Goal: Task Accomplishment & Management: Manage account settings

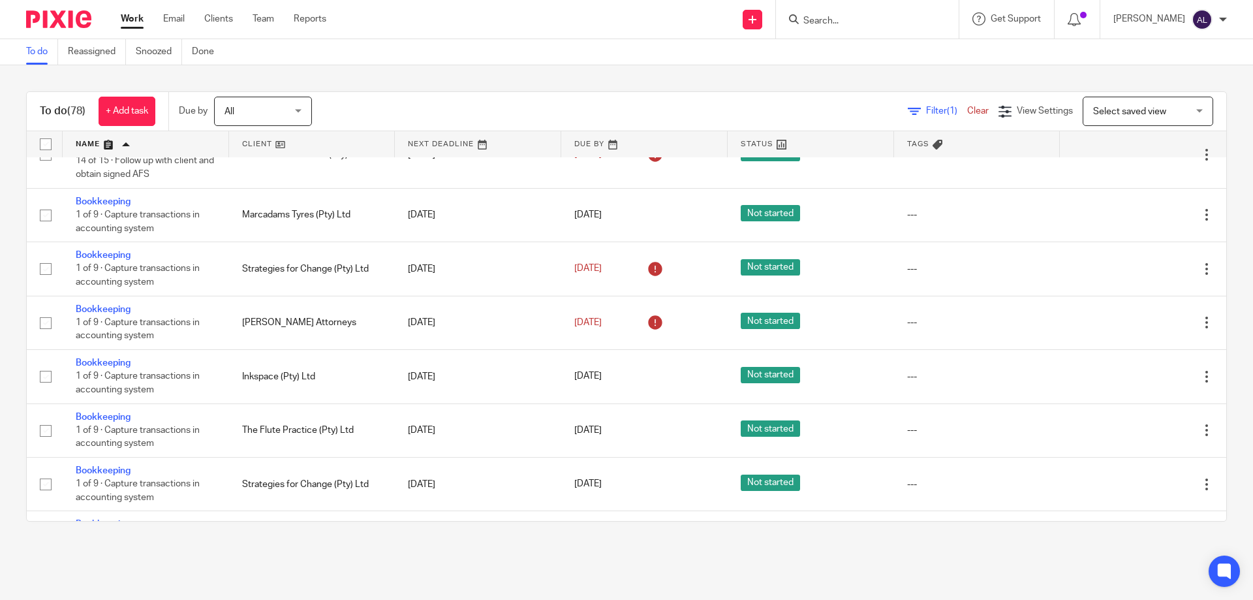
scroll to position [261, 0]
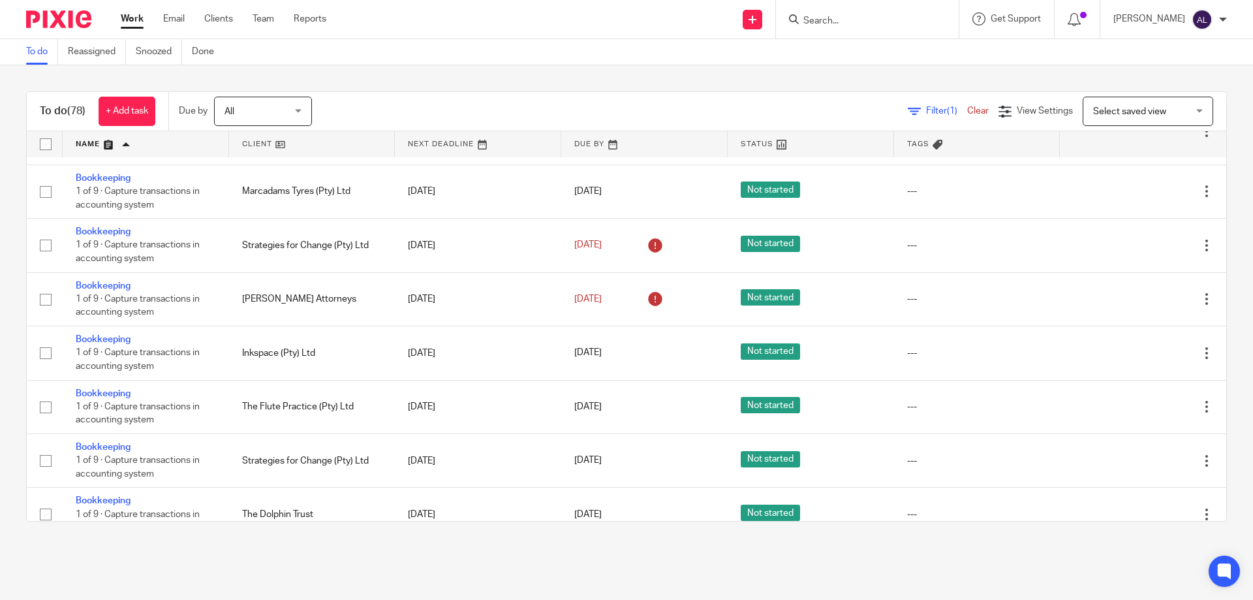
click at [875, 19] on input "Search" at bounding box center [861, 22] width 118 height 12
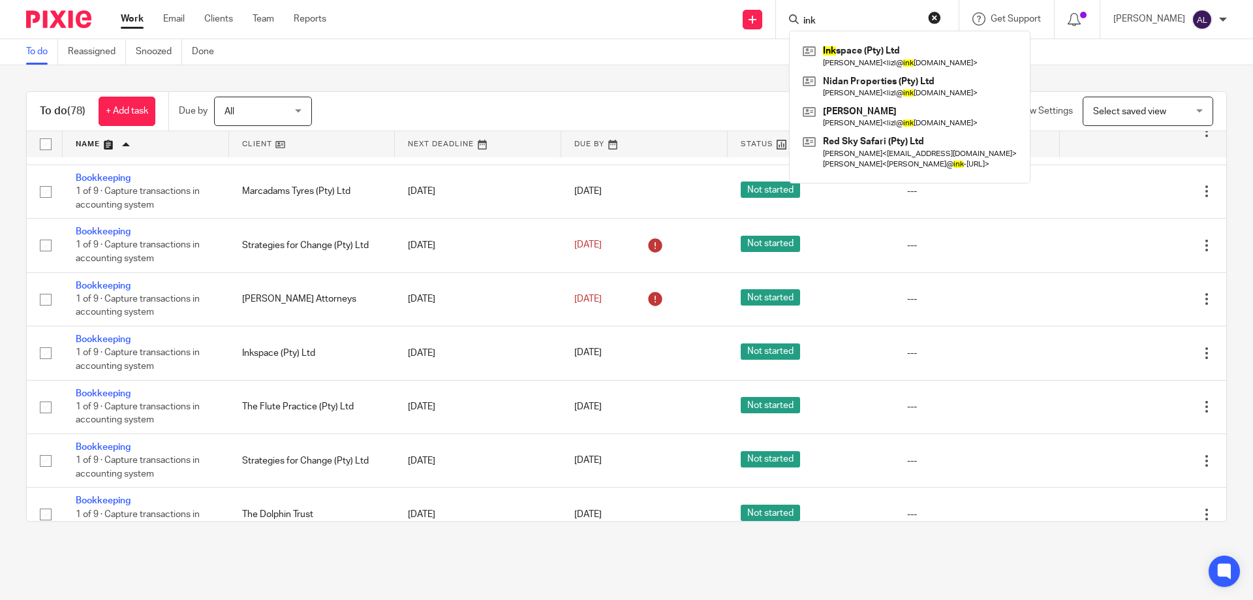
type input "ink"
click at [5, 305] on div "To do (78) + Add task Due by All All Today Tomorrow This week Next week This mo…" at bounding box center [626, 306] width 1253 height 482
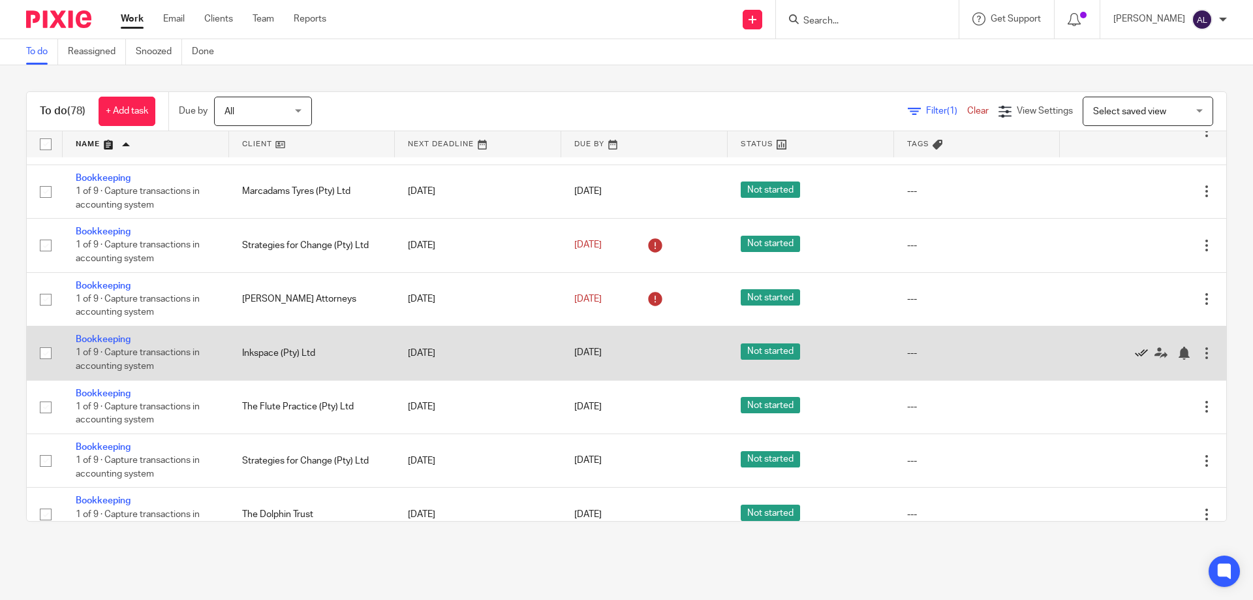
click at [1135, 352] on icon at bounding box center [1141, 353] width 13 height 13
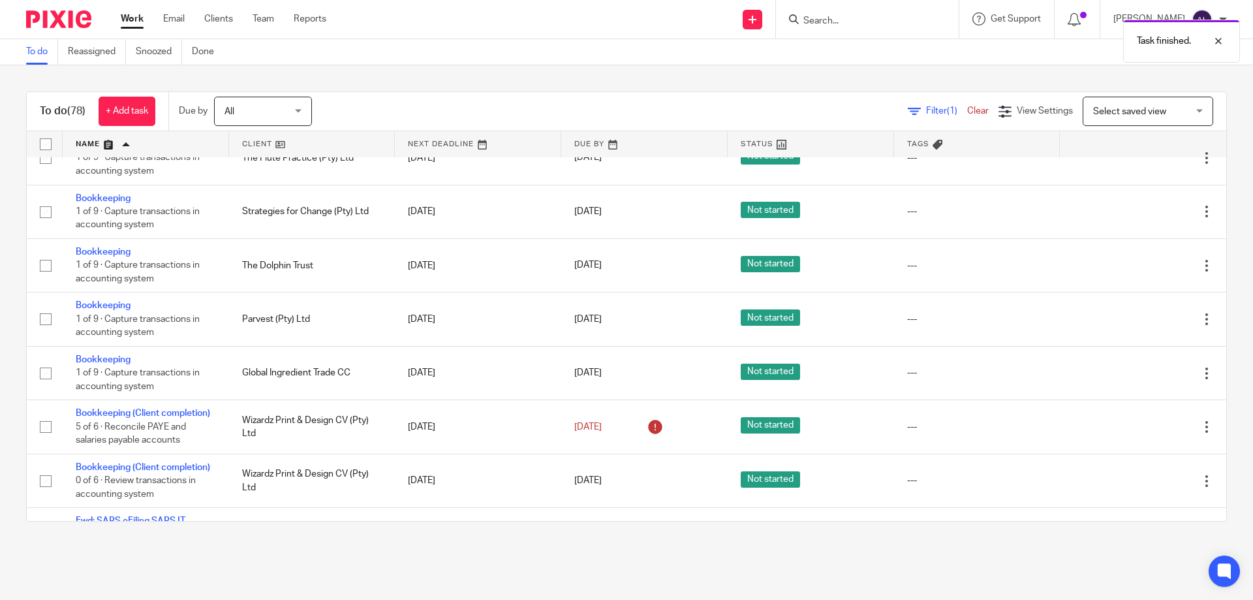
scroll to position [457, 0]
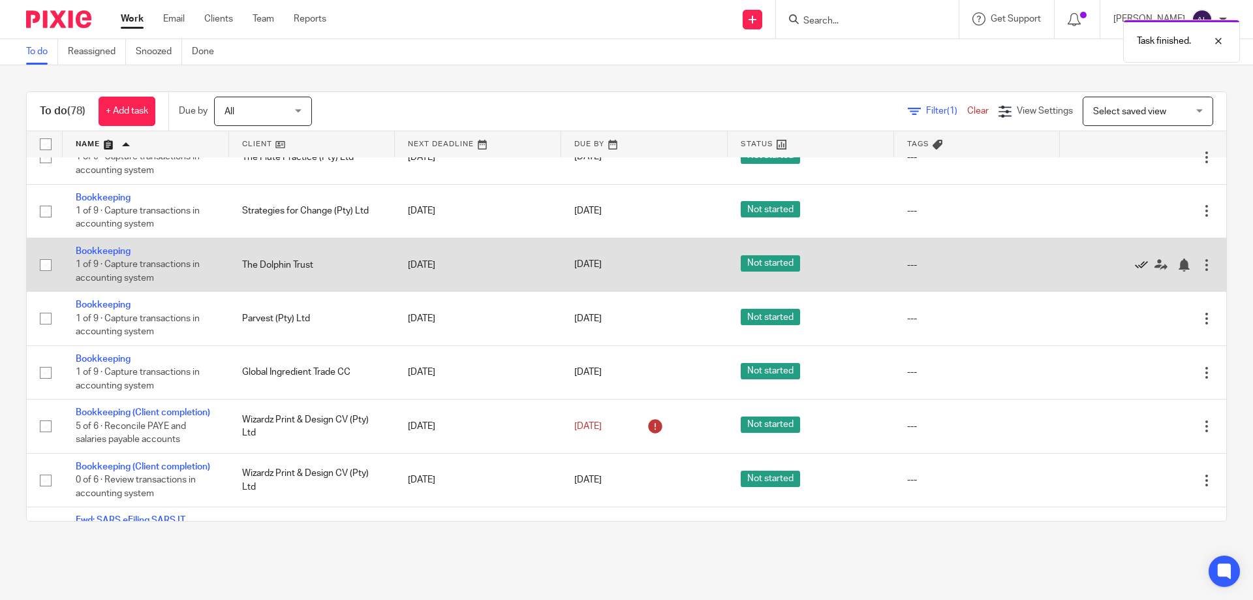
click at [1135, 264] on icon at bounding box center [1141, 265] width 13 height 13
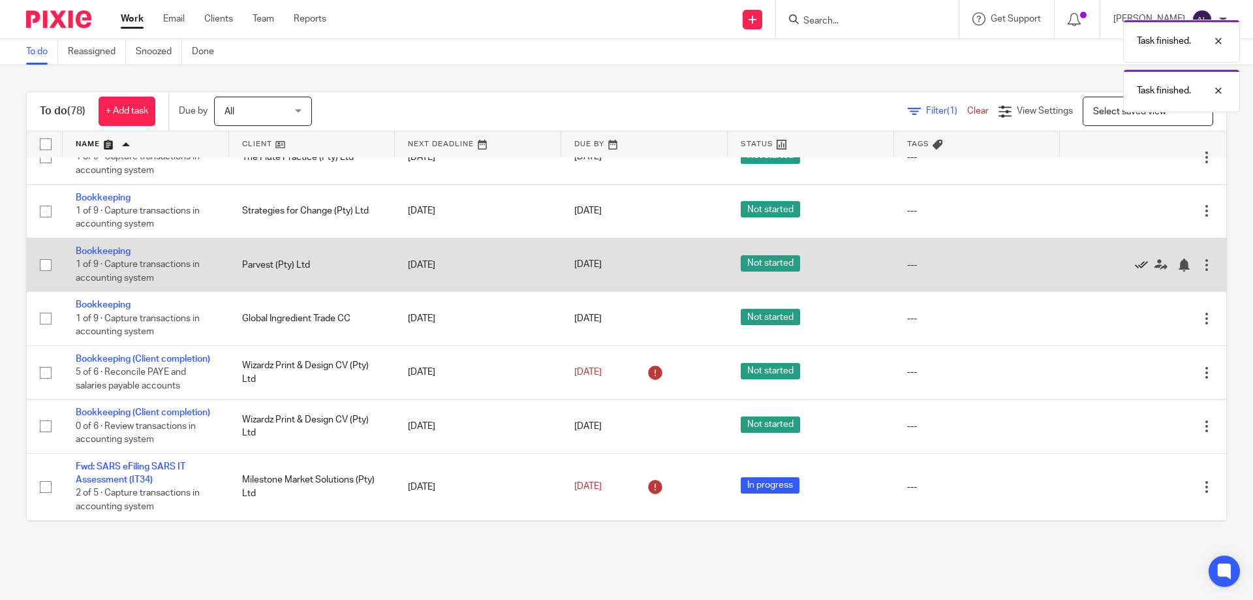
click at [1135, 264] on icon at bounding box center [1141, 265] width 13 height 13
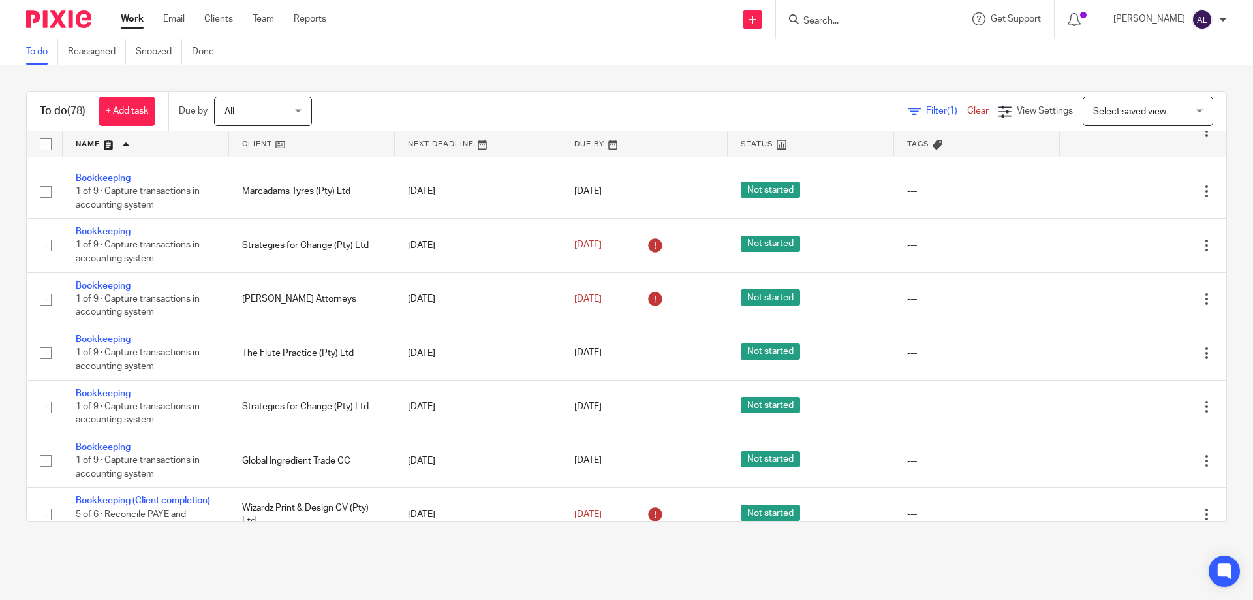
scroll to position [196, 0]
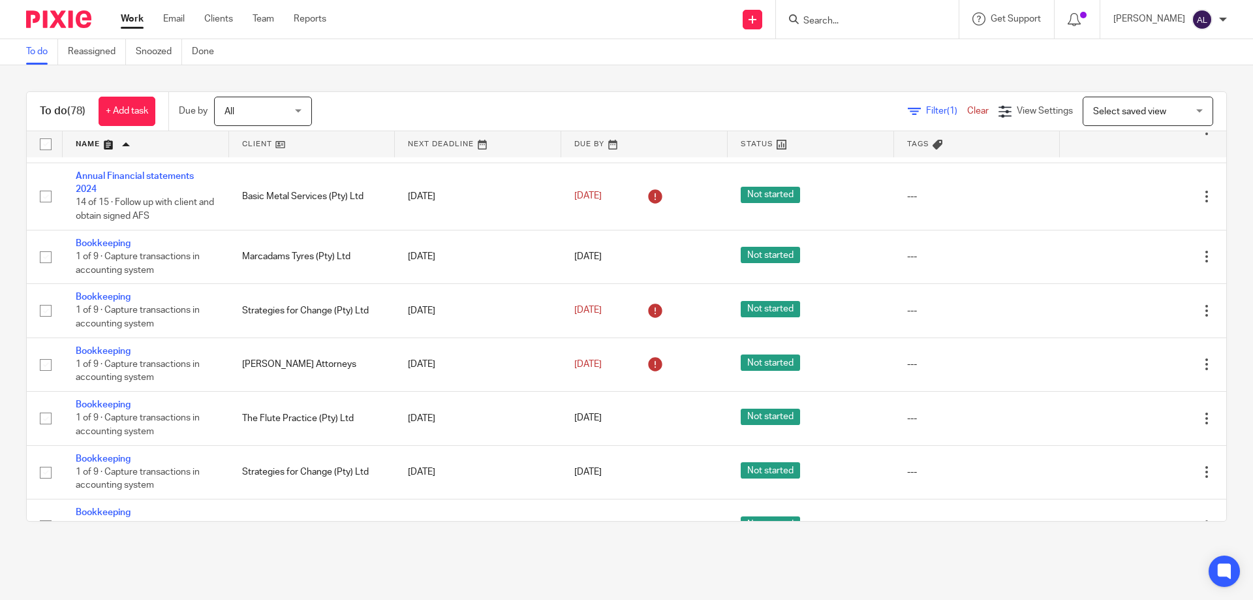
click at [866, 23] on input "Search" at bounding box center [861, 22] width 118 height 12
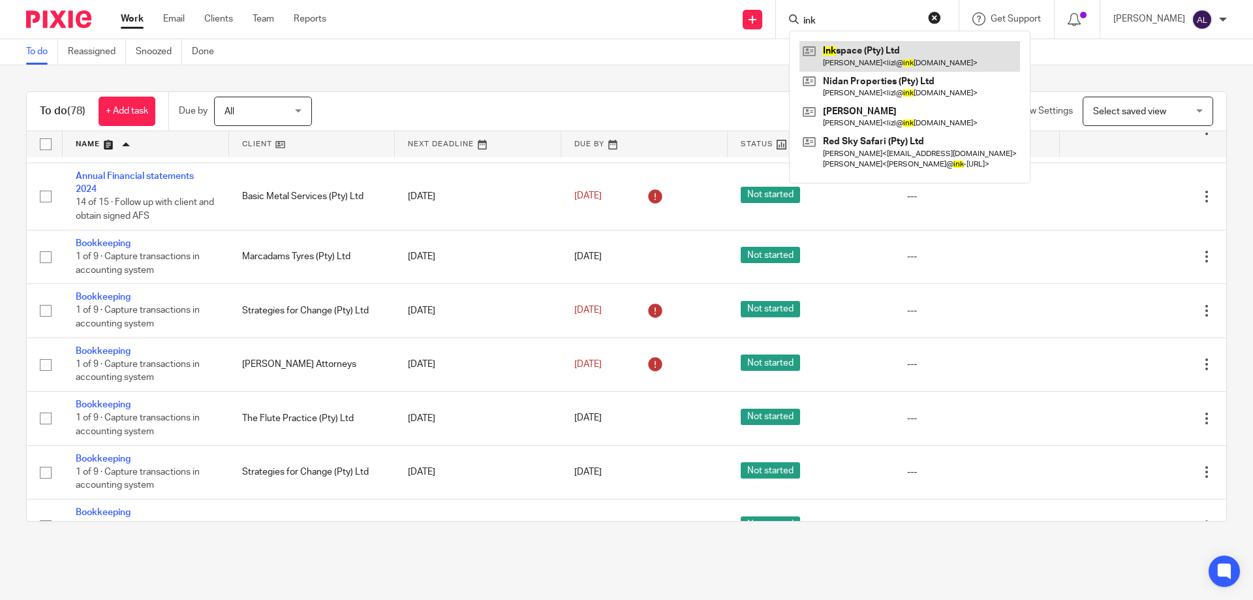
click at [840, 49] on link at bounding box center [910, 56] width 221 height 30
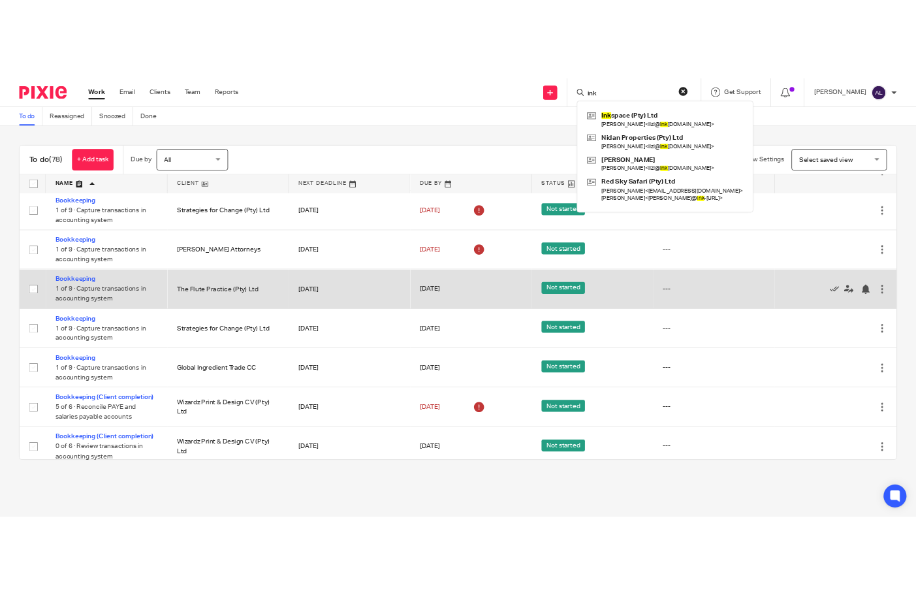
scroll to position [392, 0]
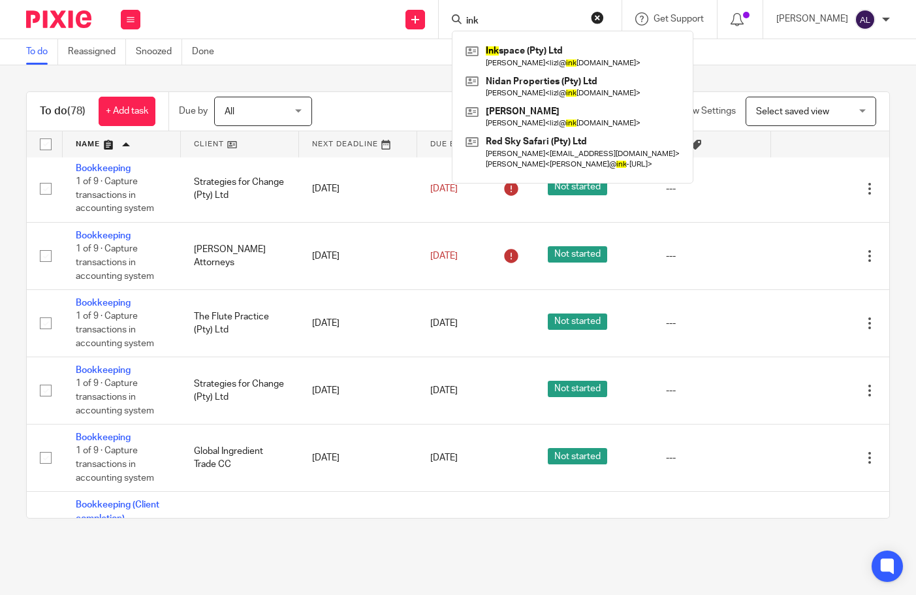
drag, startPoint x: 505, startPoint y: 22, endPoint x: 441, endPoint y: 22, distance: 64.0
click at [441, 22] on div "ink Ink space (Pty) Ltd Lizl van Wyk < lizl@ ink space.info > Nidan Properties …" at bounding box center [530, 19] width 183 height 39
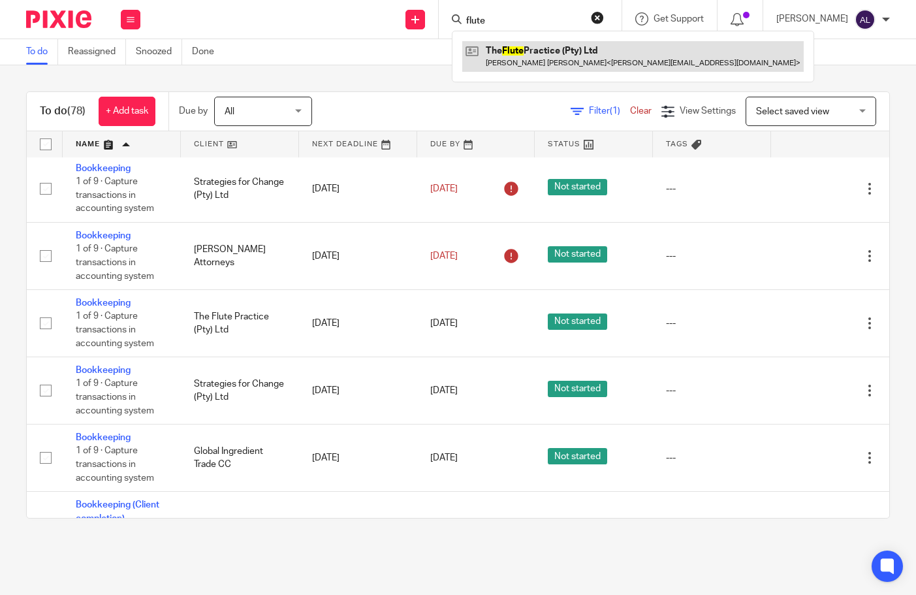
type input "flute"
click at [507, 55] on link at bounding box center [632, 56] width 341 height 30
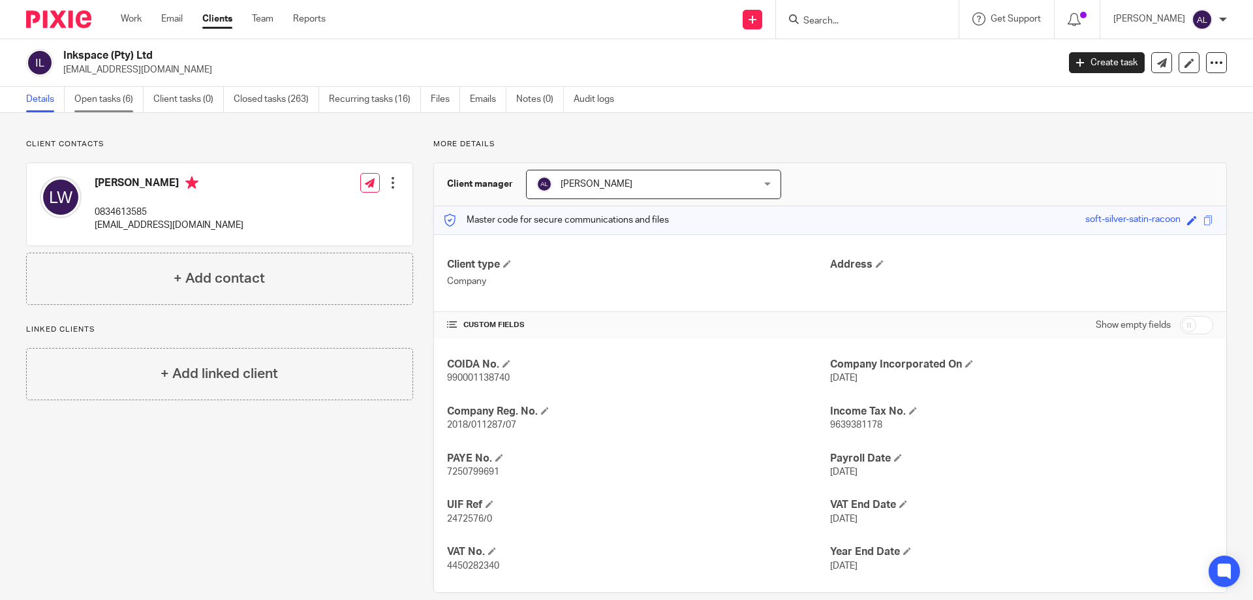
click at [128, 97] on link "Open tasks (6)" at bounding box center [108, 99] width 69 height 25
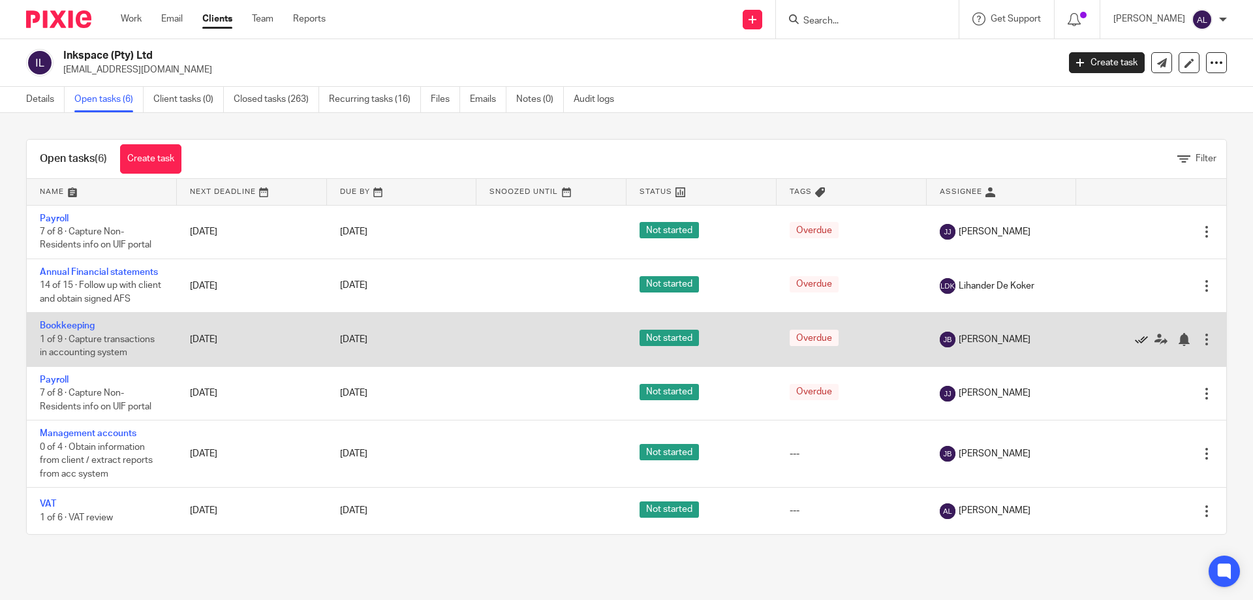
click at [1135, 338] on icon at bounding box center [1141, 339] width 13 height 13
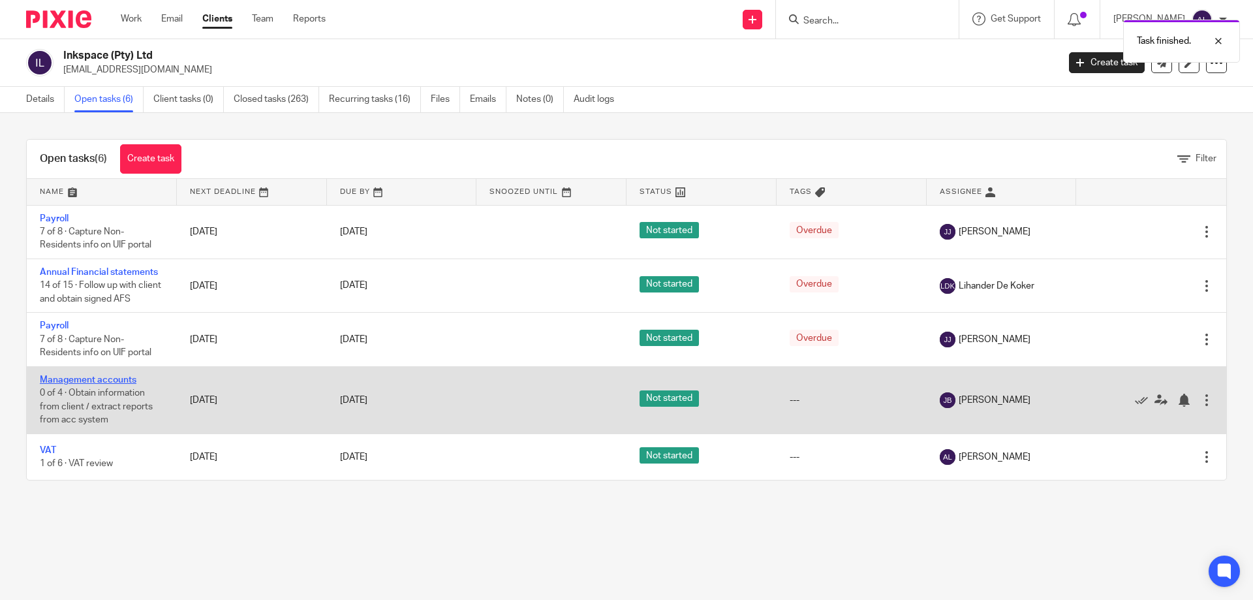
click at [88, 379] on link "Management accounts" at bounding box center [88, 379] width 97 height 9
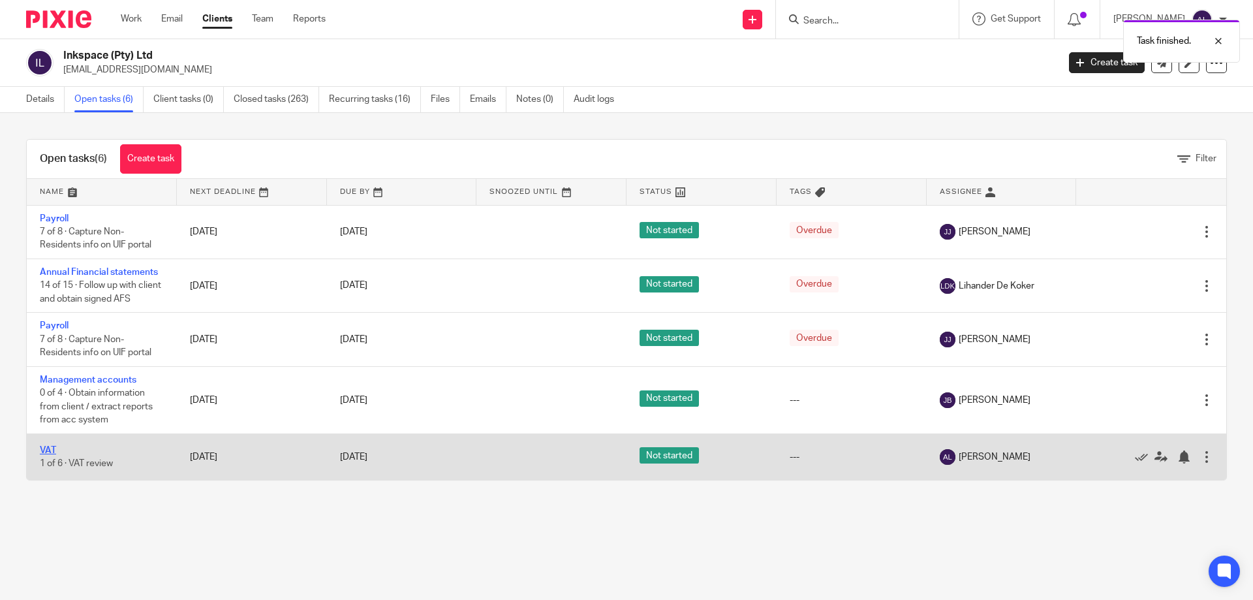
click at [54, 450] on link "VAT" at bounding box center [48, 450] width 16 height 9
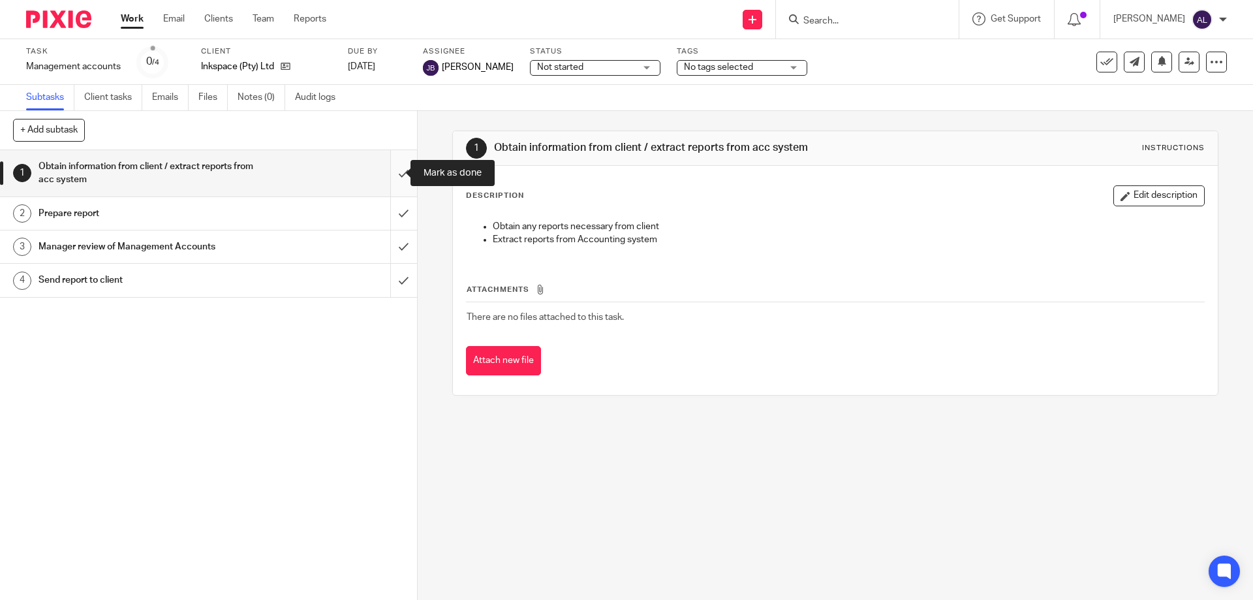
click at [390, 183] on input "submit" at bounding box center [208, 173] width 417 height 46
click at [390, 206] on input "submit" at bounding box center [208, 213] width 417 height 33
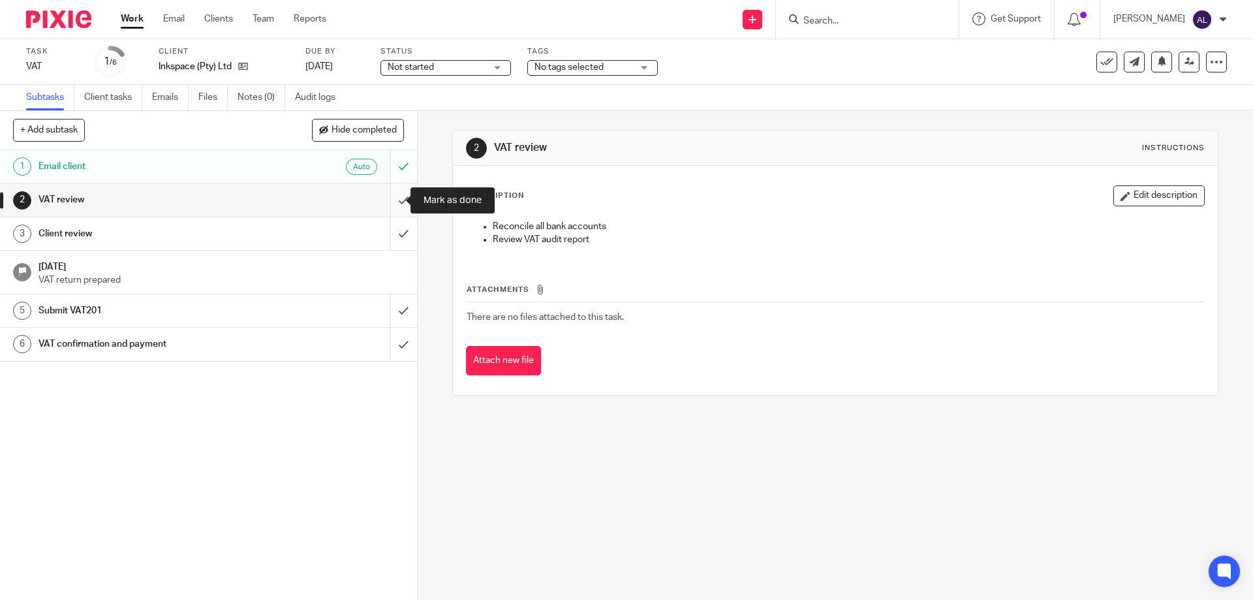
click at [395, 208] on input "submit" at bounding box center [208, 199] width 417 height 33
click at [394, 232] on input "submit" at bounding box center [208, 233] width 417 height 33
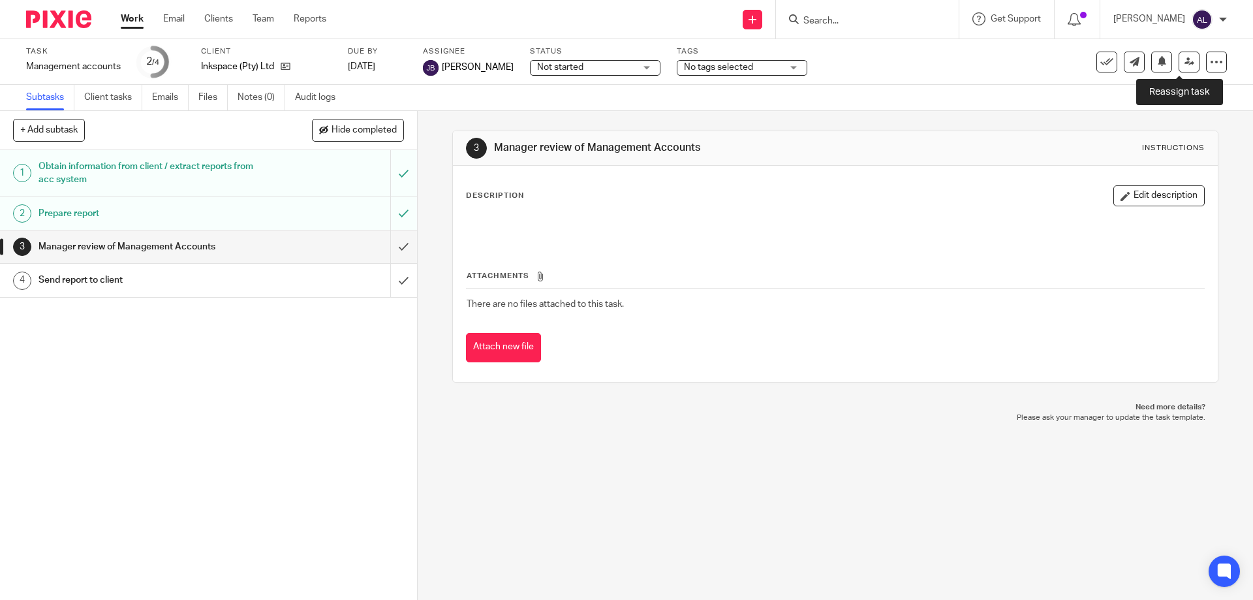
click at [1185, 65] on icon at bounding box center [1190, 62] width 10 height 10
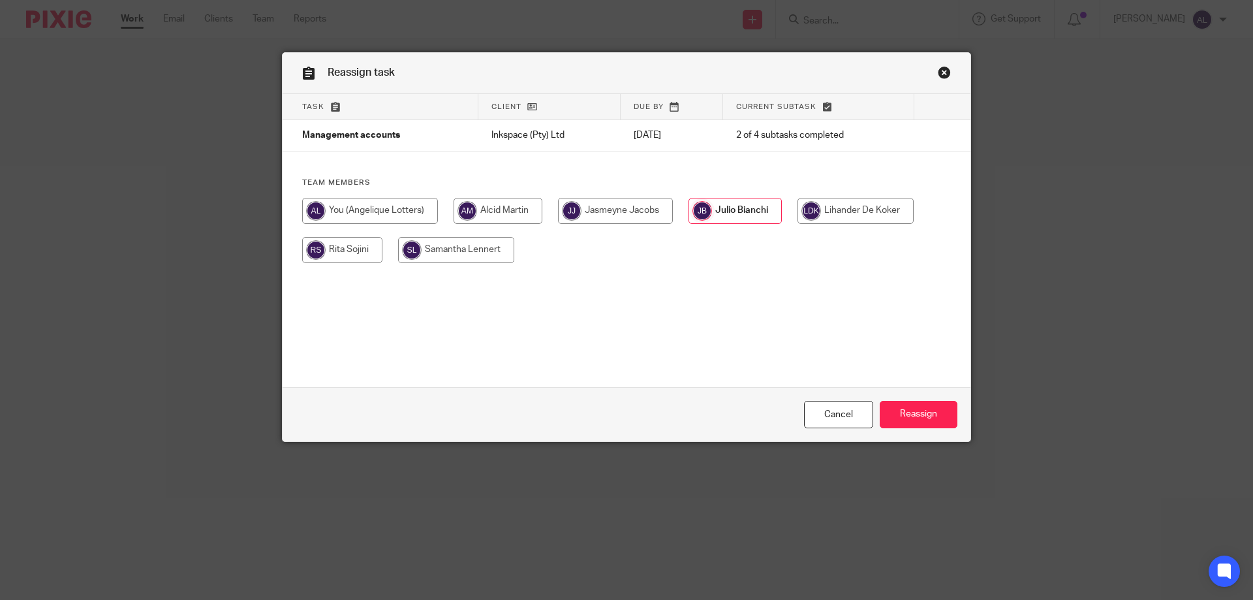
click at [497, 210] on input "radio" at bounding box center [498, 211] width 89 height 26
radio input "true"
click at [942, 418] on input "Reassign" at bounding box center [919, 415] width 78 height 28
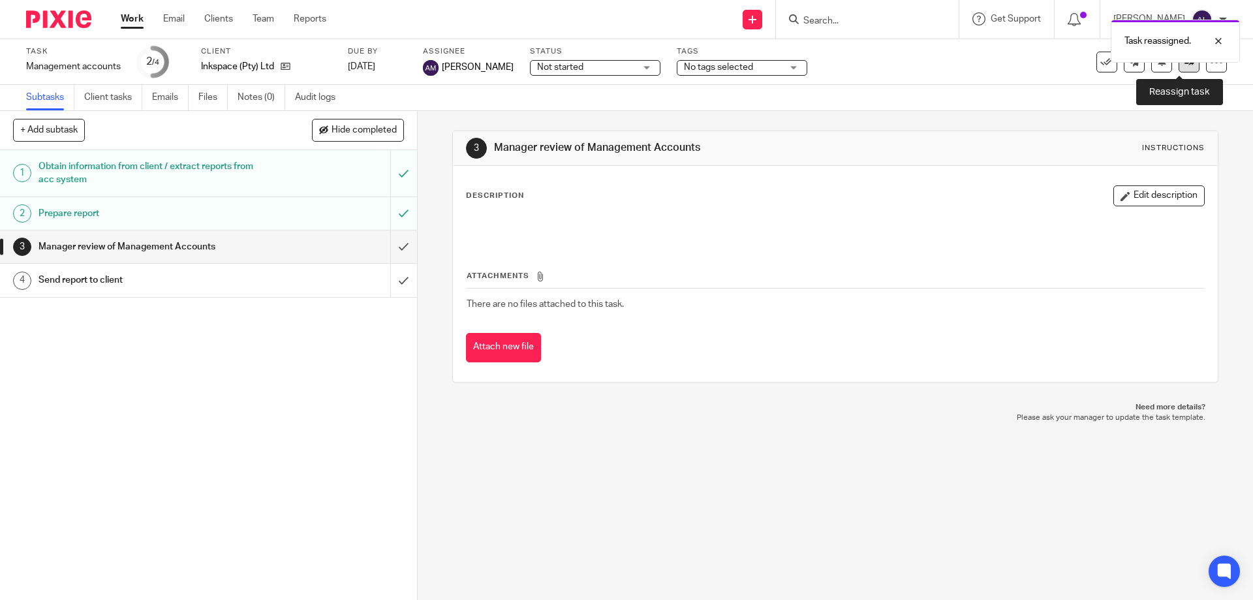
click at [1179, 67] on link at bounding box center [1189, 62] width 21 height 21
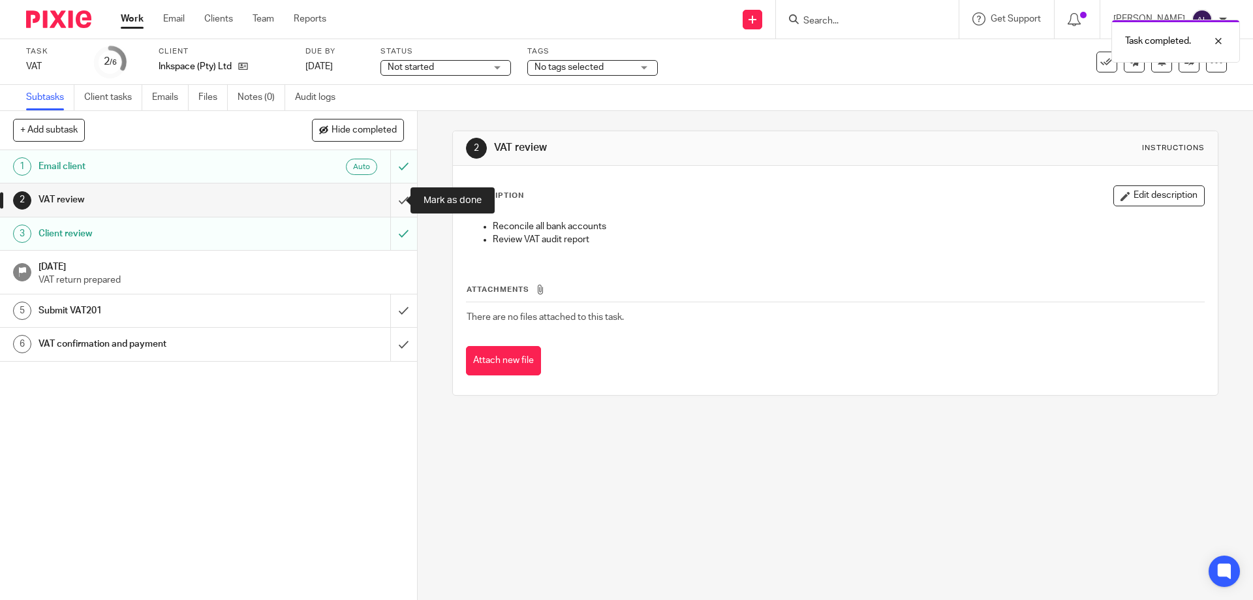
click at [397, 201] on input "submit" at bounding box center [208, 199] width 417 height 33
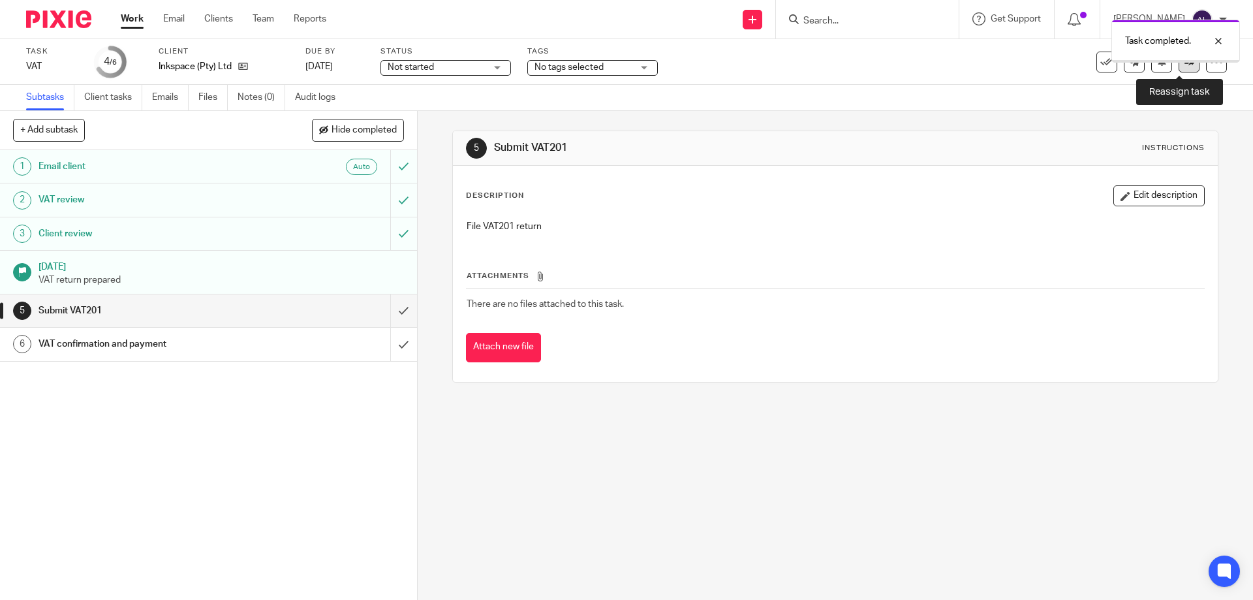
click at [1185, 65] on icon at bounding box center [1190, 62] width 10 height 10
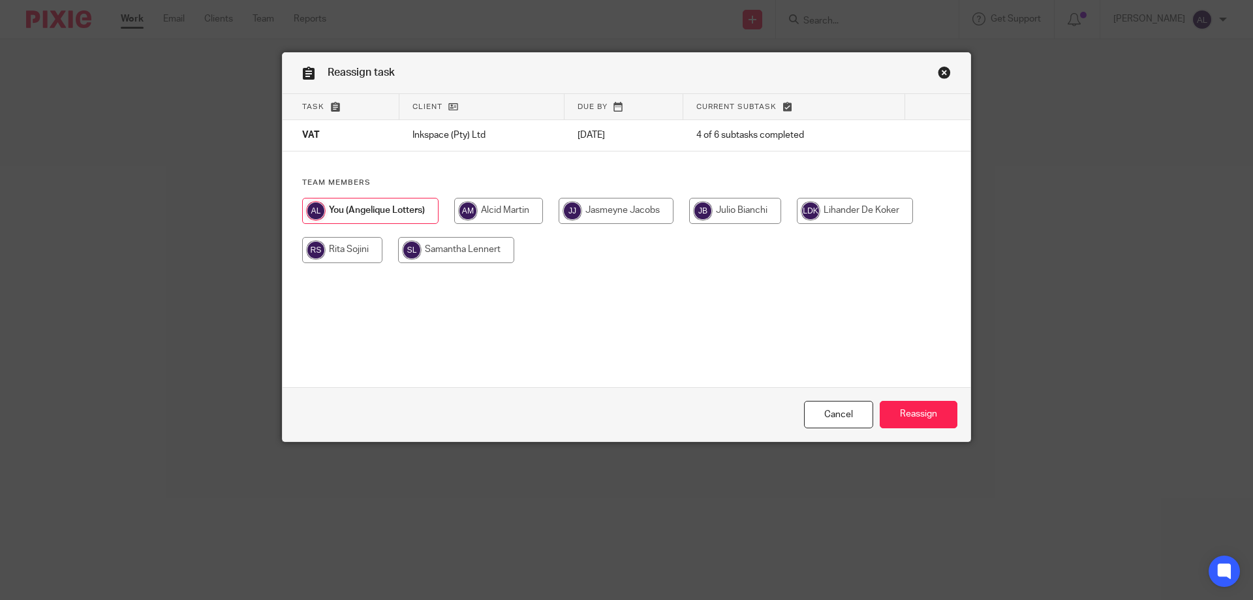
click at [497, 215] on input "radio" at bounding box center [498, 211] width 89 height 26
radio input "true"
click at [933, 414] on input "Reassign" at bounding box center [919, 415] width 78 height 28
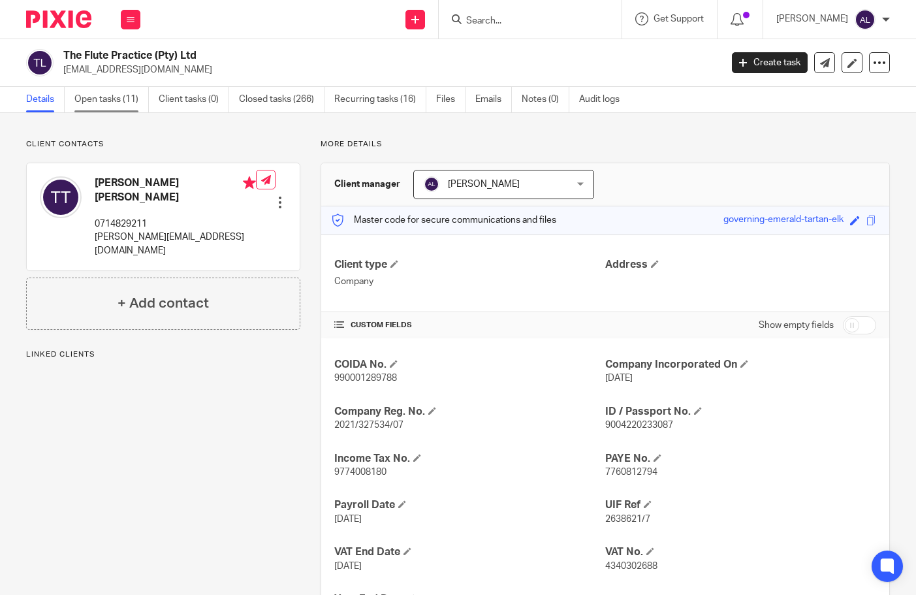
click at [110, 99] on link "Open tasks (11)" at bounding box center [111, 99] width 74 height 25
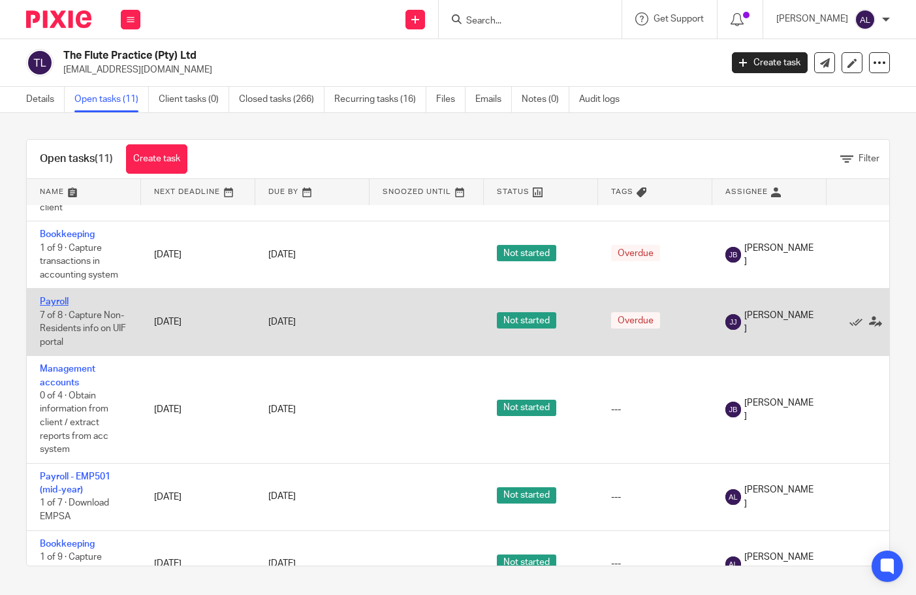
scroll to position [457, 0]
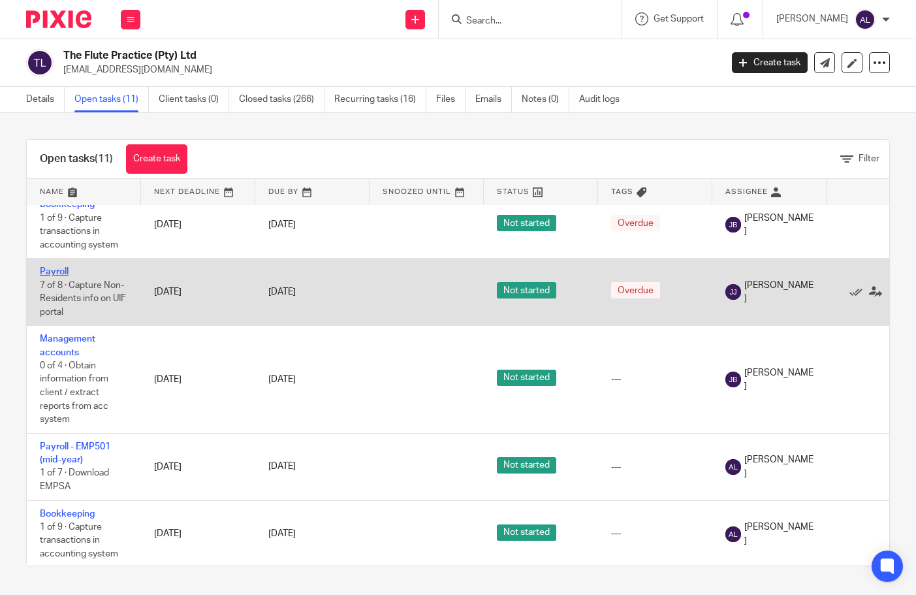
click at [55, 339] on link "Management accounts" at bounding box center [67, 345] width 55 height 22
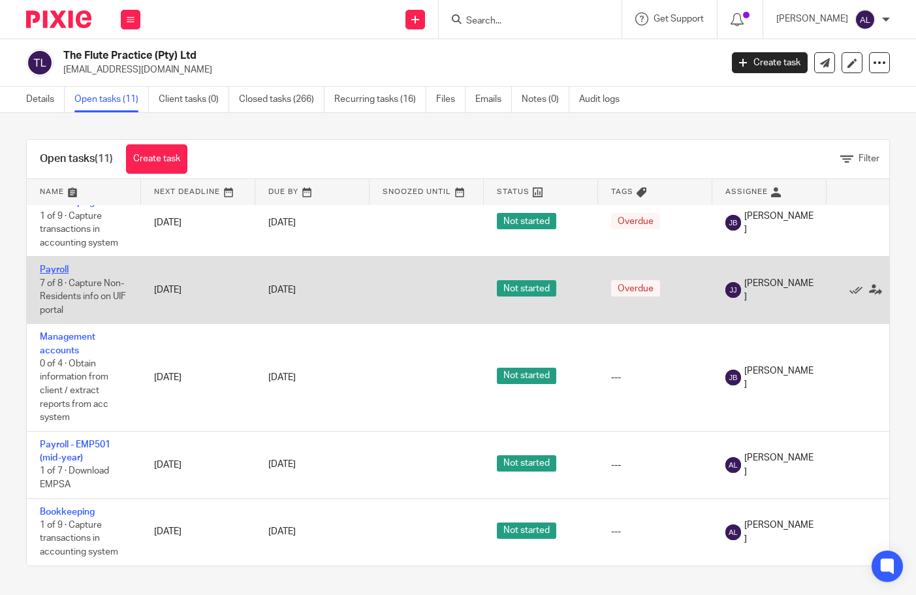
scroll to position [469, 0]
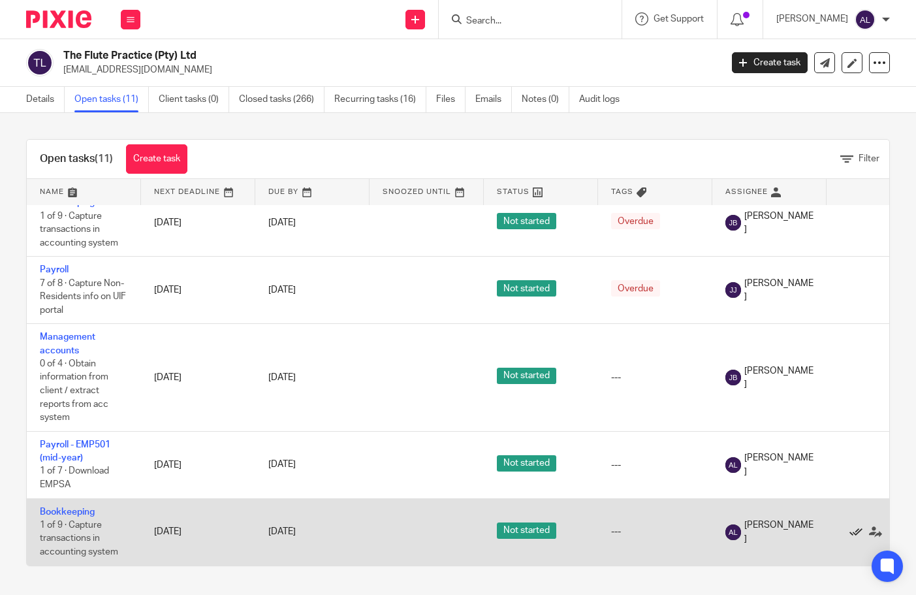
click at [853, 526] on icon at bounding box center [855, 532] width 13 height 13
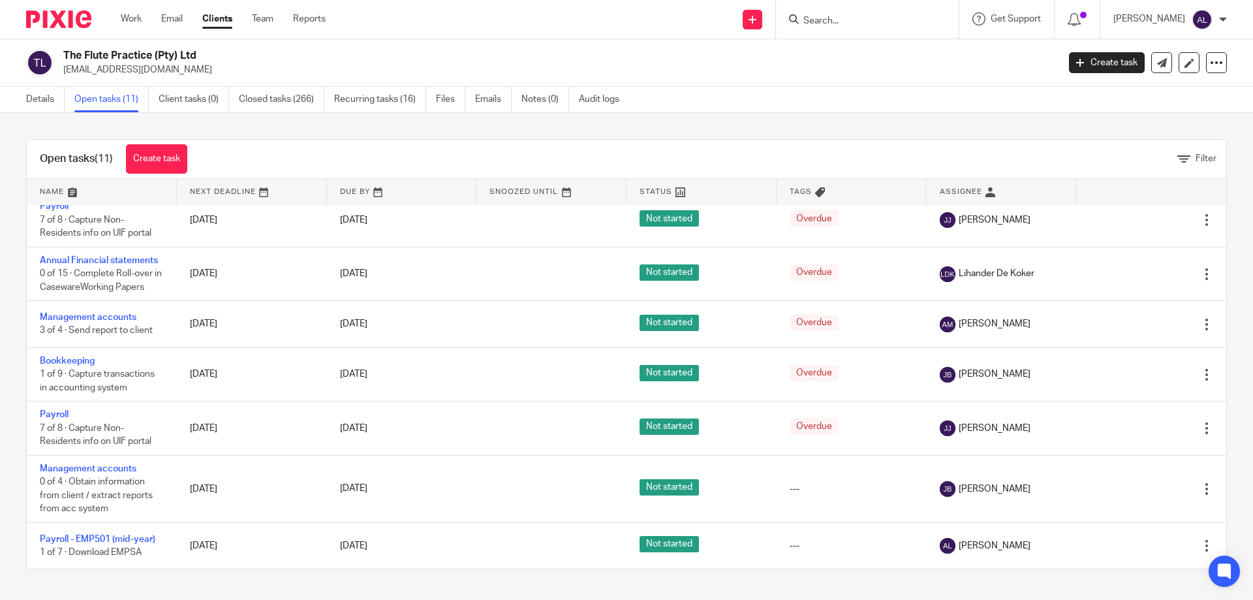
scroll to position [227, 0]
click at [127, 20] on link "Work" at bounding box center [131, 18] width 21 height 13
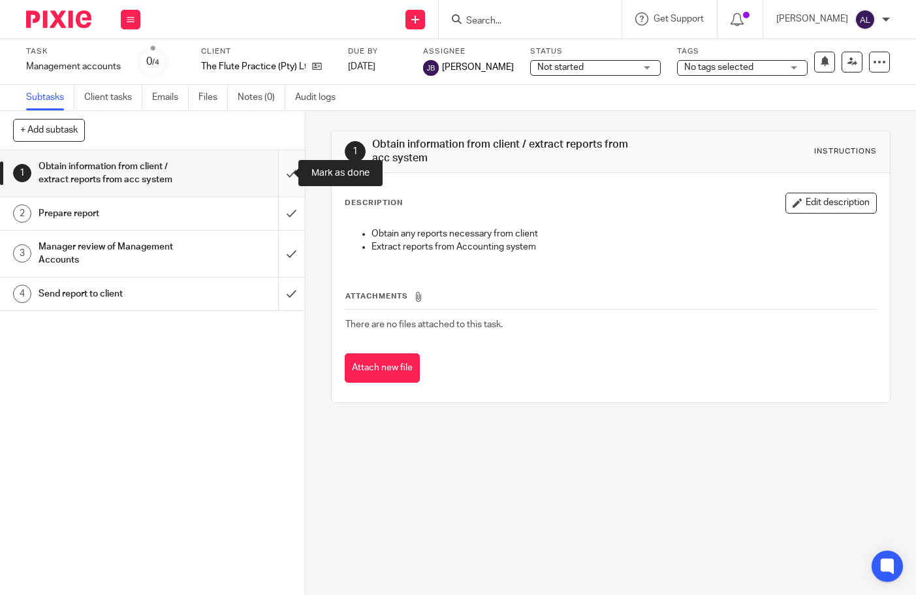
click at [274, 182] on input "submit" at bounding box center [152, 173] width 305 height 46
click at [274, 209] on input "submit" at bounding box center [152, 213] width 305 height 33
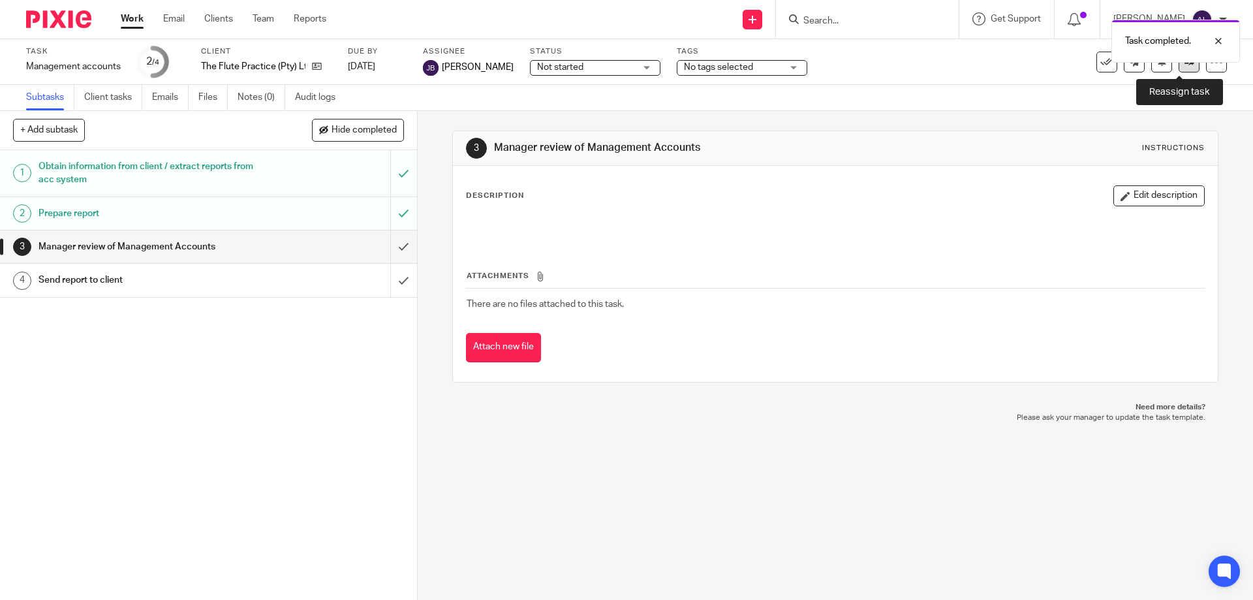
click at [915, 65] on icon at bounding box center [1190, 62] width 10 height 10
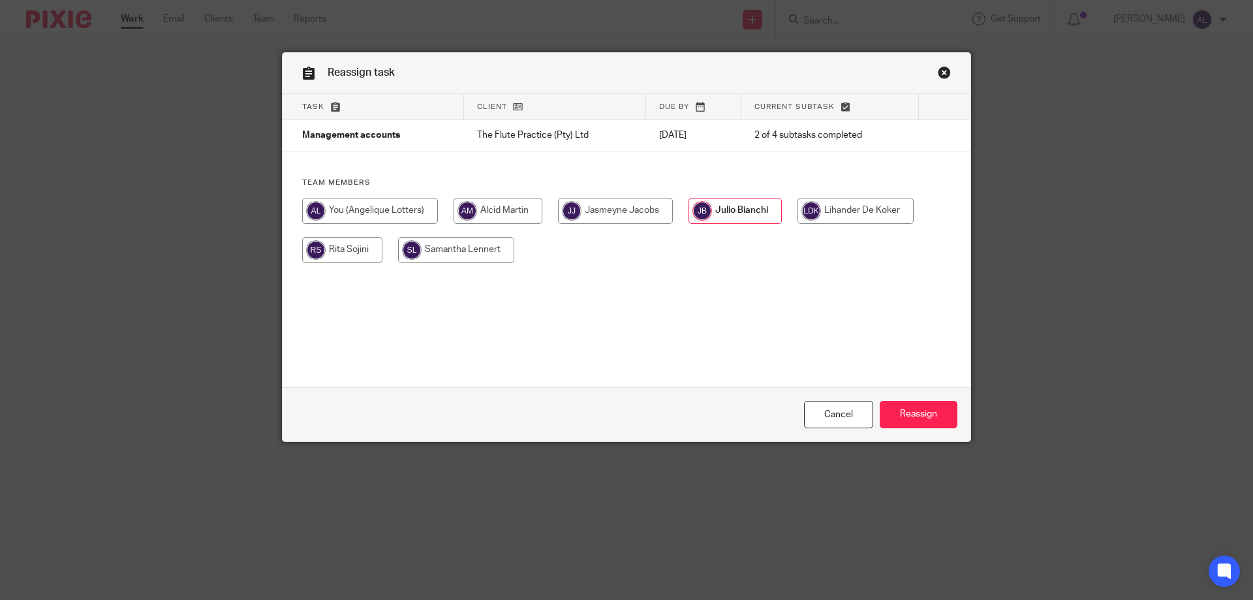
click at [471, 217] on input "radio" at bounding box center [498, 211] width 89 height 26
radio input "true"
click at [909, 418] on input "Reassign" at bounding box center [919, 415] width 78 height 28
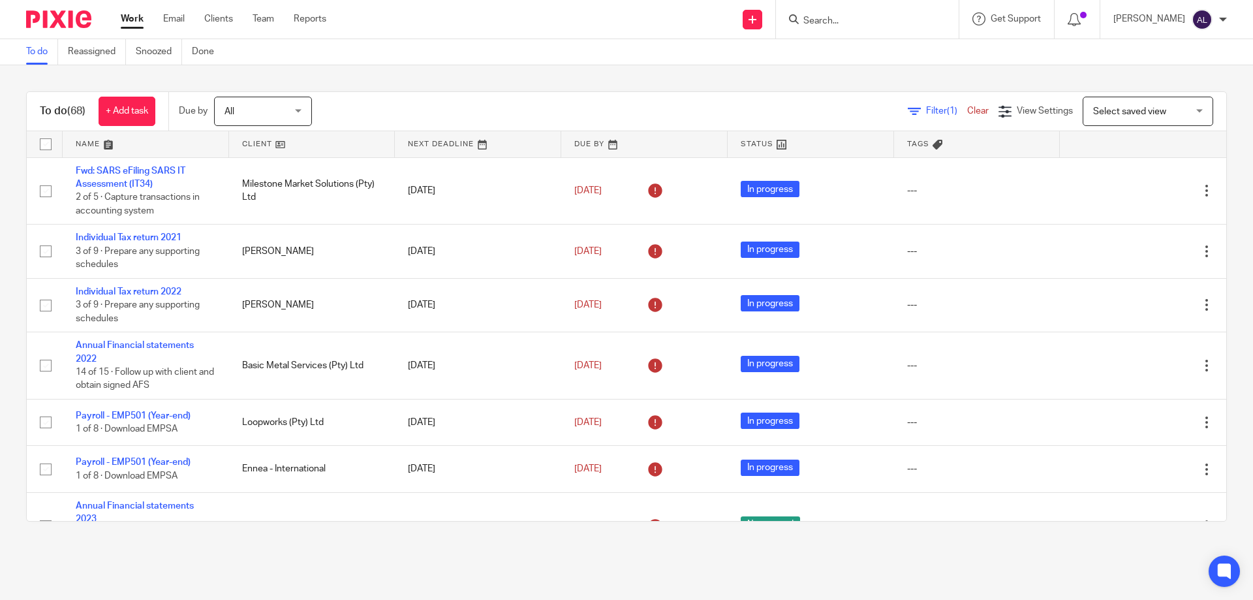
click at [1031, 59] on div "To do Reassigned Snoozed Done" at bounding box center [626, 52] width 1253 height 26
click at [853, 24] on input "Search" at bounding box center [861, 22] width 118 height 12
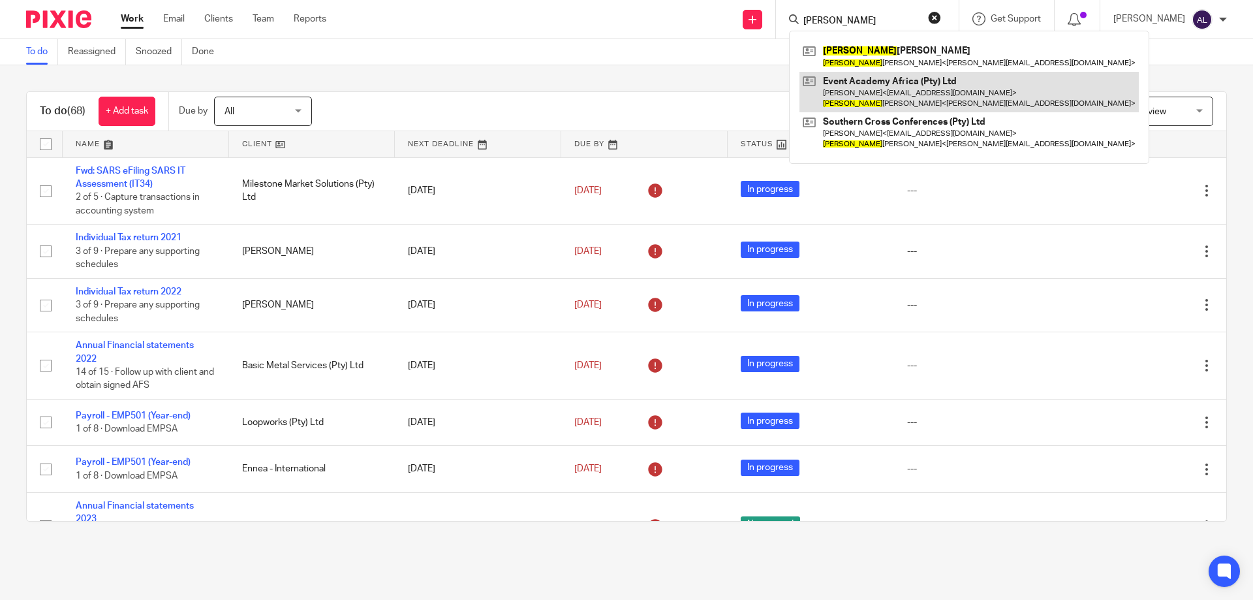
type input "gwynneth"
click at [954, 97] on link at bounding box center [969, 92] width 339 height 40
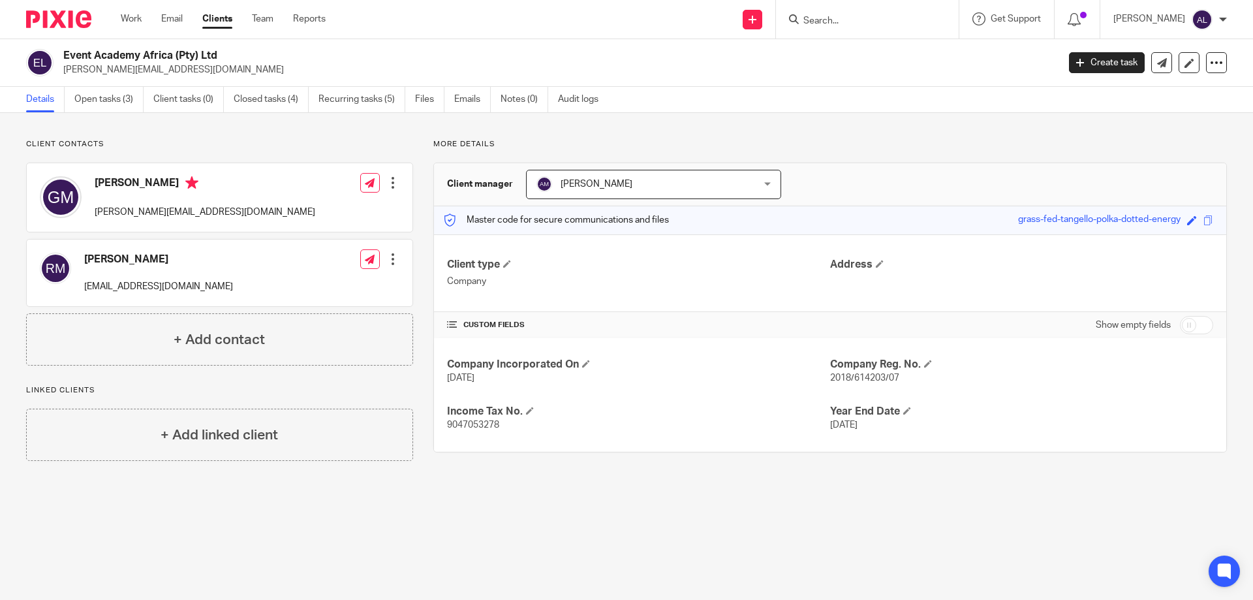
click at [1005, 280] on div "Address" at bounding box center [1021, 273] width 383 height 31
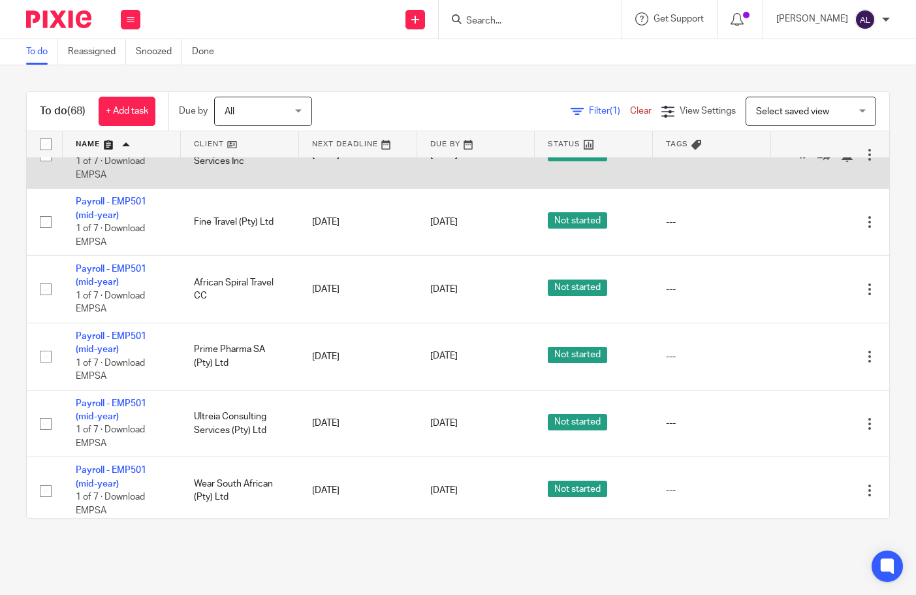
scroll to position [2220, 0]
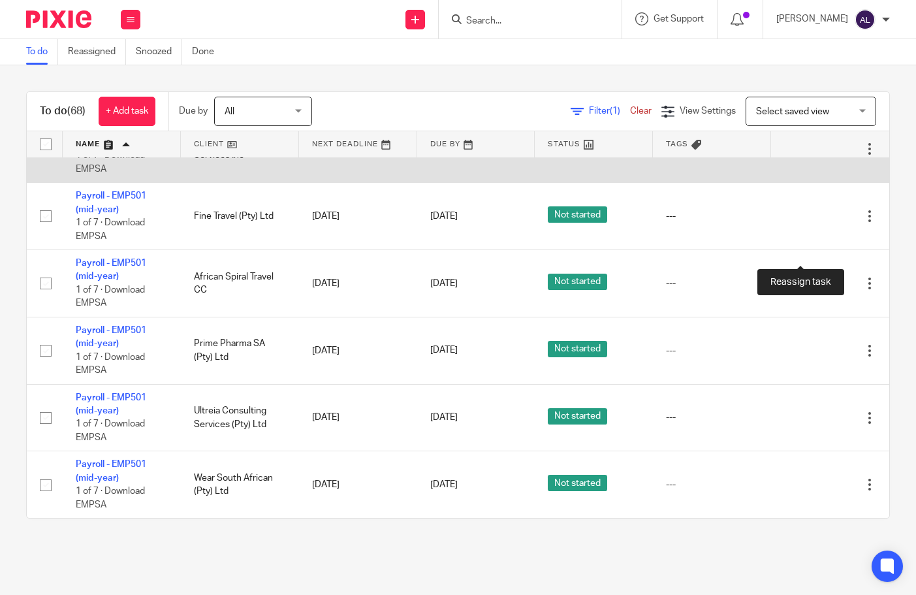
click at [817, 156] on icon at bounding box center [823, 149] width 13 height 13
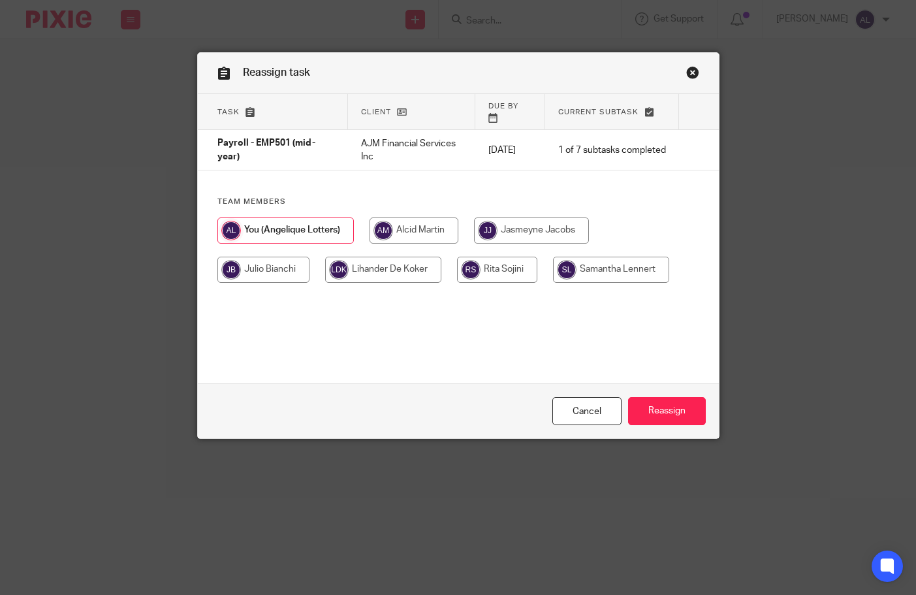
click at [417, 218] on input "radio" at bounding box center [414, 230] width 89 height 26
radio input "true"
click at [659, 414] on input "Reassign" at bounding box center [667, 411] width 78 height 28
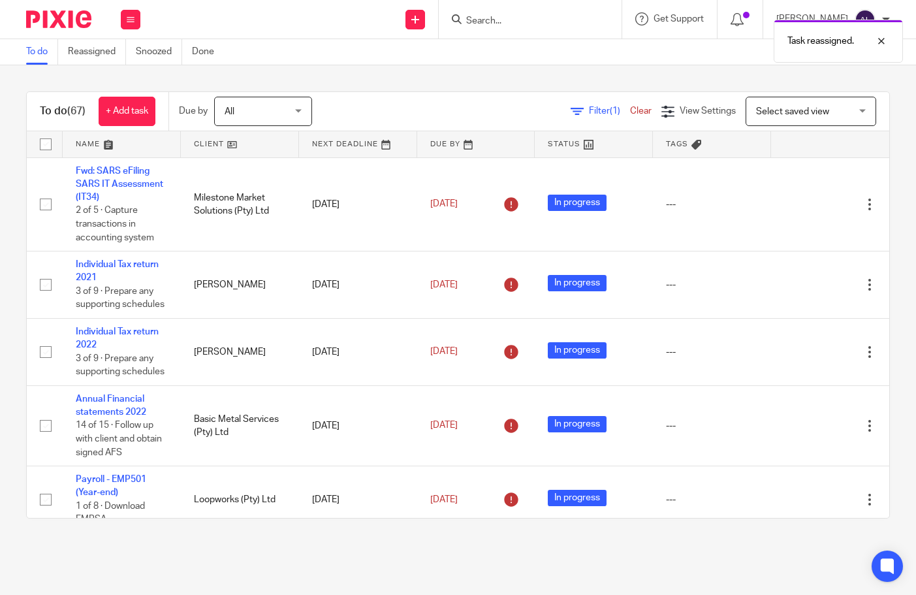
click at [86, 148] on link at bounding box center [122, 144] width 118 height 26
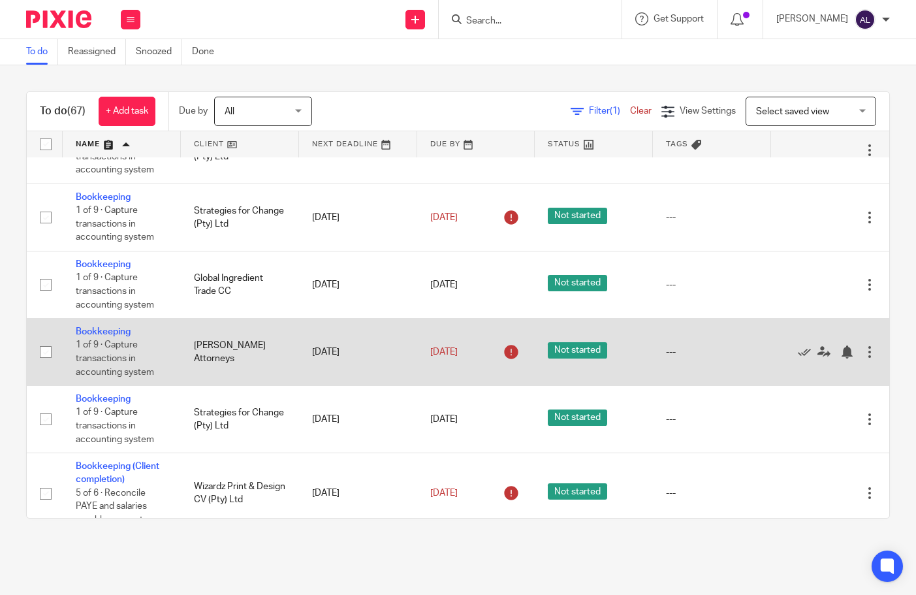
scroll to position [457, 0]
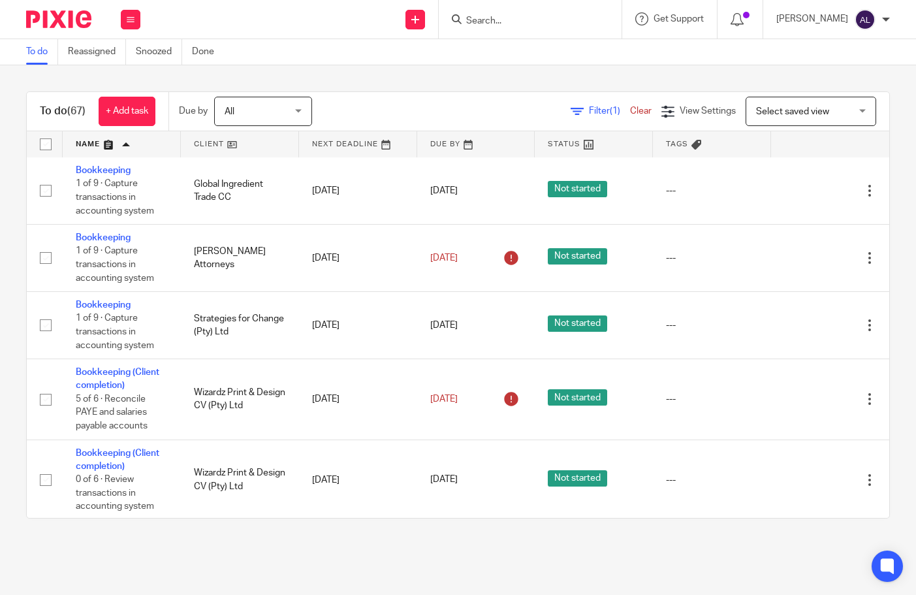
click at [706, 53] on div "To do Reassigned Snoozed Done" at bounding box center [458, 52] width 916 height 26
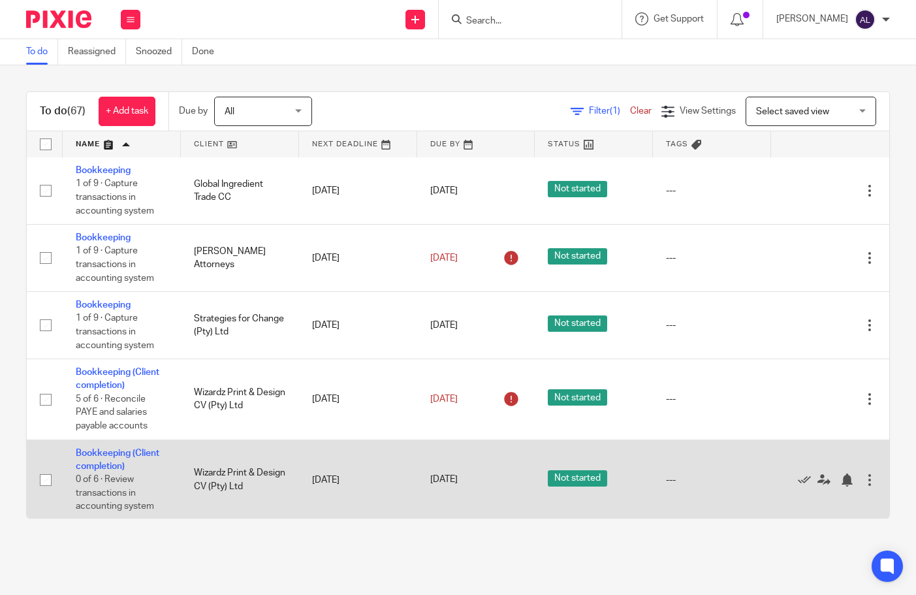
scroll to position [522, 0]
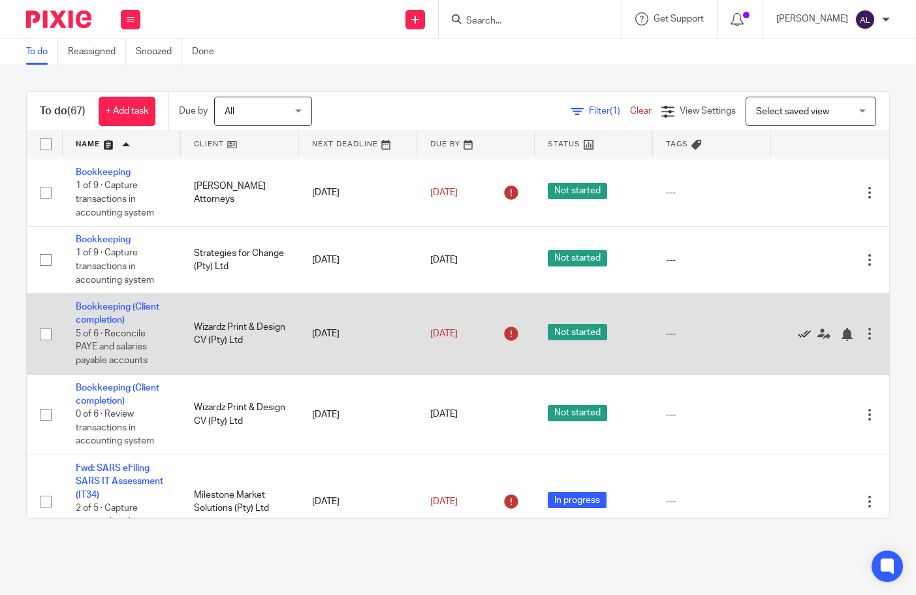
click at [798, 336] on icon at bounding box center [804, 334] width 13 height 13
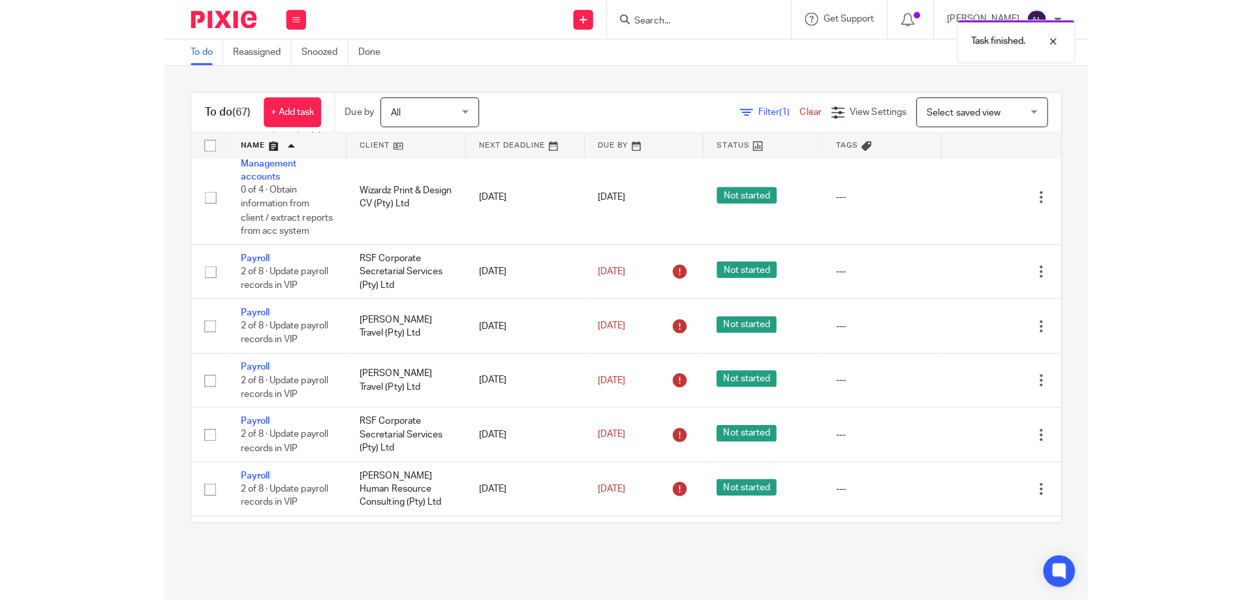
scroll to position [979, 0]
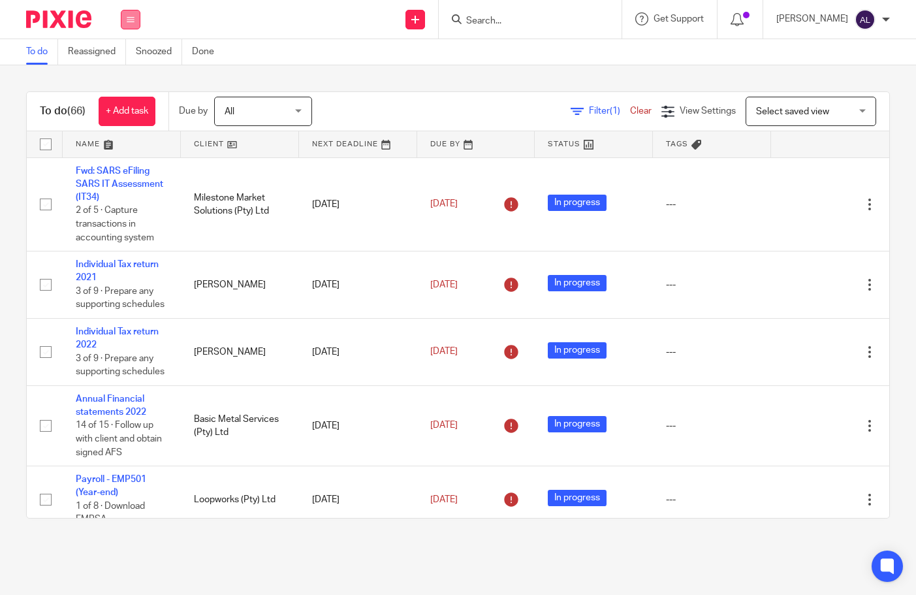
click at [131, 22] on icon at bounding box center [131, 20] width 8 height 8
click at [134, 114] on link "Team" at bounding box center [124, 118] width 22 height 9
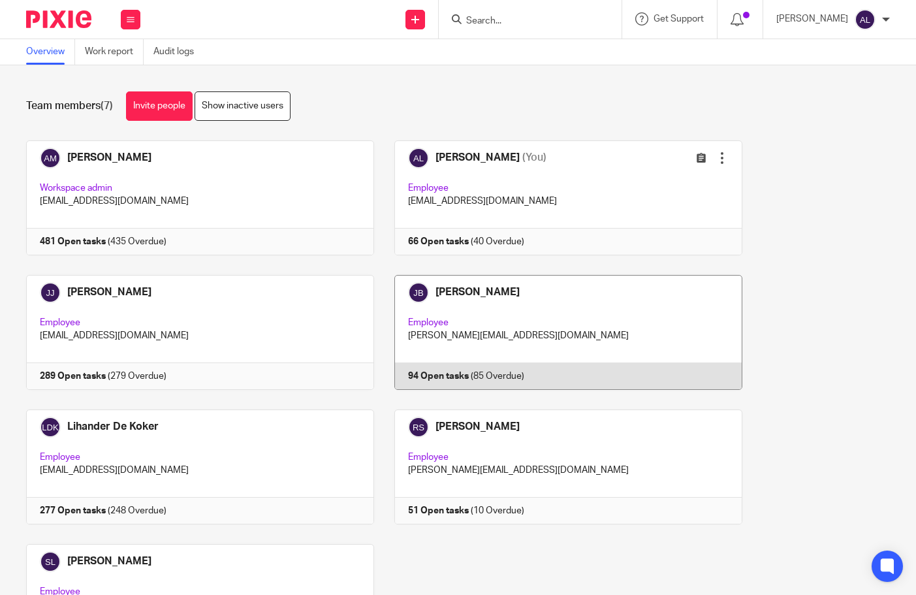
click at [514, 321] on link at bounding box center [558, 332] width 368 height 115
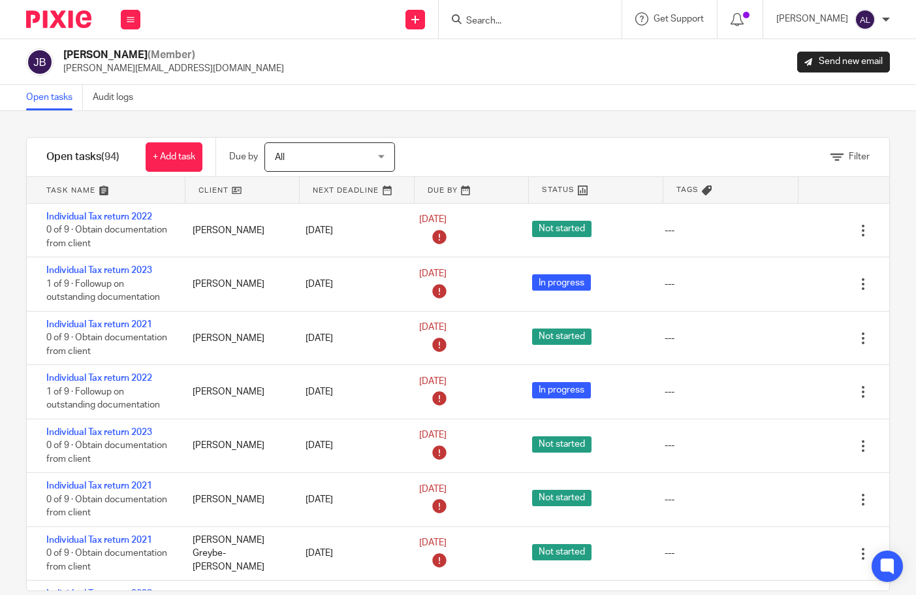
click at [82, 157] on h1 "Open tasks (94)" at bounding box center [82, 157] width 73 height 14
click at [83, 193] on link at bounding box center [106, 190] width 159 height 26
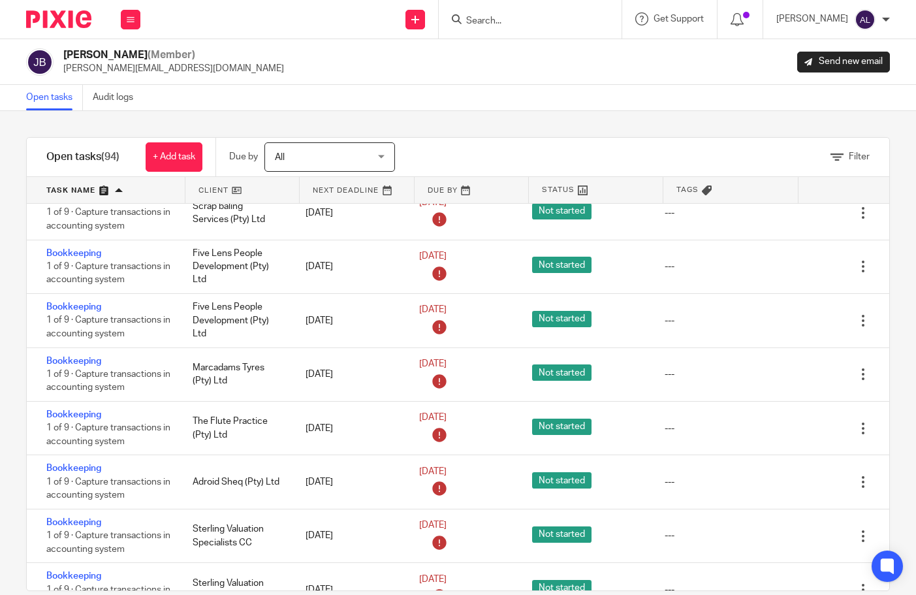
scroll to position [718, 0]
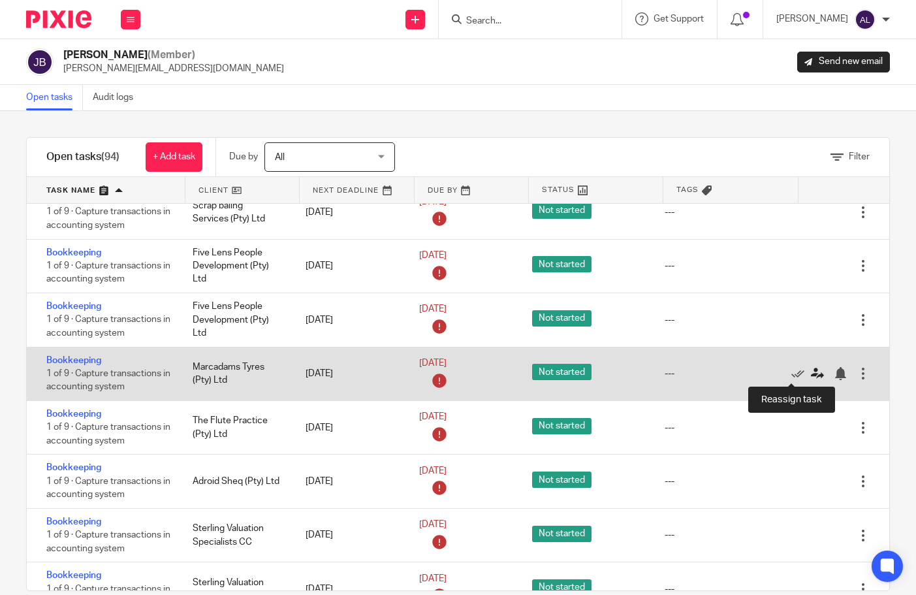
click at [811, 371] on icon at bounding box center [817, 373] width 13 height 13
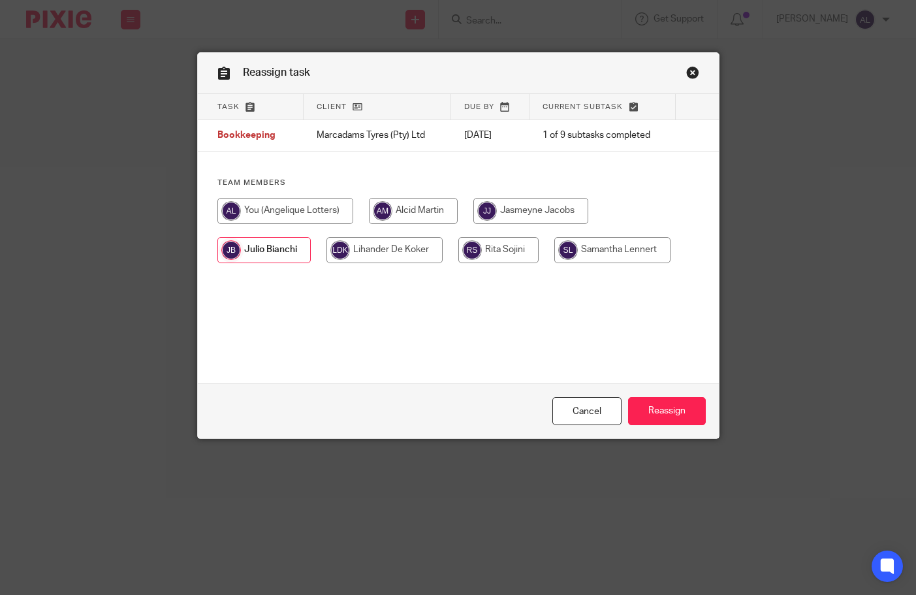
click at [307, 211] on input "radio" at bounding box center [285, 211] width 136 height 26
radio input "true"
click at [661, 412] on input "Reassign" at bounding box center [667, 411] width 78 height 28
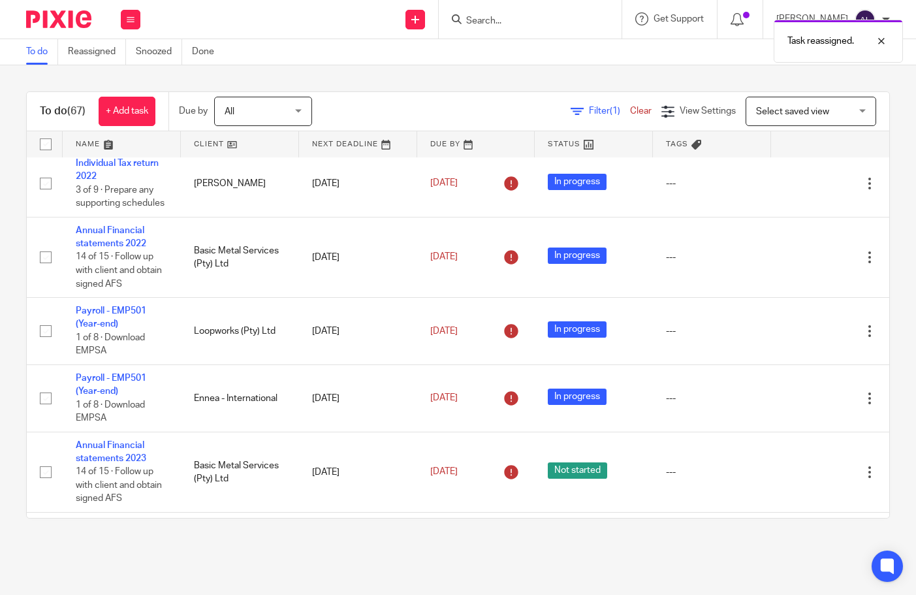
scroll to position [196, 0]
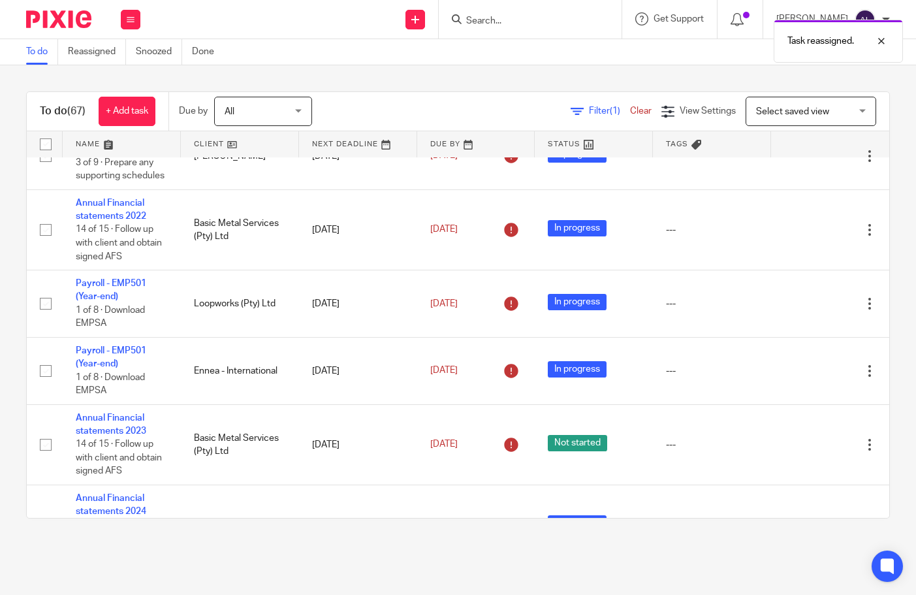
click at [76, 144] on link at bounding box center [122, 144] width 118 height 26
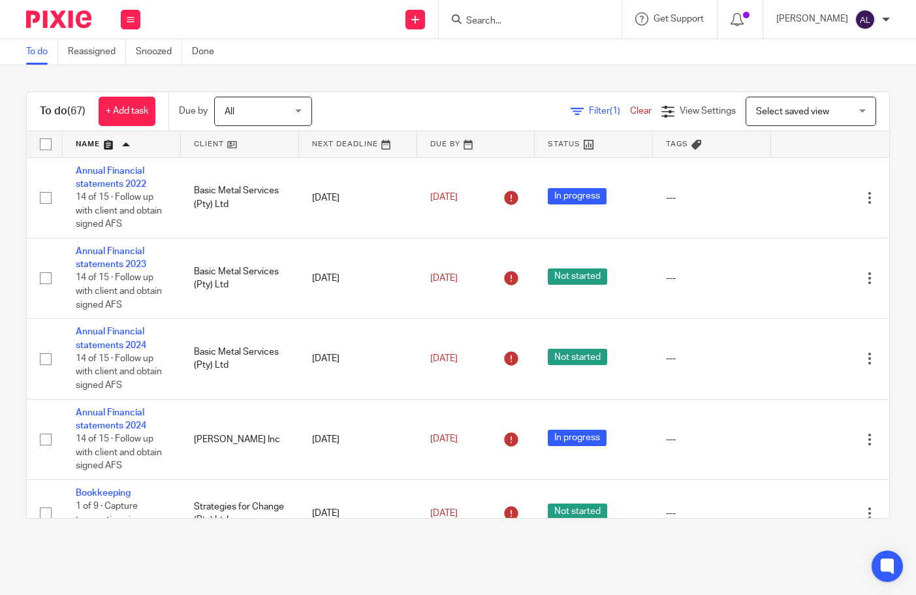
click at [548, 16] on input "Search" at bounding box center [524, 22] width 118 height 12
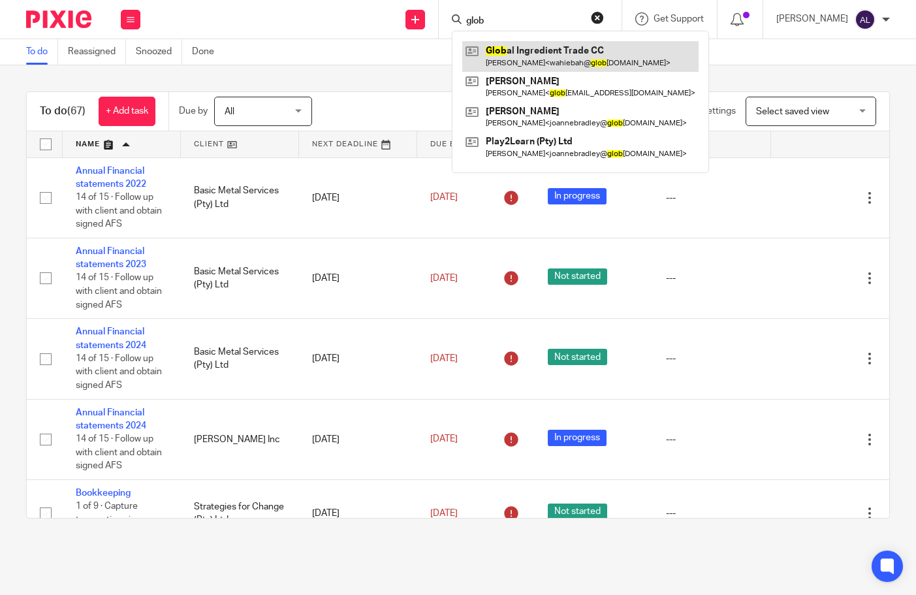
type input "glob"
click at [522, 61] on link at bounding box center [580, 56] width 236 height 30
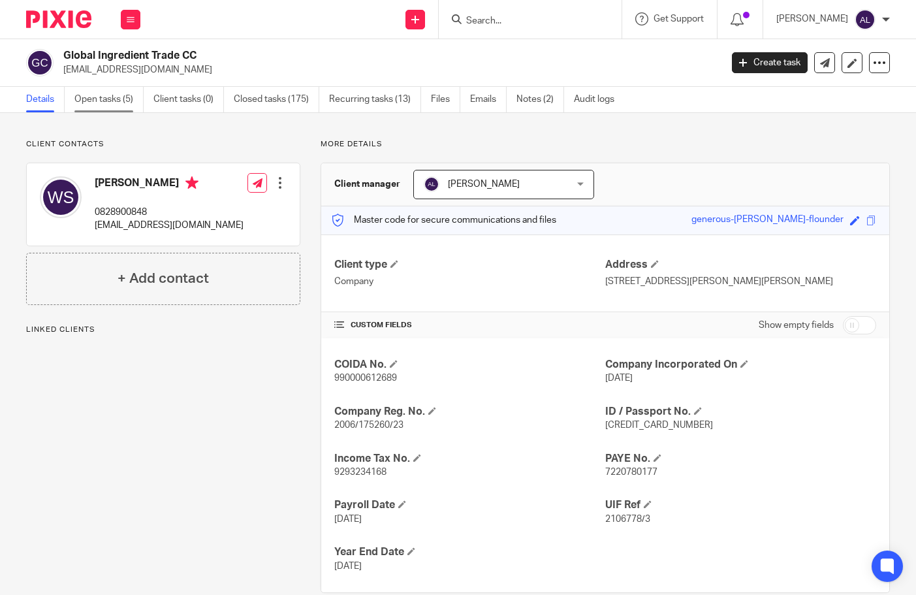
click at [123, 104] on link "Open tasks (5)" at bounding box center [108, 99] width 69 height 25
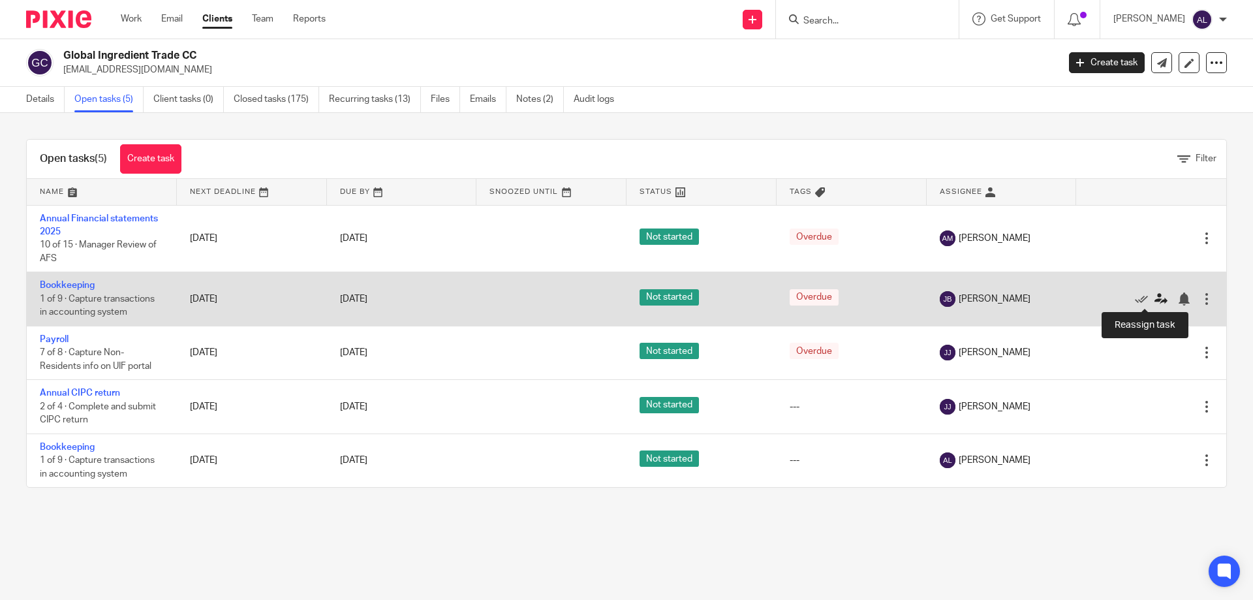
click at [915, 300] on icon at bounding box center [1161, 298] width 13 height 13
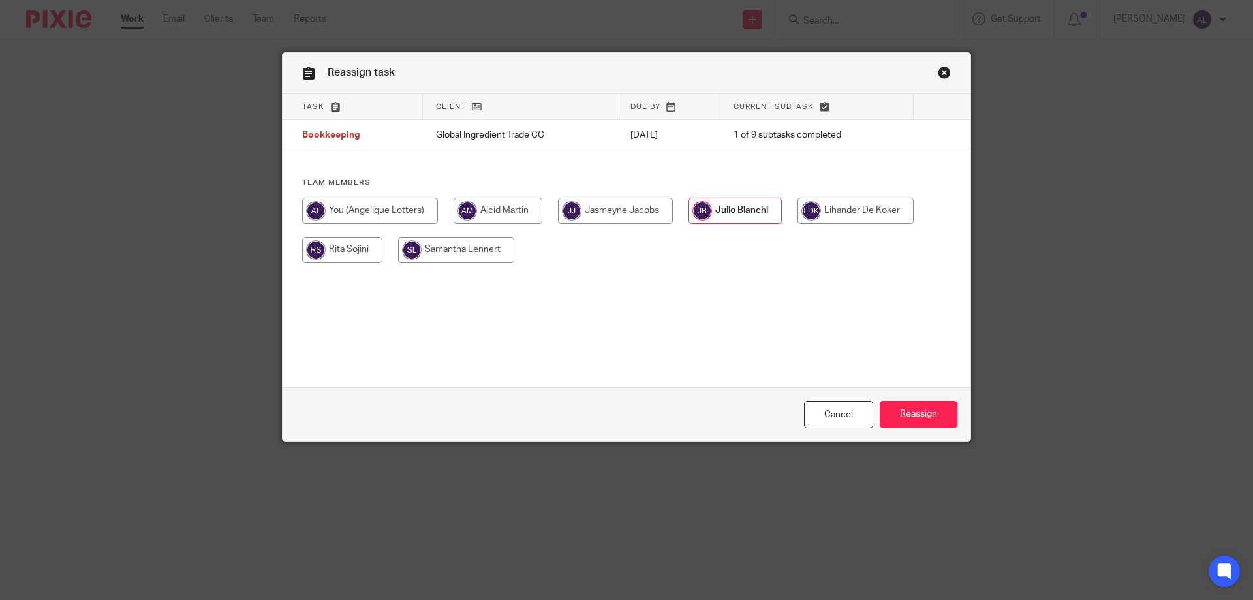
click at [366, 213] on input "radio" at bounding box center [370, 211] width 136 height 26
radio input "true"
click at [894, 413] on input "Reassign" at bounding box center [919, 415] width 78 height 28
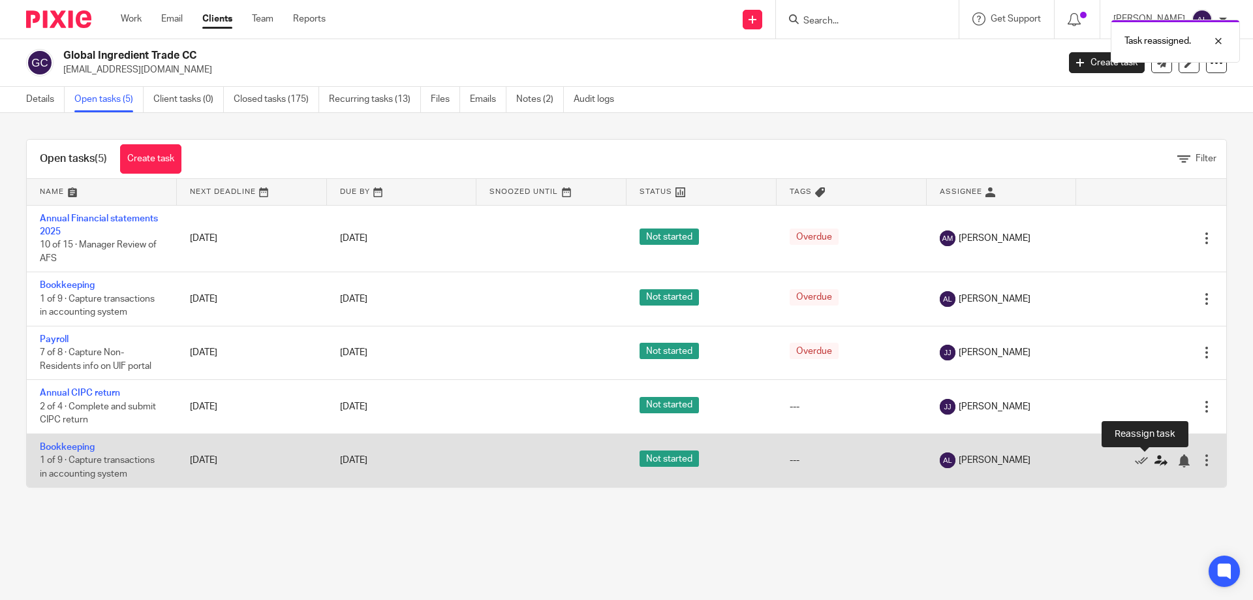
click at [1155, 461] on icon at bounding box center [1161, 460] width 13 height 13
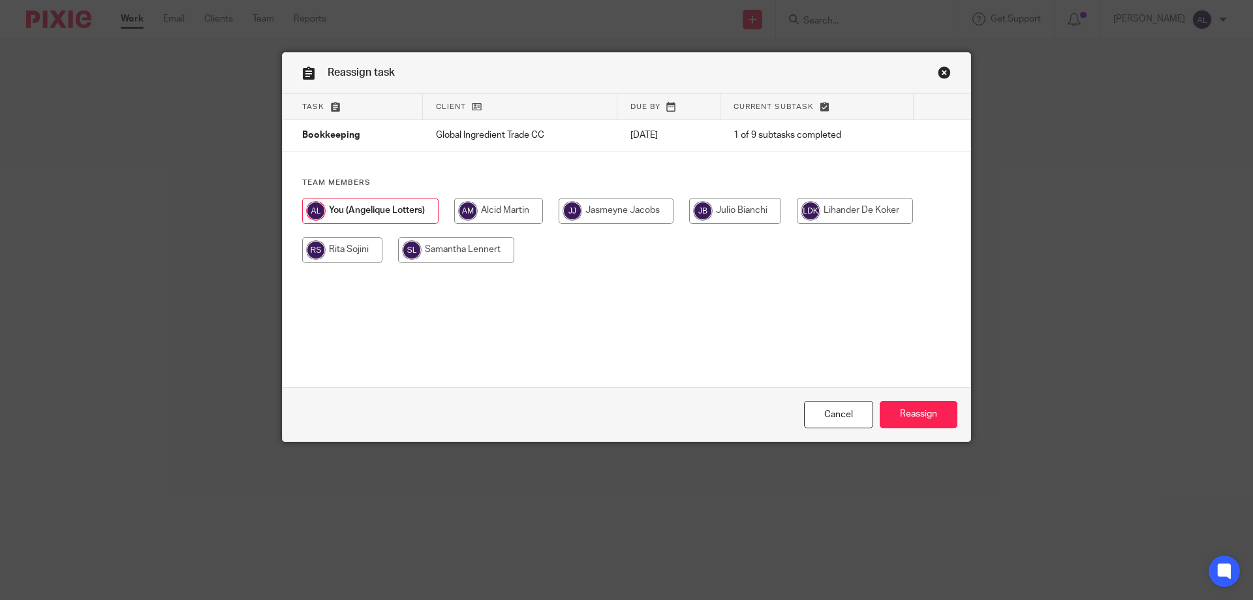
click at [381, 207] on input "radio" at bounding box center [370, 211] width 136 height 26
click at [938, 69] on link "Close this dialog window" at bounding box center [944, 75] width 13 height 18
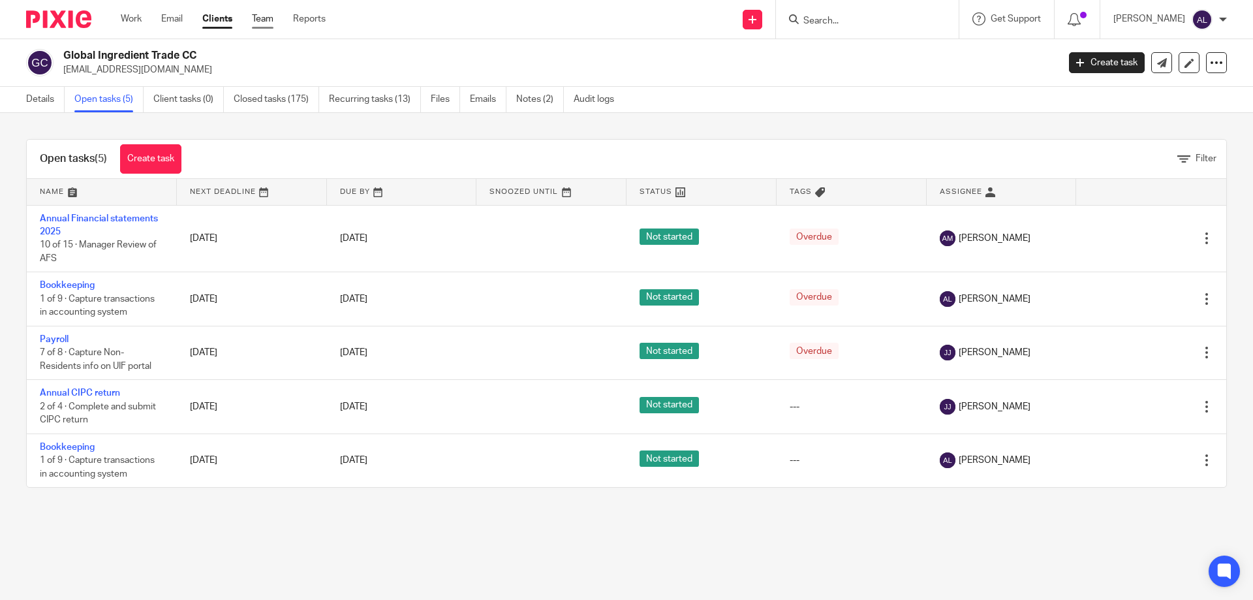
click at [263, 18] on link "Team" at bounding box center [263, 18] width 22 height 13
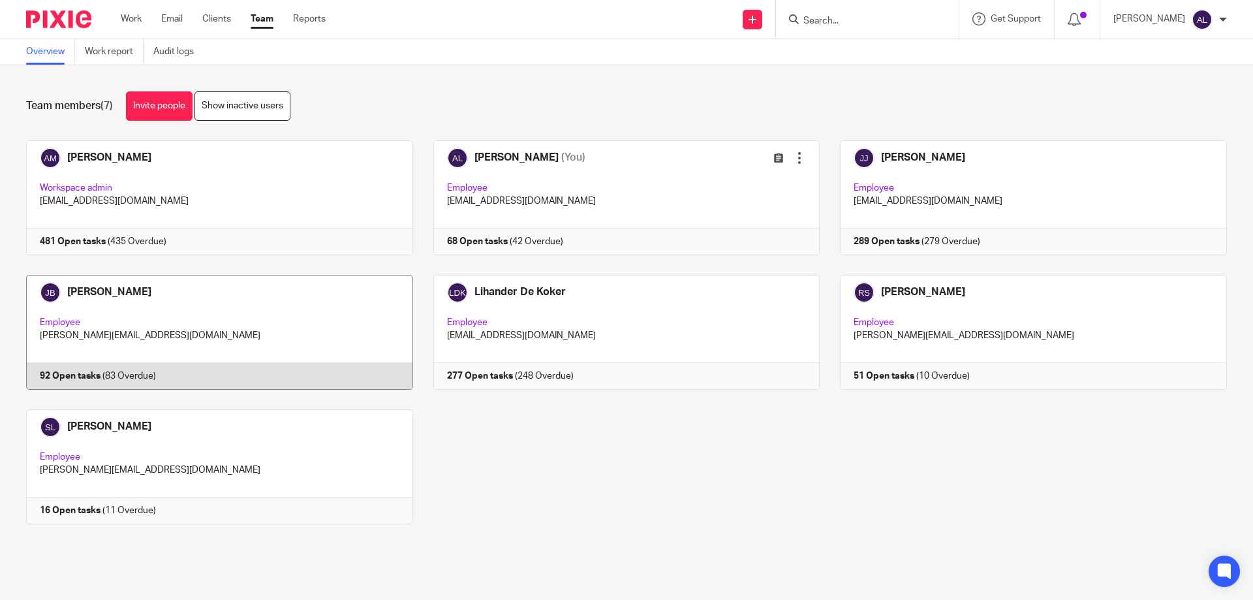
click at [297, 306] on link at bounding box center [209, 332] width 407 height 115
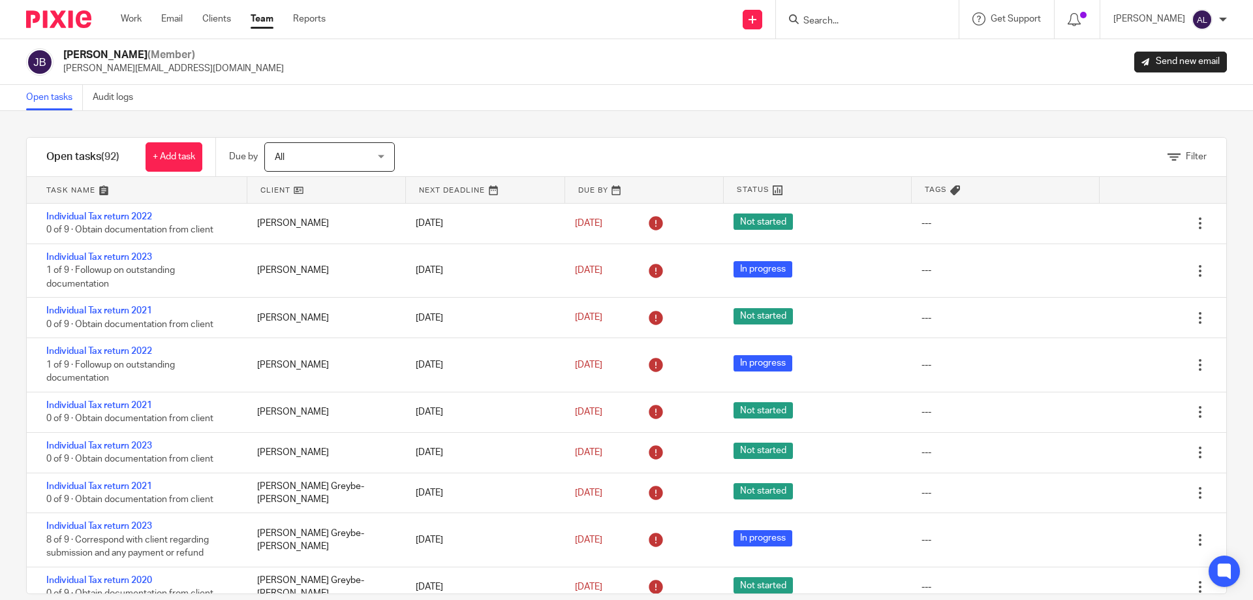
click at [62, 189] on link at bounding box center [137, 190] width 221 height 26
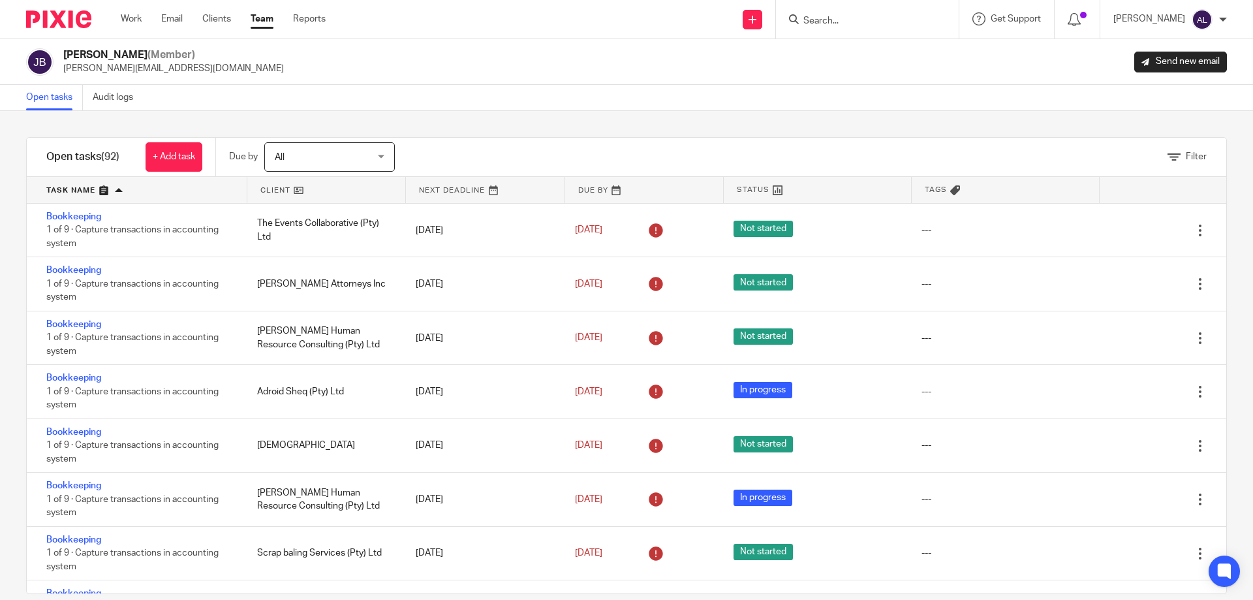
click at [80, 189] on link at bounding box center [137, 190] width 221 height 26
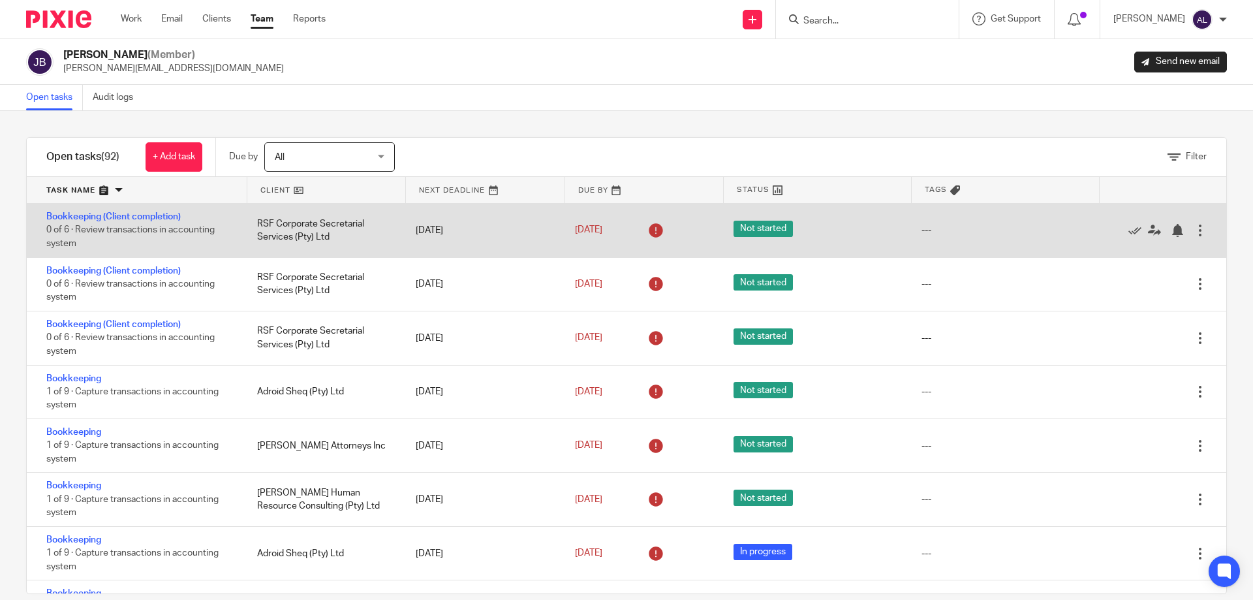
scroll to position [2807, 0]
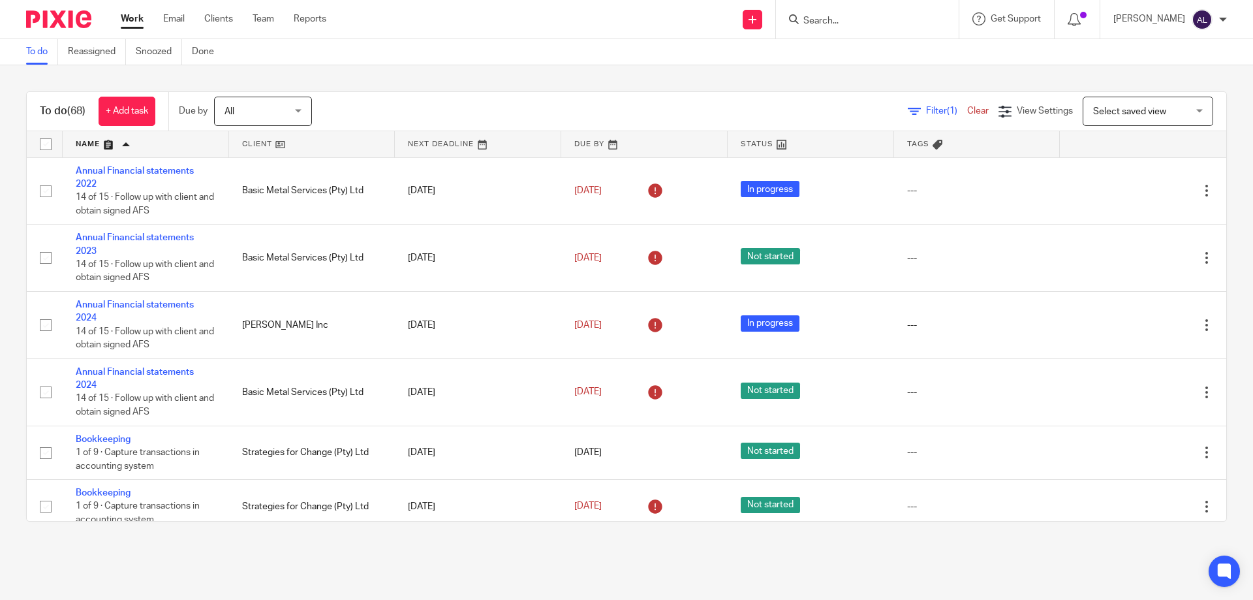
click at [883, 53] on div "To do Reassigned Snoozed Done" at bounding box center [626, 52] width 1253 height 26
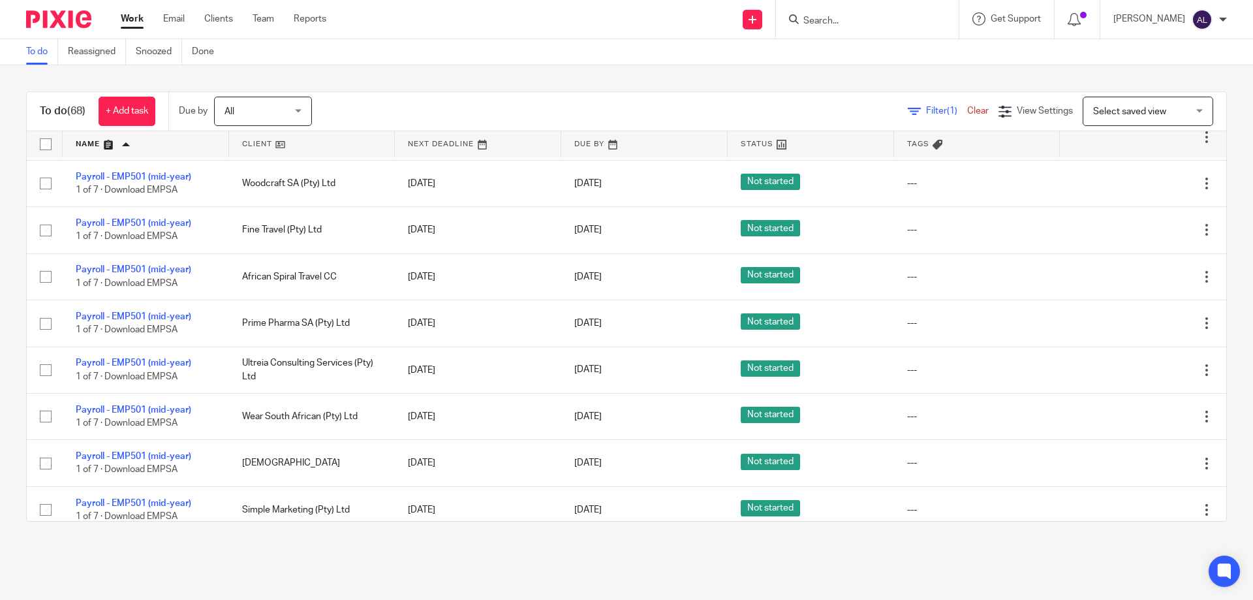
scroll to position [1958, 0]
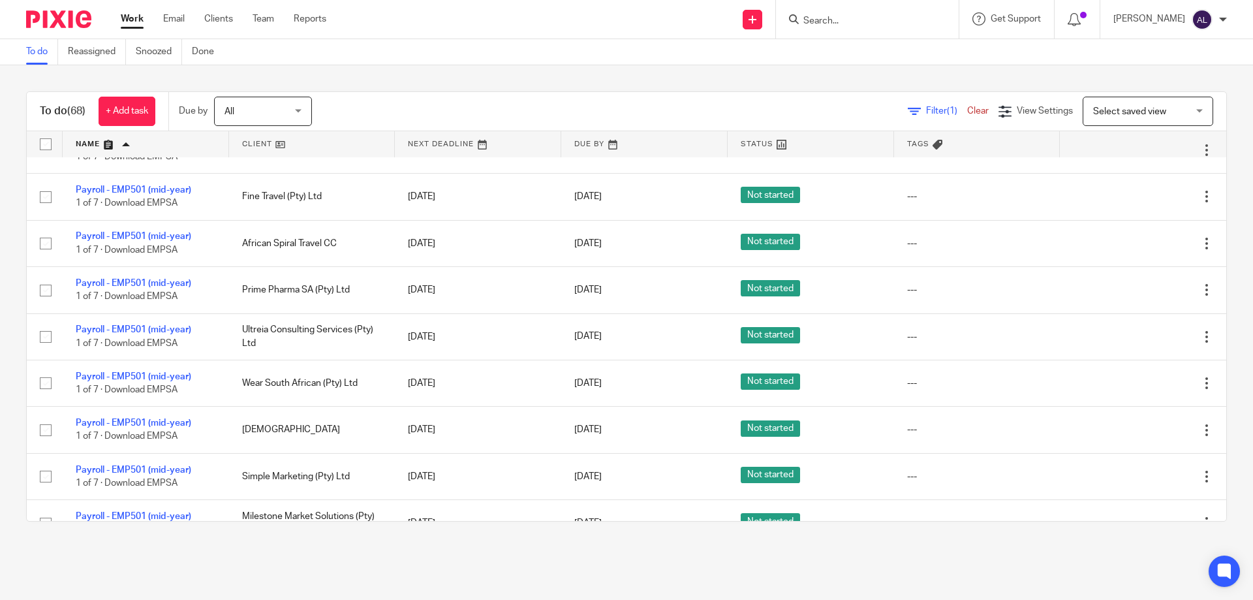
click at [1000, 40] on div "To do Reassigned Snoozed Done" at bounding box center [626, 52] width 1253 height 26
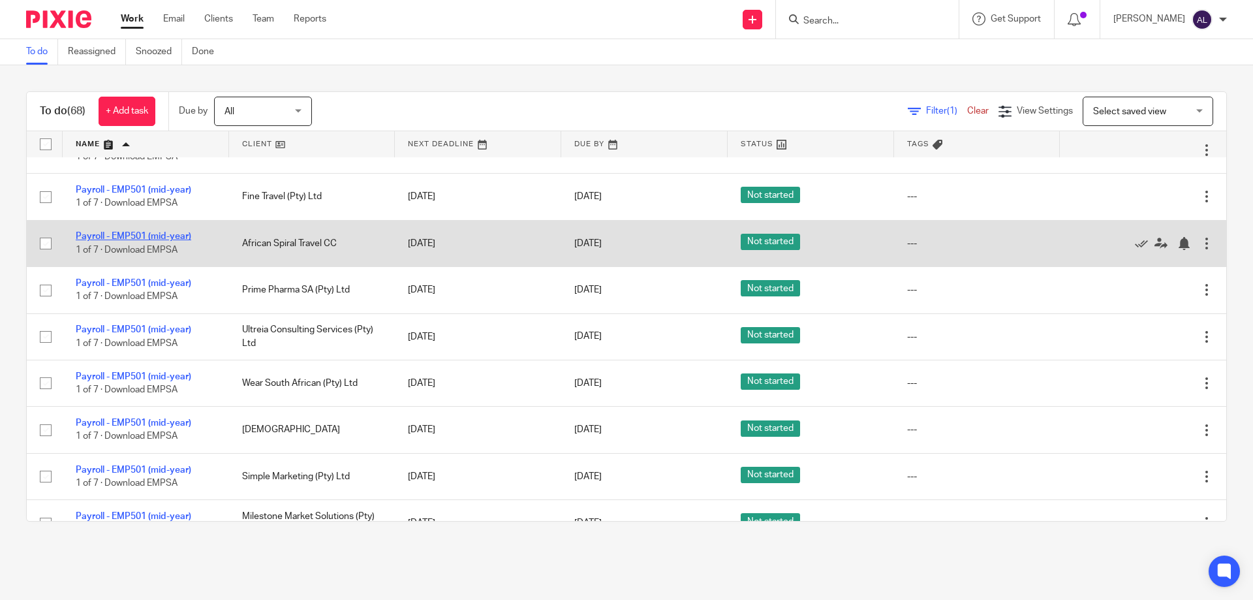
click at [124, 241] on link "Payroll - EMP501 (mid-year)" at bounding box center [134, 236] width 116 height 9
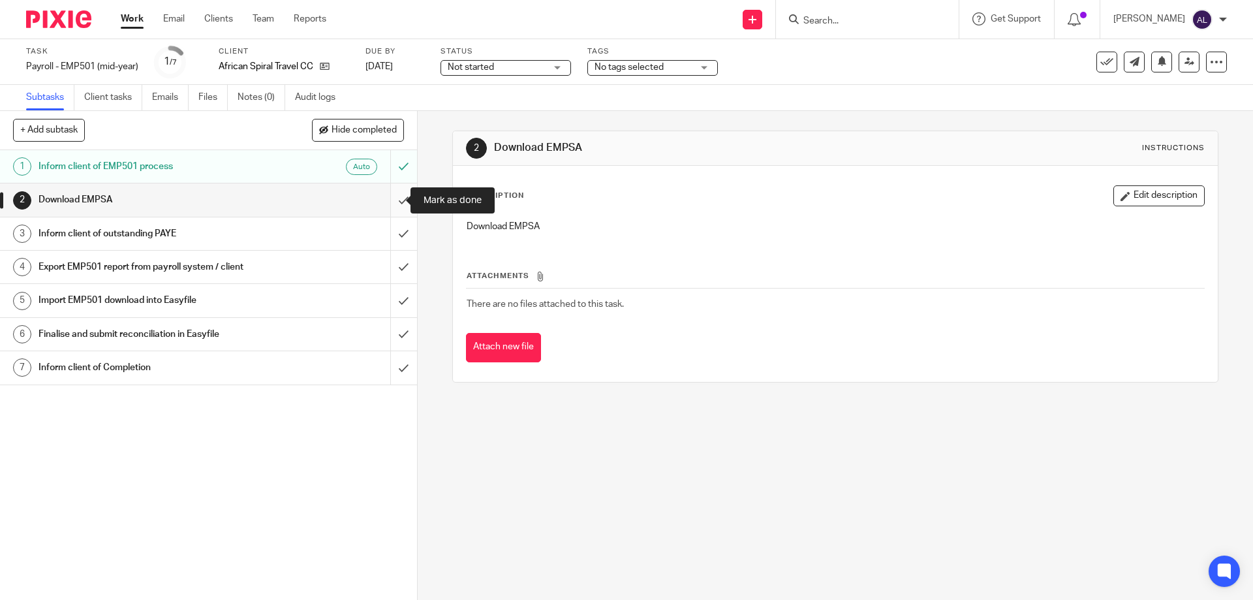
click at [395, 202] on input "submit" at bounding box center [208, 199] width 417 height 33
click at [396, 233] on input "submit" at bounding box center [208, 233] width 417 height 33
click at [399, 275] on input "submit" at bounding box center [208, 267] width 417 height 33
click at [398, 304] on input "submit" at bounding box center [208, 300] width 417 height 33
click at [395, 339] on input "submit" at bounding box center [208, 334] width 417 height 33
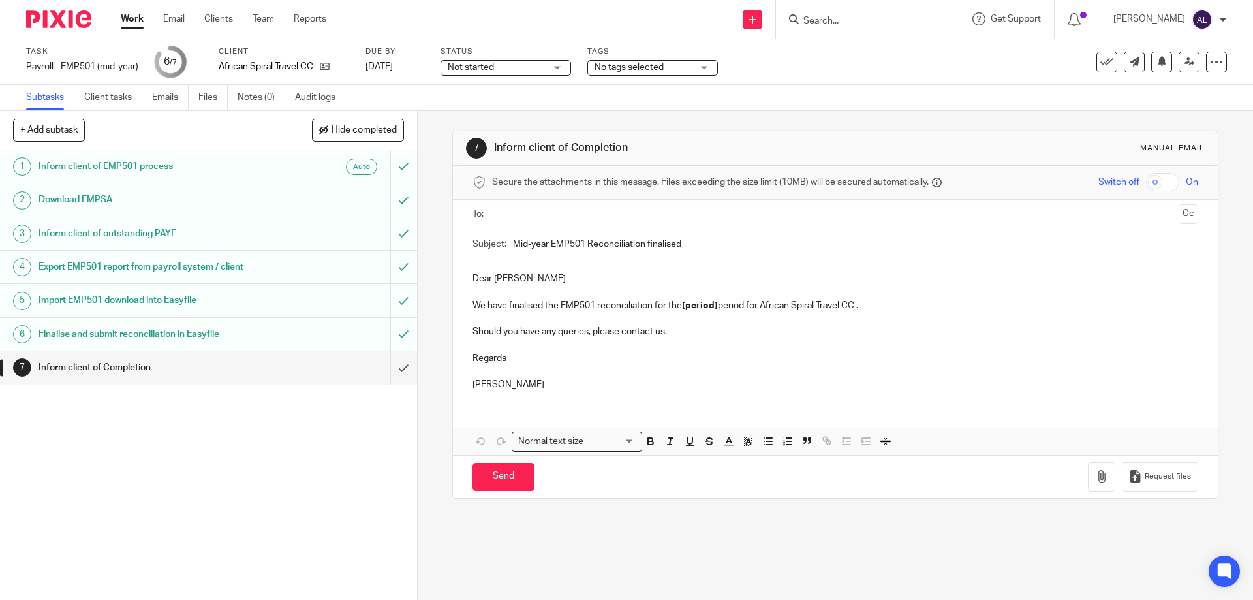
click at [593, 215] on input "text" at bounding box center [835, 214] width 676 height 15
click at [578, 281] on p "Dear Nicki" at bounding box center [835, 281] width 725 height 13
click at [558, 356] on p "Regards" at bounding box center [835, 360] width 725 height 13
click at [587, 343] on p at bounding box center [835, 347] width 725 height 13
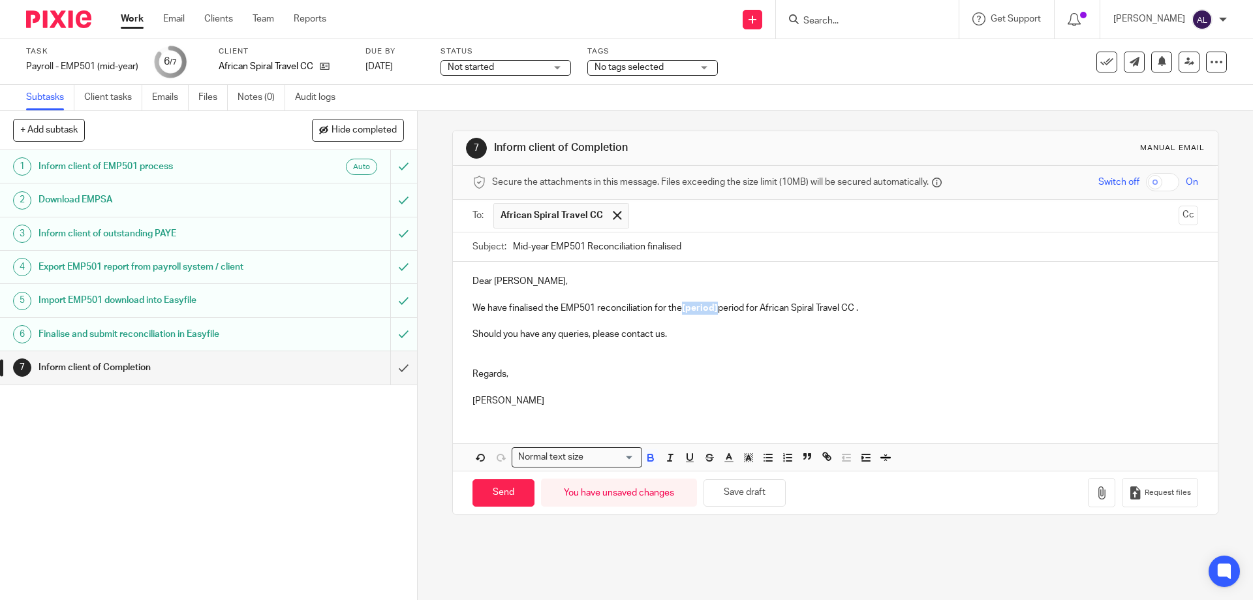
drag, startPoint x: 716, startPoint y: 309, endPoint x: 681, endPoint y: 311, distance: 34.6
click at [682, 311] on strong "[period]" at bounding box center [700, 308] width 36 height 9
click at [904, 358] on p at bounding box center [835, 360] width 725 height 13
click at [512, 492] on input "Send" at bounding box center [504, 493] width 62 height 28
type input "Sent"
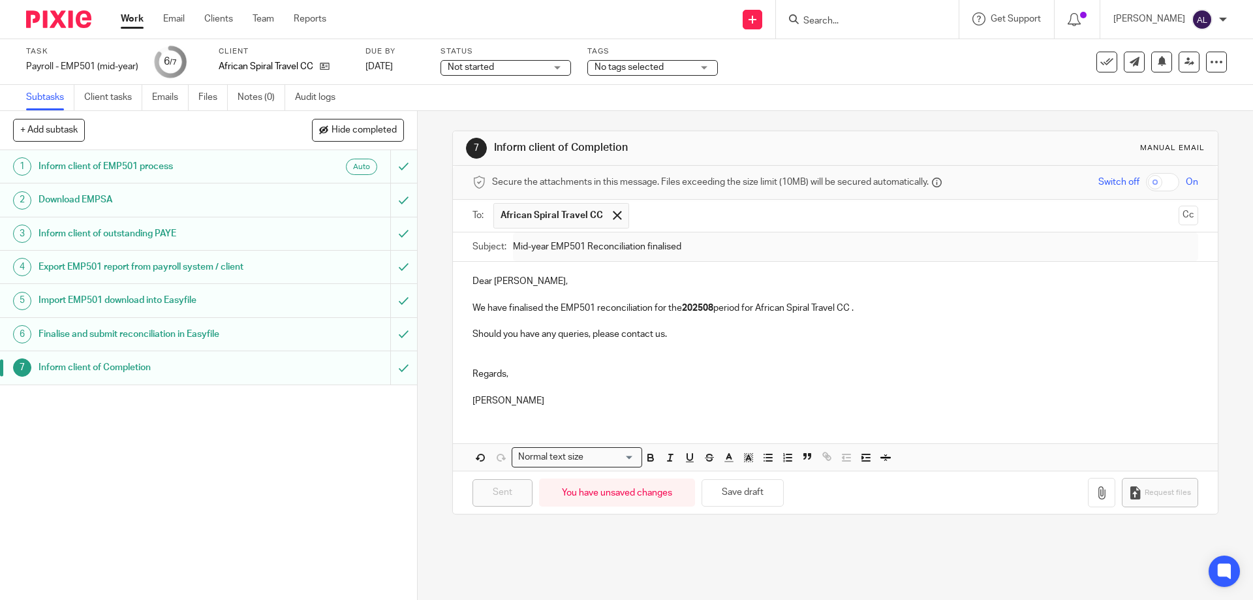
click at [130, 20] on link "Work" at bounding box center [132, 18] width 23 height 13
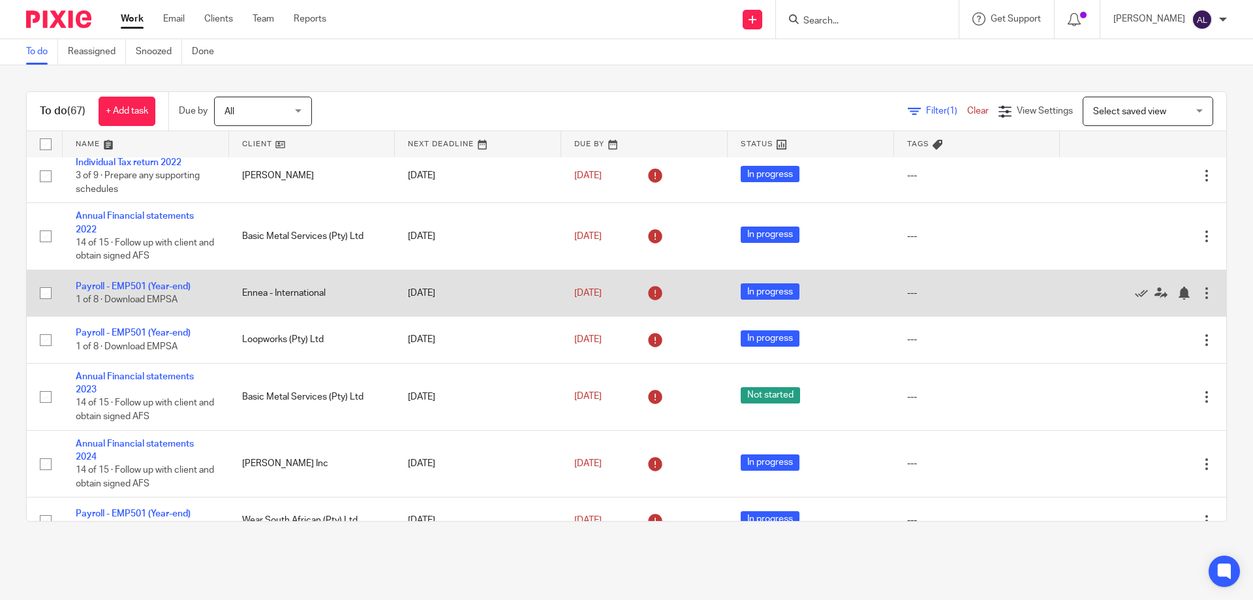
scroll to position [131, 0]
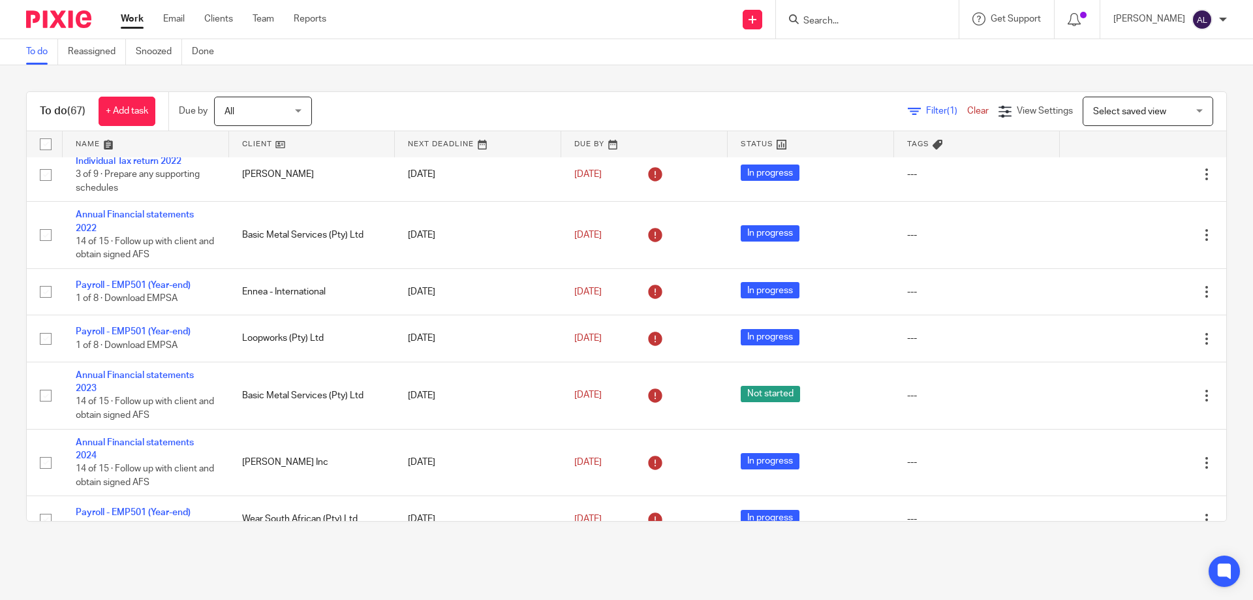
click at [86, 148] on link at bounding box center [146, 144] width 166 height 26
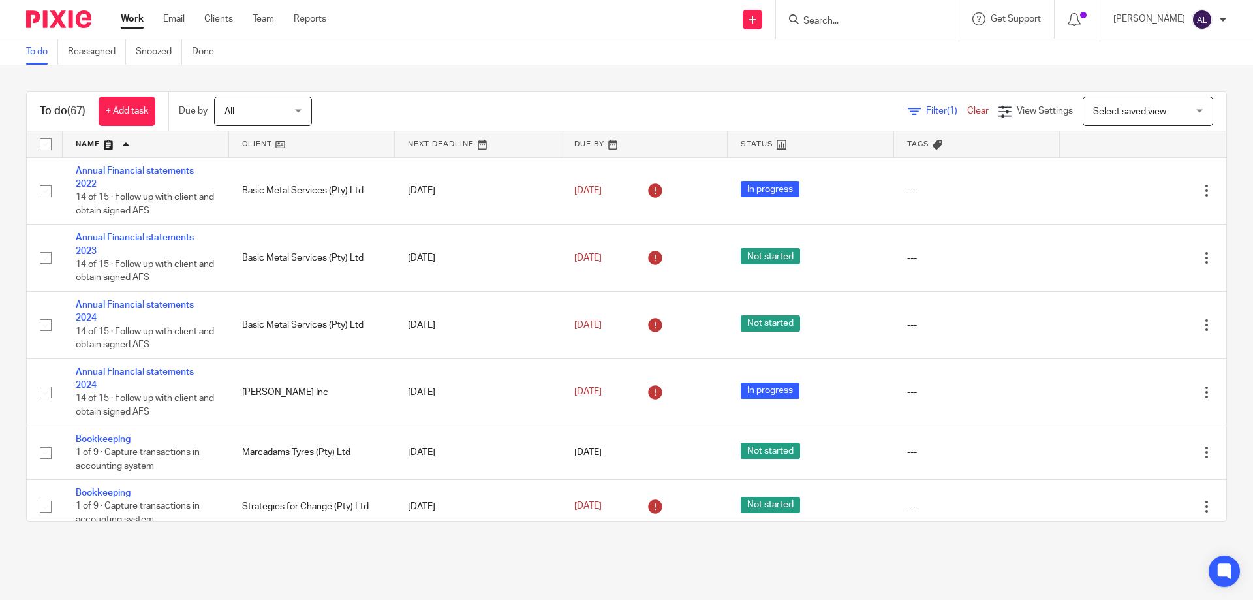
click at [986, 80] on div "To do (67) + Add task Due by All All [DATE] [DATE] This week Next week This mon…" at bounding box center [626, 306] width 1253 height 482
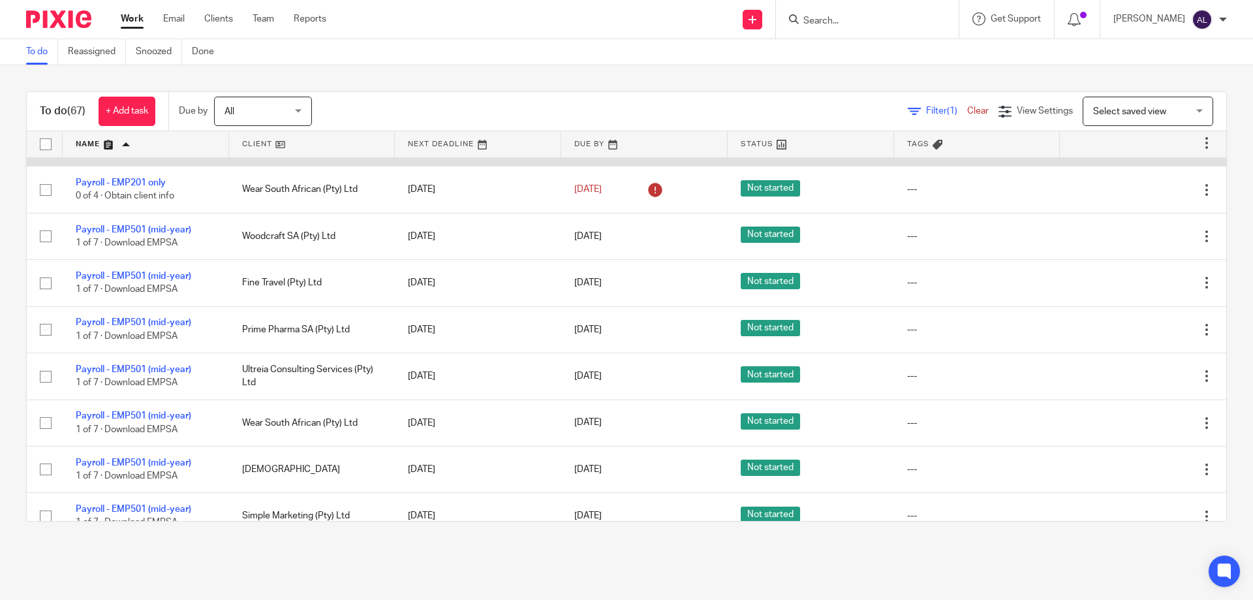
scroll to position [1893, 0]
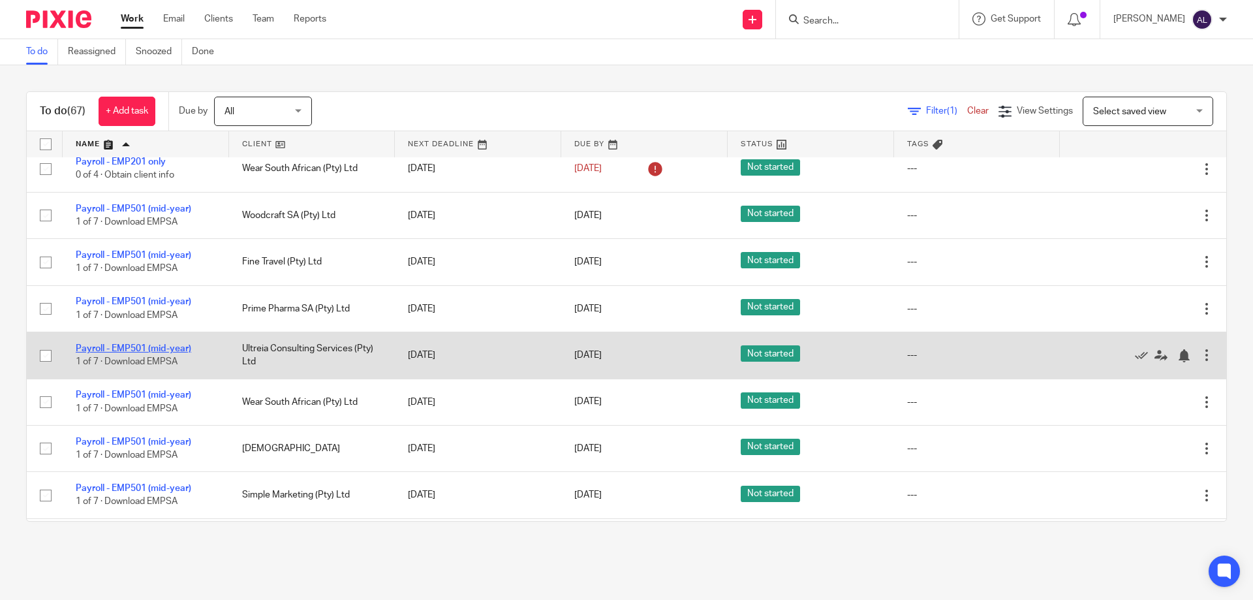
click at [131, 353] on link "Payroll - EMP501 (mid-year)" at bounding box center [134, 348] width 116 height 9
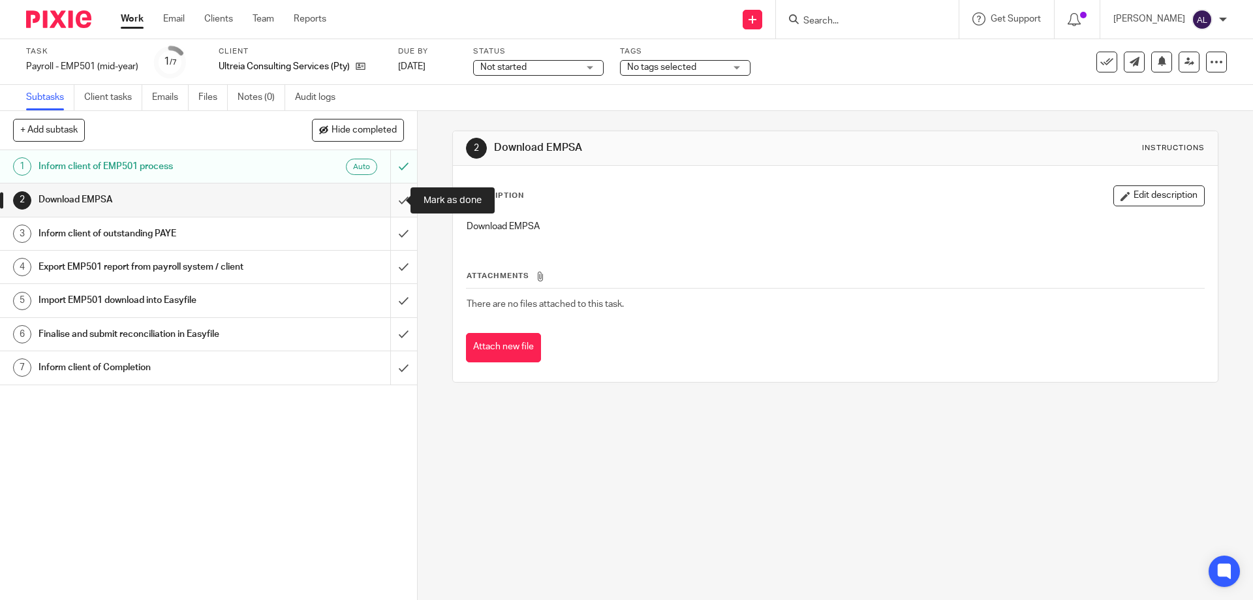
click at [392, 206] on input "submit" at bounding box center [208, 199] width 417 height 33
click at [390, 235] on input "submit" at bounding box center [208, 233] width 417 height 33
click at [393, 274] on input "submit" at bounding box center [208, 267] width 417 height 33
click at [387, 313] on input "submit" at bounding box center [208, 300] width 417 height 33
click at [391, 336] on input "submit" at bounding box center [208, 334] width 417 height 33
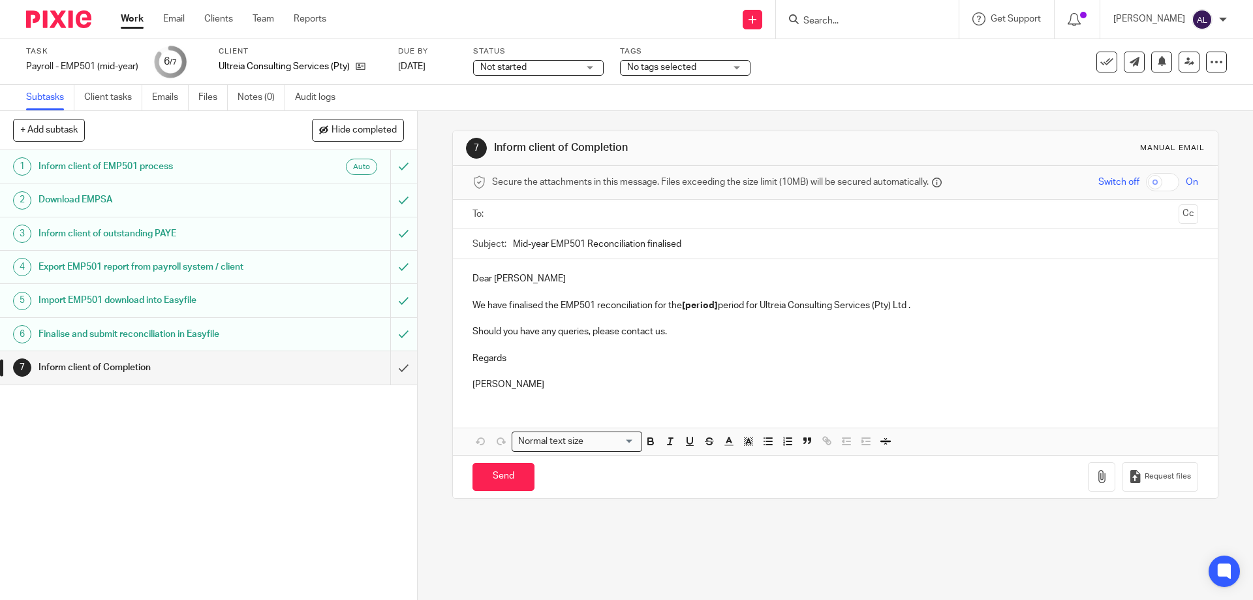
click at [554, 213] on input "text" at bounding box center [835, 214] width 676 height 15
click at [520, 280] on p "Dear Erich" at bounding box center [835, 281] width 725 height 13
click at [546, 368] on p at bounding box center [835, 374] width 725 height 13
click at [526, 360] on p "Regards" at bounding box center [835, 360] width 725 height 13
click at [513, 350] on p at bounding box center [835, 347] width 725 height 13
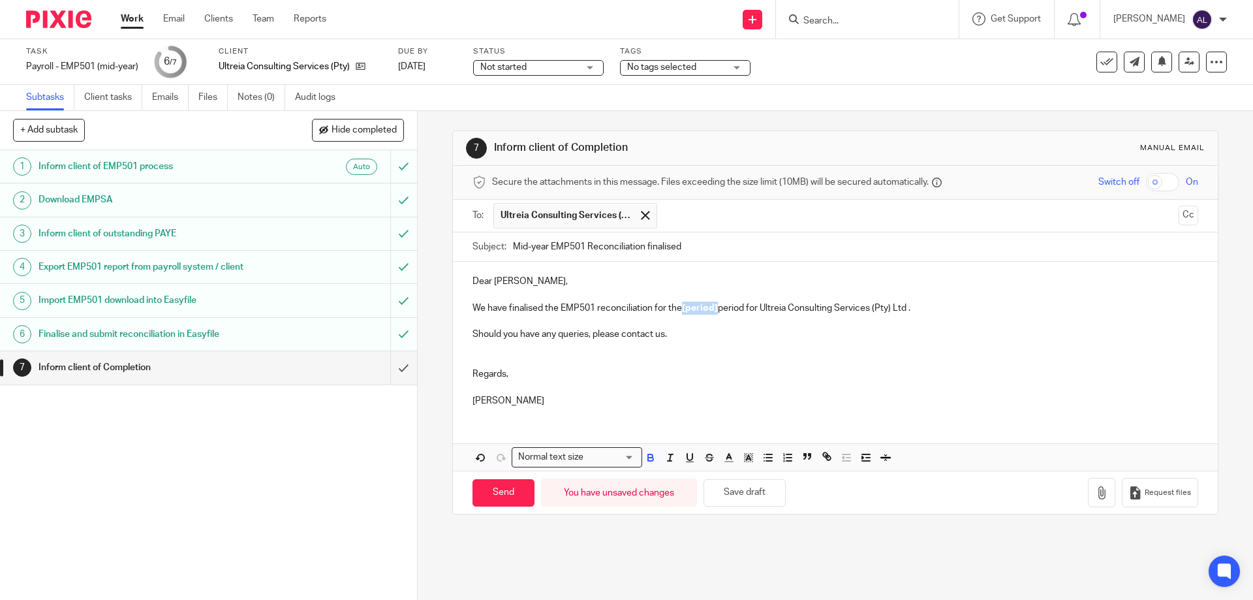
drag, startPoint x: 716, startPoint y: 306, endPoint x: 683, endPoint y: 305, distance: 33.3
click at [683, 305] on strong "[period]" at bounding box center [700, 308] width 36 height 9
click at [687, 306] on strong "[202508" at bounding box center [699, 308] width 35 height 9
click at [1095, 495] on icon "button" at bounding box center [1101, 492] width 13 height 13
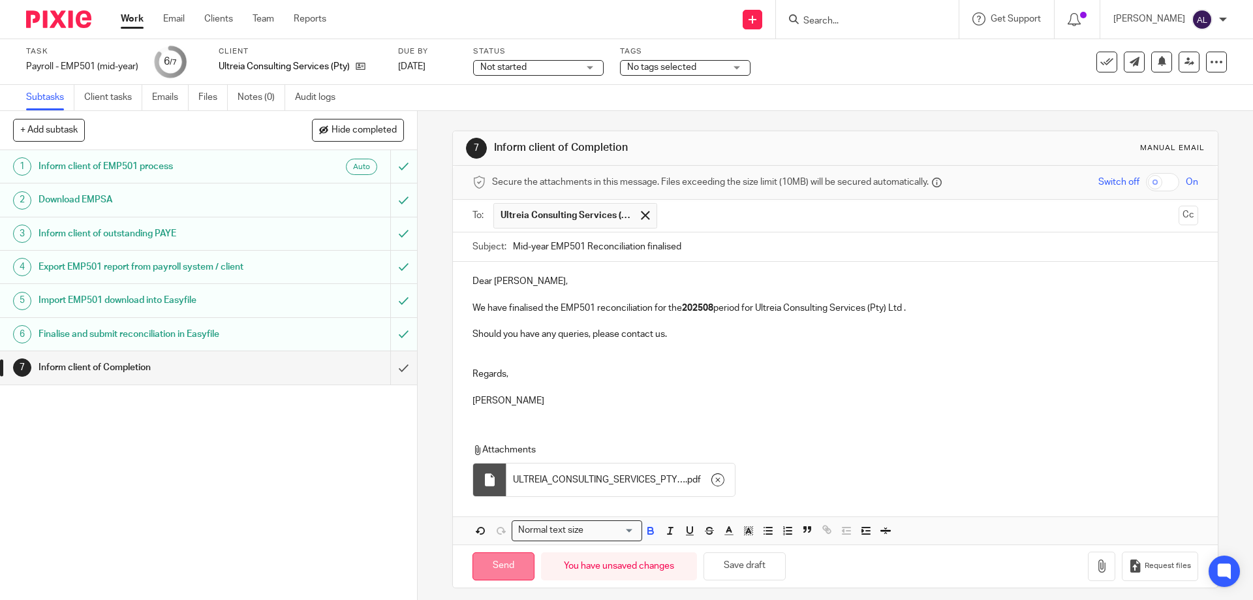
click at [505, 567] on input "Send" at bounding box center [504, 566] width 62 height 28
type input "Sent"
click at [872, 26] on input "Search" at bounding box center [861, 22] width 118 height 12
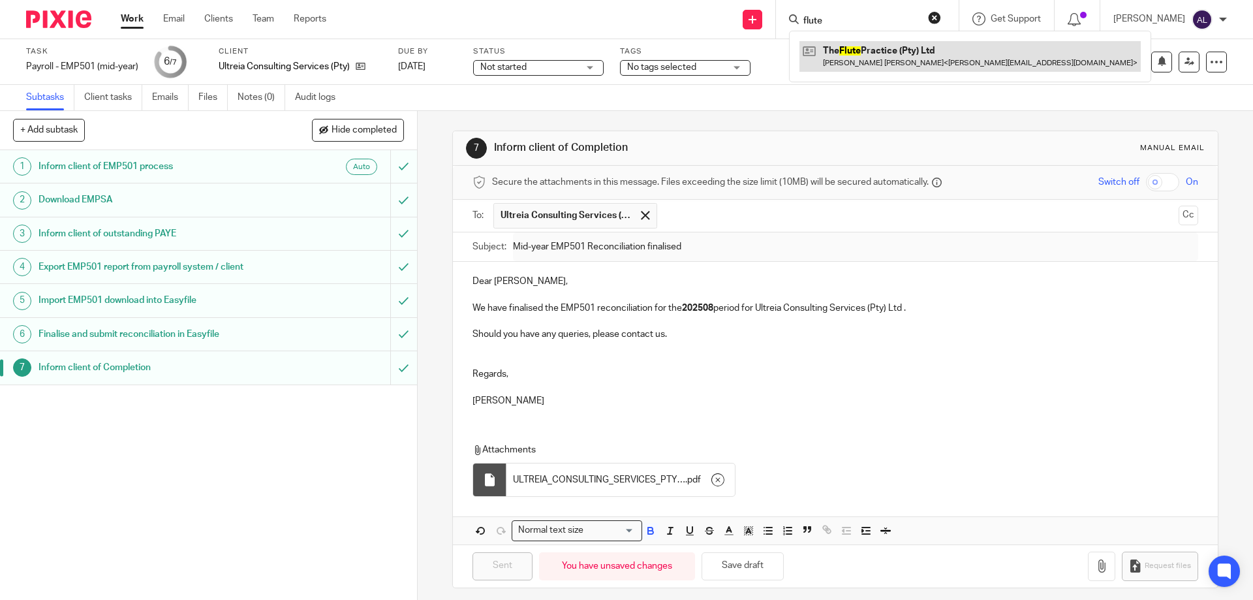
type input "flute"
click at [869, 52] on link at bounding box center [970, 56] width 341 height 30
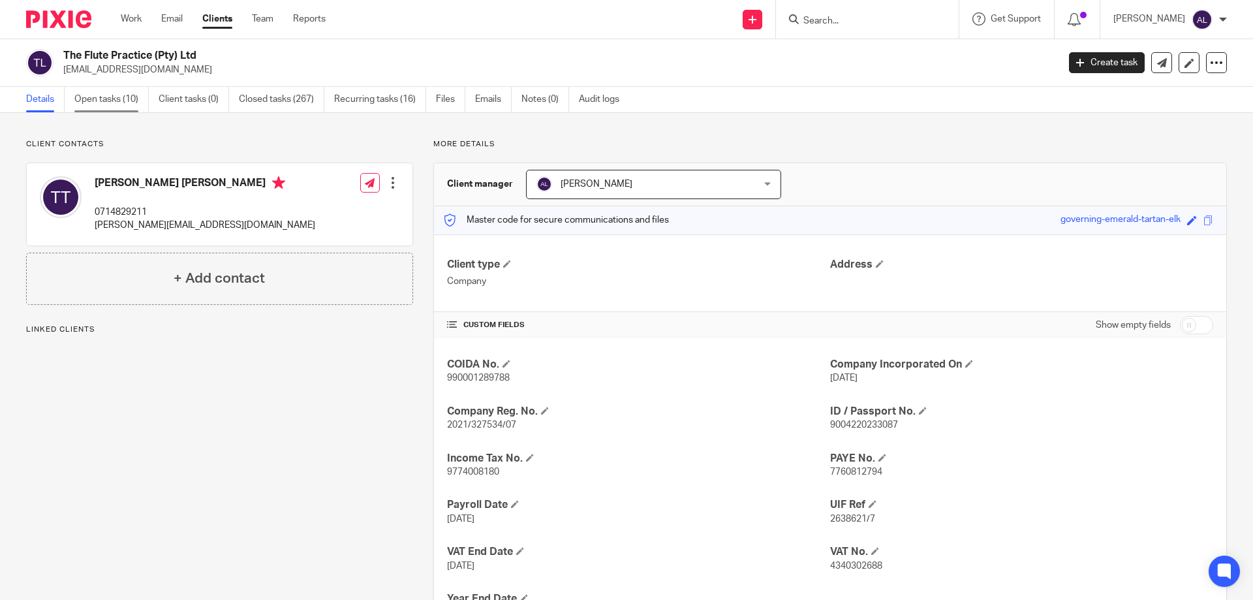
click at [126, 100] on link "Open tasks (10)" at bounding box center [111, 99] width 74 height 25
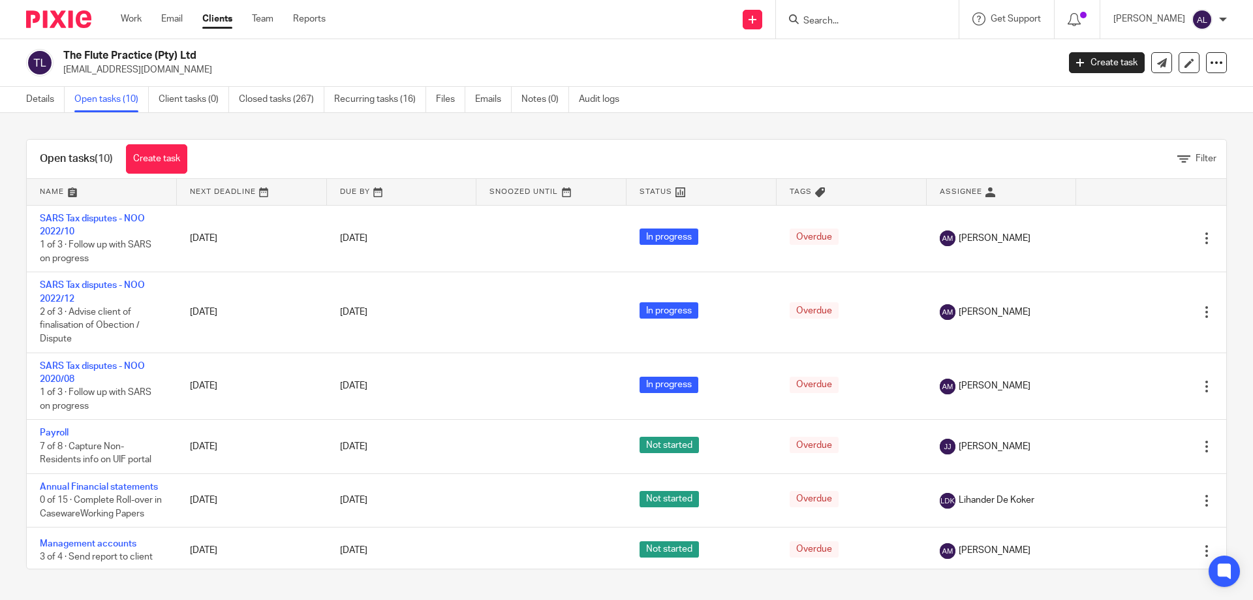
click at [59, 189] on link at bounding box center [102, 192] width 150 height 26
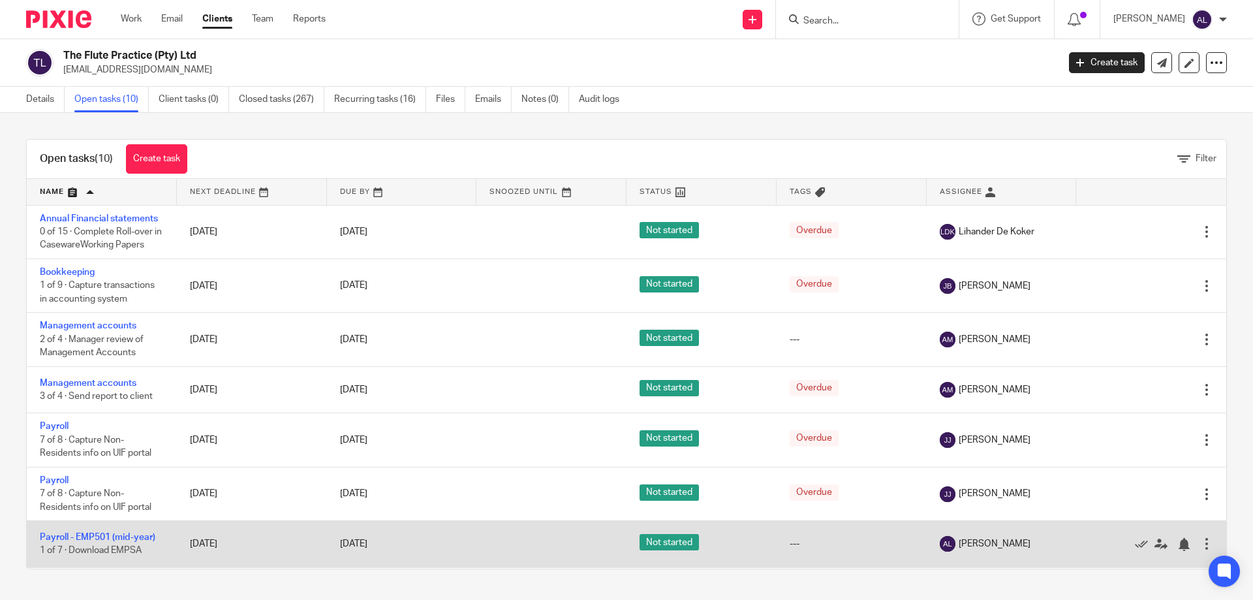
click at [93, 530] on td "Payroll - EMP501 (mid-year) 1 of 7 · Download EMPSA" at bounding box center [102, 544] width 150 height 46
click at [99, 537] on link "Payroll - EMP501 (mid-year)" at bounding box center [98, 537] width 116 height 9
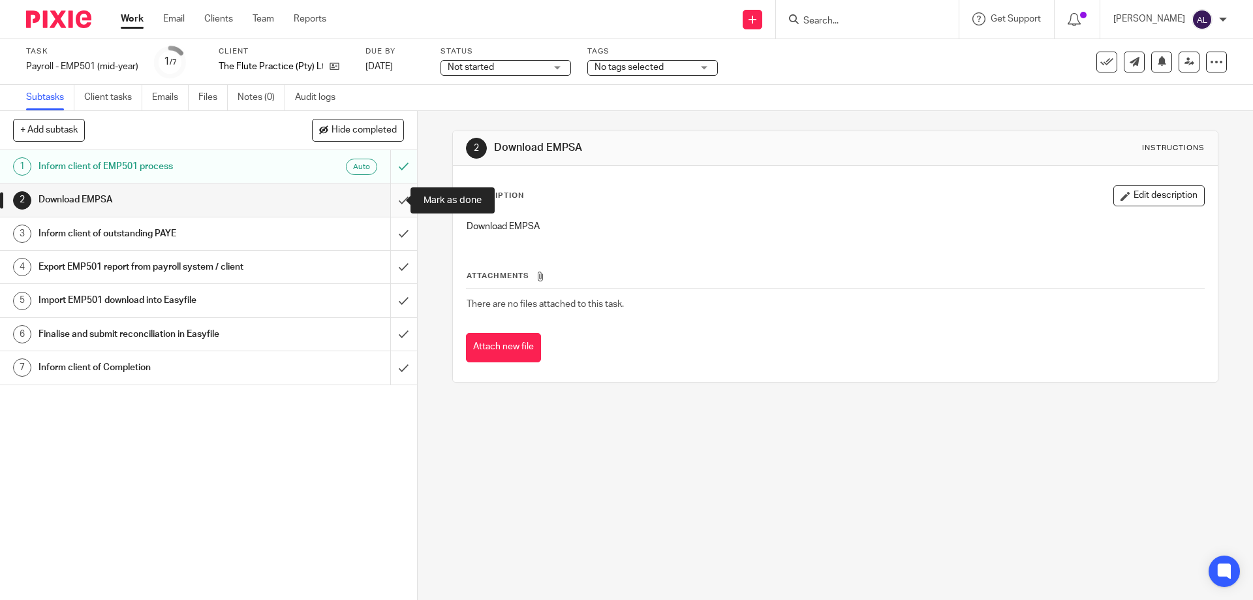
click at [396, 204] on input "submit" at bounding box center [208, 199] width 417 height 33
click at [391, 235] on input "submit" at bounding box center [208, 233] width 417 height 33
click at [392, 276] on input "submit" at bounding box center [208, 267] width 417 height 33
click at [392, 300] on input "submit" at bounding box center [208, 300] width 417 height 33
click at [388, 329] on input "submit" at bounding box center [208, 334] width 417 height 33
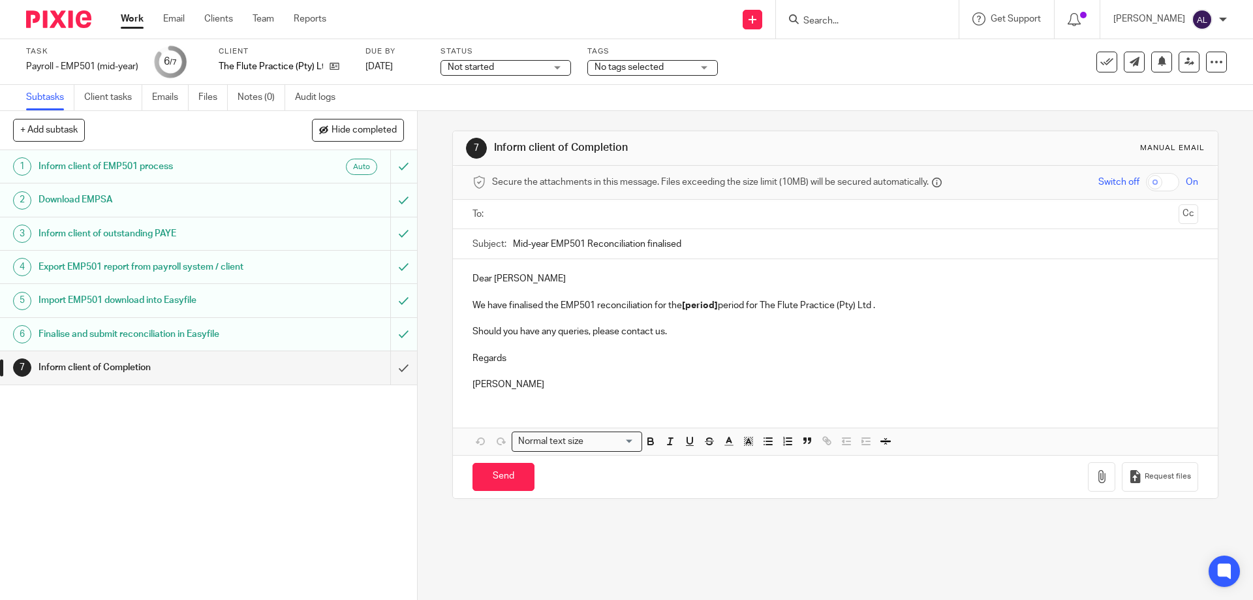
click at [670, 227] on div at bounding box center [836, 214] width 685 height 29
click at [671, 215] on input "text" at bounding box center [835, 214] width 676 height 15
click at [591, 277] on p "Dear Tatiana Anastasia" at bounding box center [835, 281] width 725 height 13
click at [534, 364] on p "Regards" at bounding box center [835, 360] width 725 height 13
click at [507, 349] on p at bounding box center [835, 347] width 725 height 13
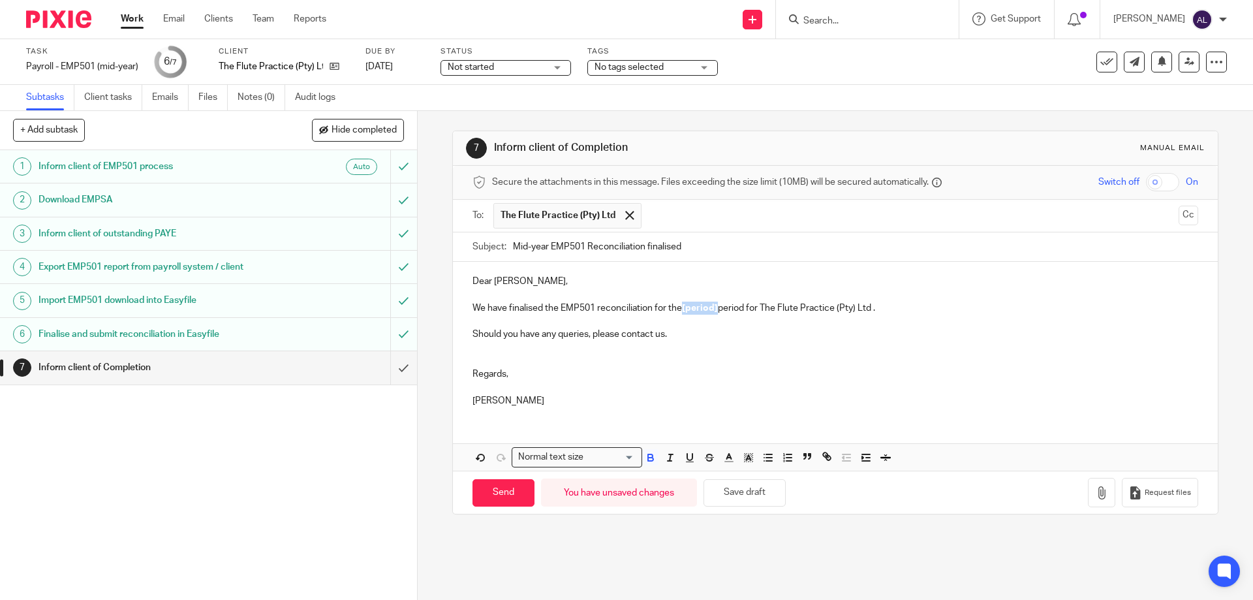
drag, startPoint x: 714, startPoint y: 309, endPoint x: 682, endPoint y: 310, distance: 32.7
click at [682, 310] on strong "[period]" at bounding box center [700, 308] width 36 height 9
click at [499, 499] on input "Send" at bounding box center [504, 493] width 62 height 28
type input "Sent"
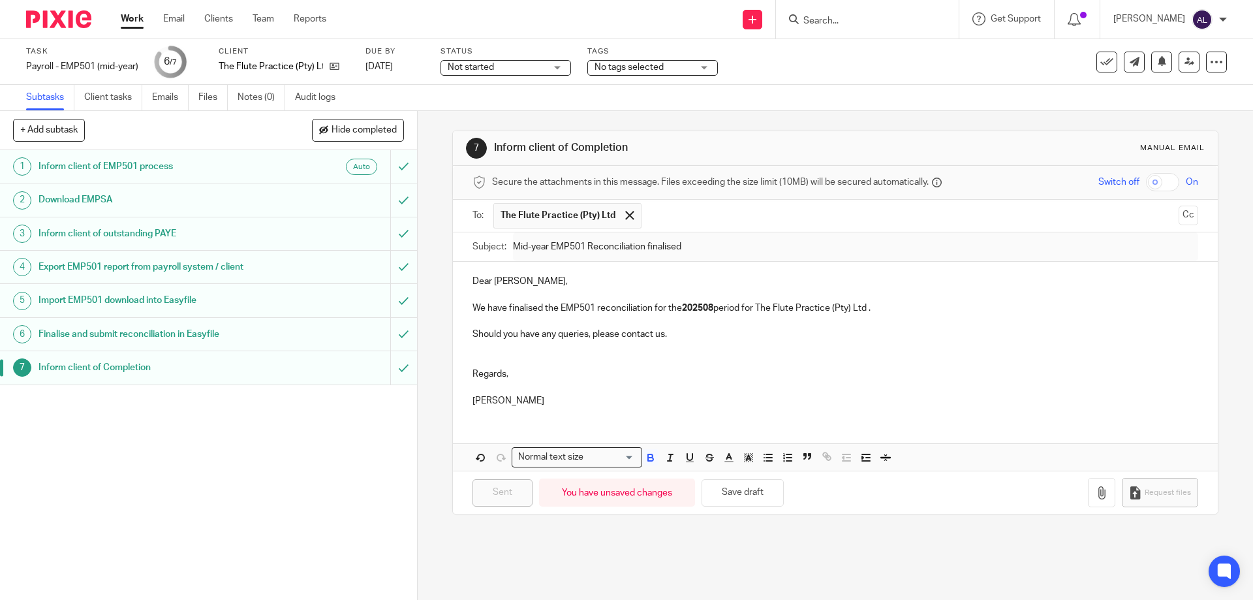
click at [899, 82] on div "Task Payroll - EMP501 (mid-year) Save Payroll - EMP501 (mid-year) 6 /7 Client T…" at bounding box center [626, 62] width 1253 height 46
click at [824, 25] on input "Search" at bounding box center [861, 22] width 118 height 12
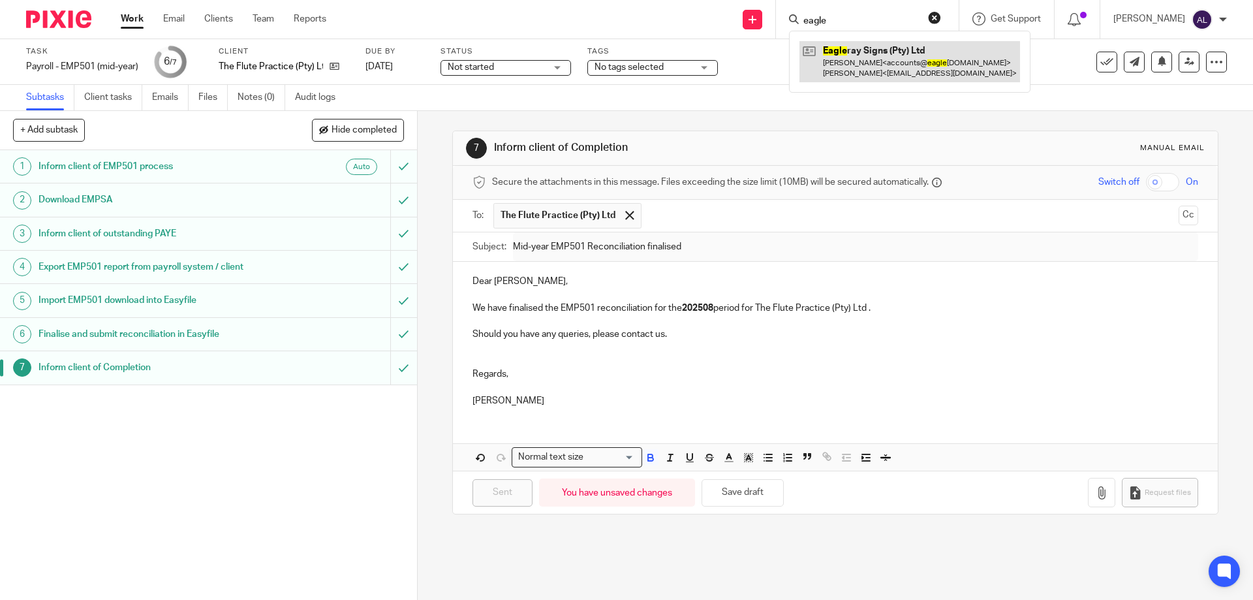
type input "eagle"
click at [864, 60] on link at bounding box center [910, 61] width 221 height 40
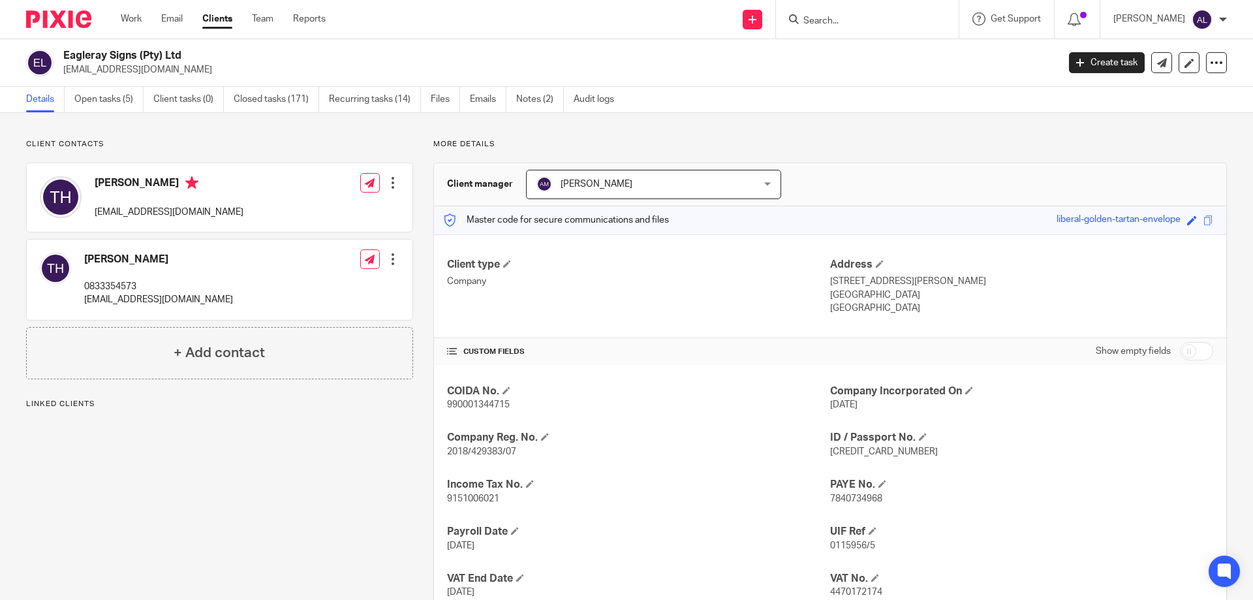
click at [857, 501] on span "7840734968" at bounding box center [856, 498] width 52 height 9
copy span "7840734968"
click at [540, 99] on link "Notes (2)" at bounding box center [540, 99] width 48 height 25
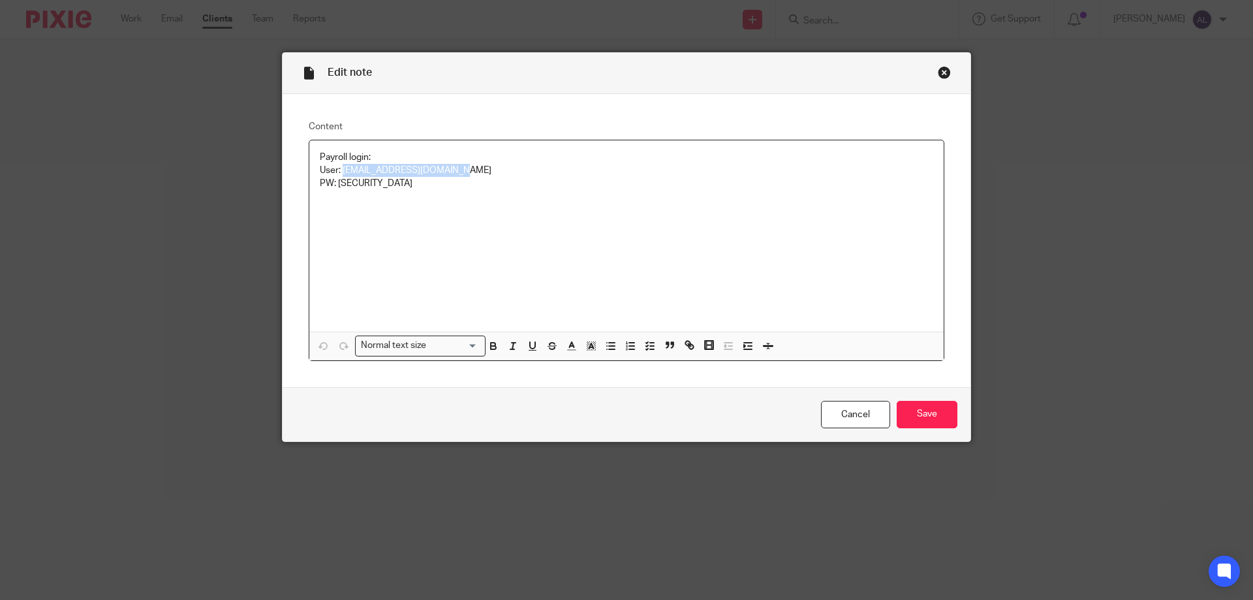
drag, startPoint x: 456, startPoint y: 172, endPoint x: 339, endPoint y: 171, distance: 117.5
click at [339, 171] on p "User: accounts@eagleray.co.za PW: Eagle2025!" at bounding box center [627, 177] width 614 height 27
copy p "accounts@eagleray.co.za"
drag, startPoint x: 395, startPoint y: 185, endPoint x: 336, endPoint y: 186, distance: 59.4
click at [336, 186] on p "User: accounts@eagleray.co.za PW: Eagle2025!" at bounding box center [627, 177] width 614 height 27
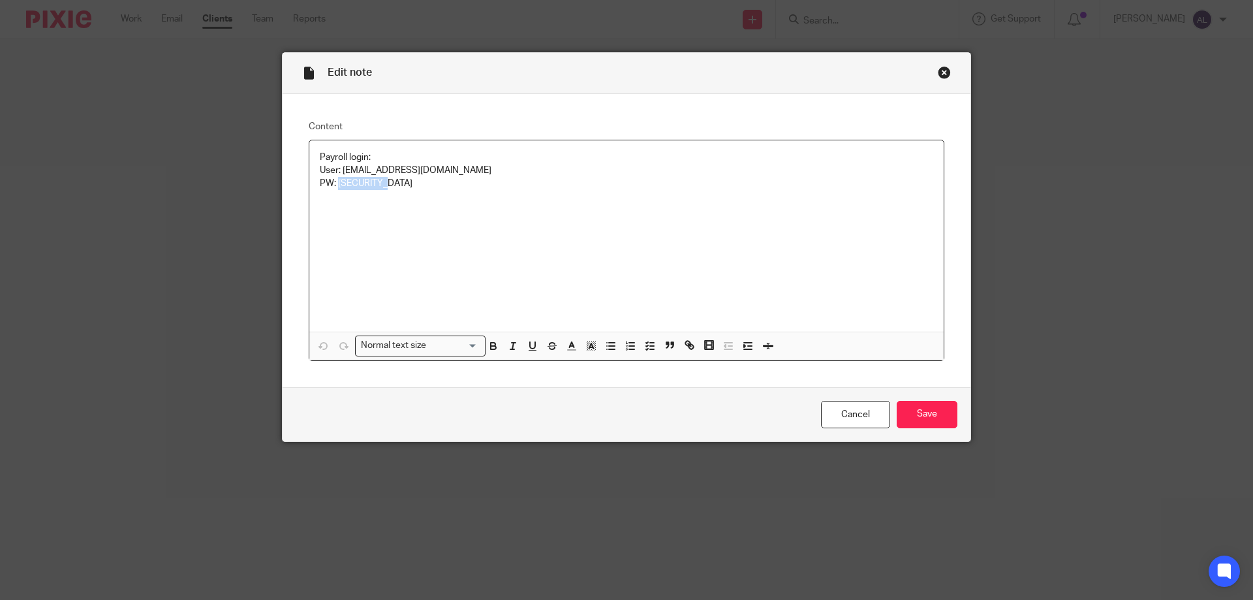
copy p "Eagle2025!"
click at [947, 79] on div "Edit note" at bounding box center [627, 73] width 688 height 41
click at [941, 71] on div "Close this dialog window" at bounding box center [944, 72] width 13 height 13
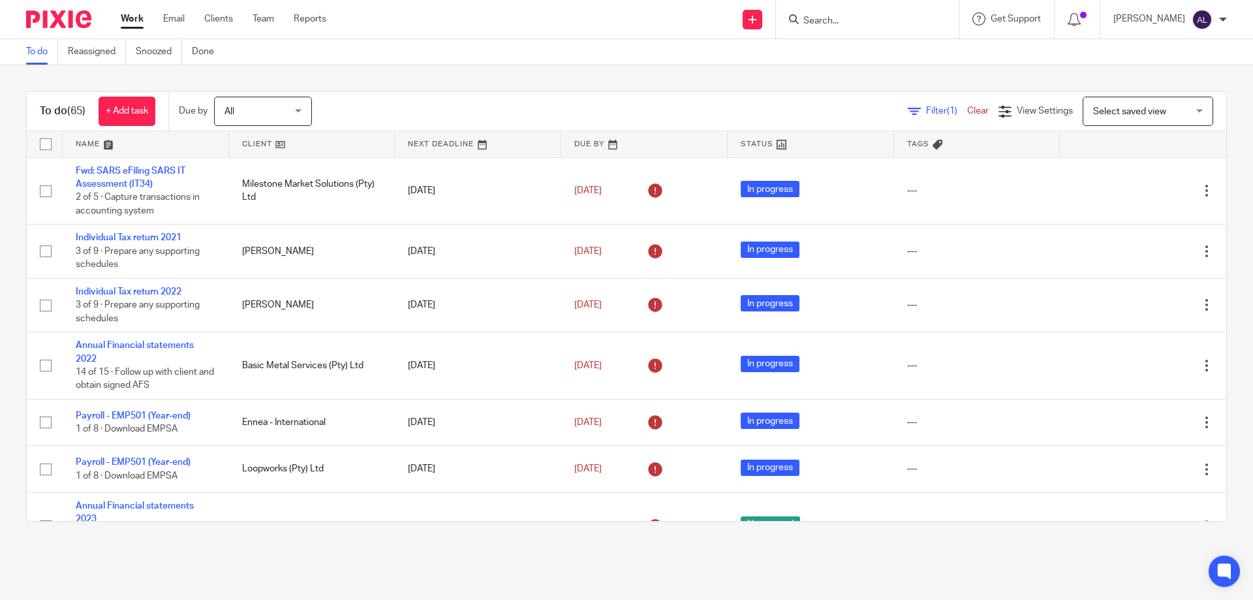
click at [81, 144] on link at bounding box center [146, 144] width 166 height 26
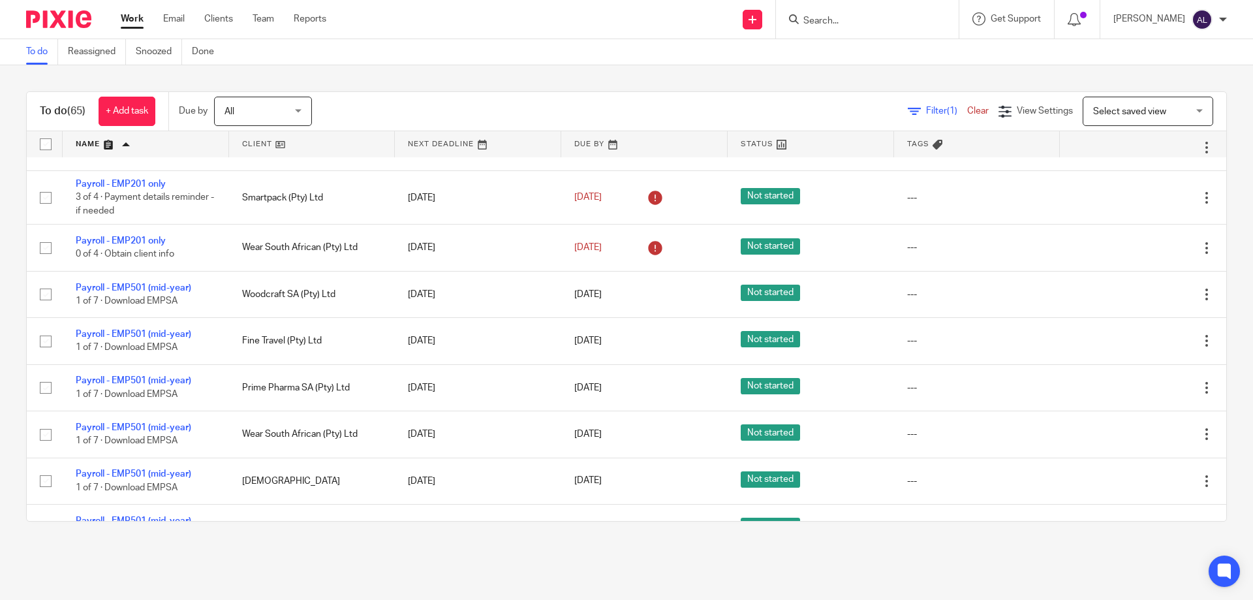
scroll to position [1828, 0]
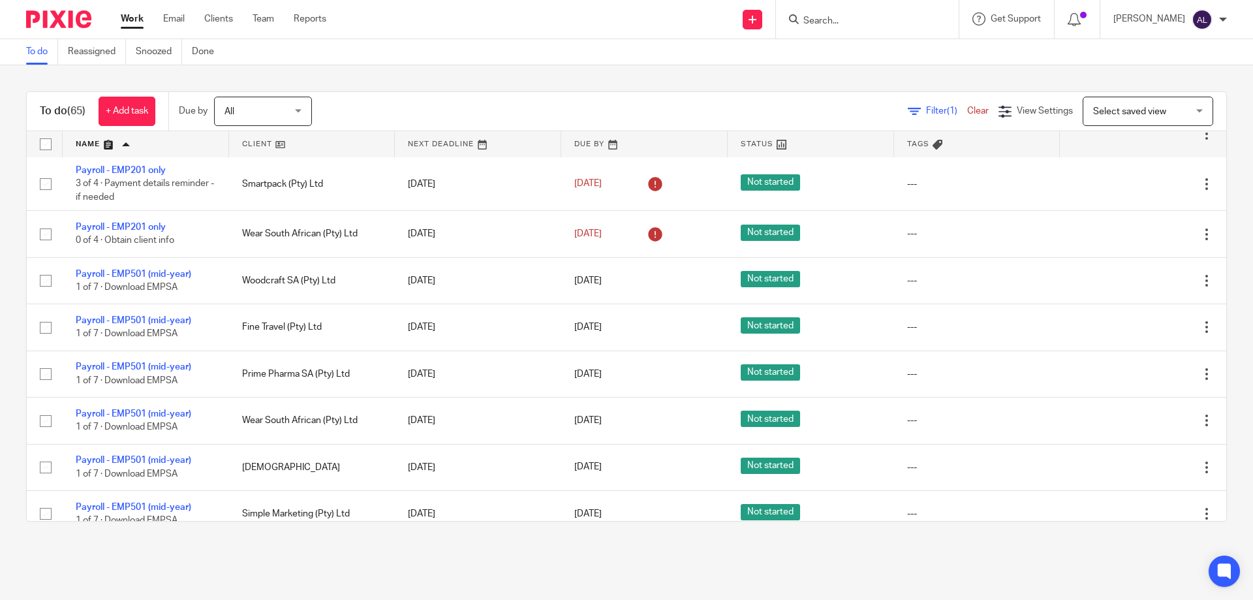
click at [869, 25] on input "Search" at bounding box center [861, 22] width 118 height 12
type input "h"
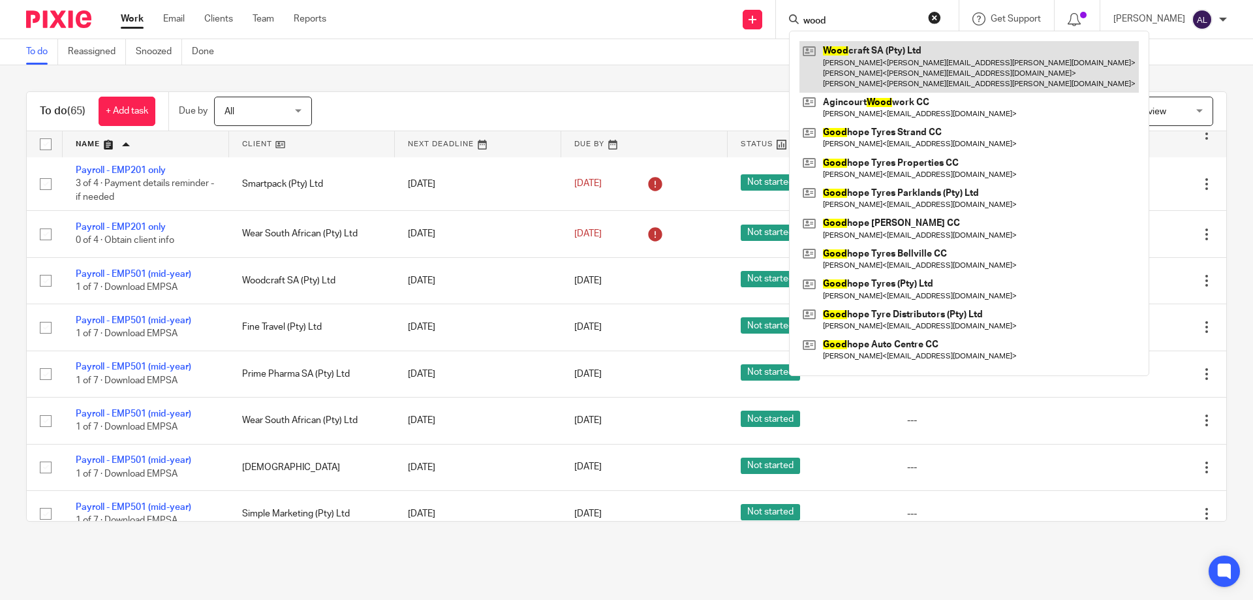
type input "wood"
click at [876, 67] on link at bounding box center [969, 67] width 339 height 52
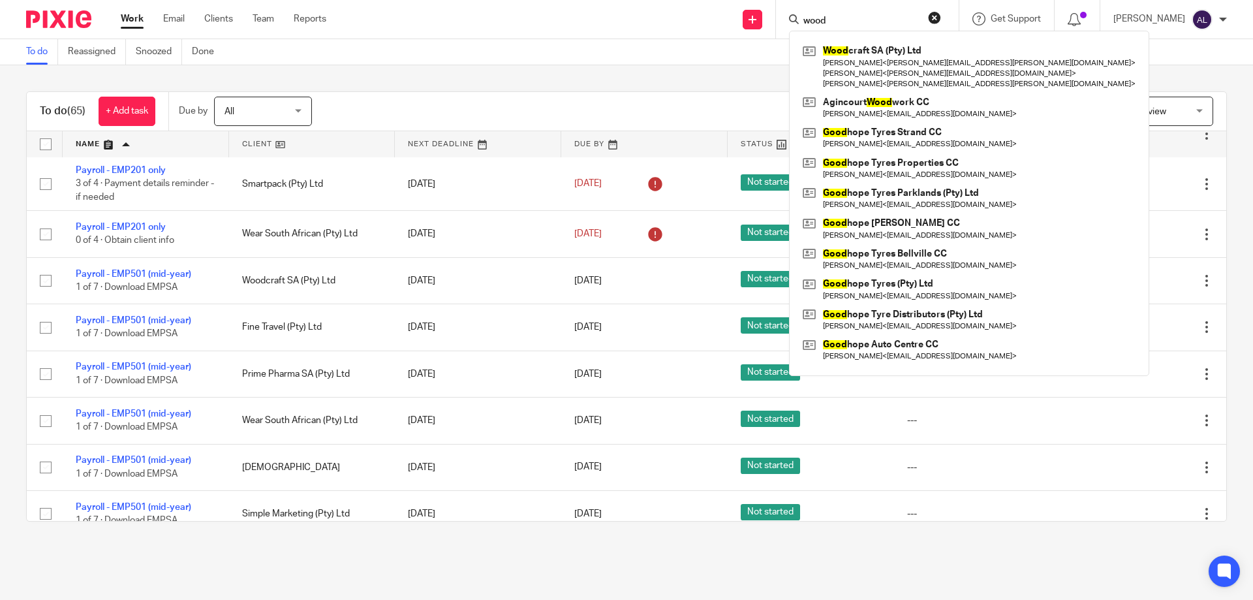
click at [221, 559] on main "To do Reassigned Snoozed Done To do (65) + Add task Due by All All Today Tomorr…" at bounding box center [626, 300] width 1253 height 600
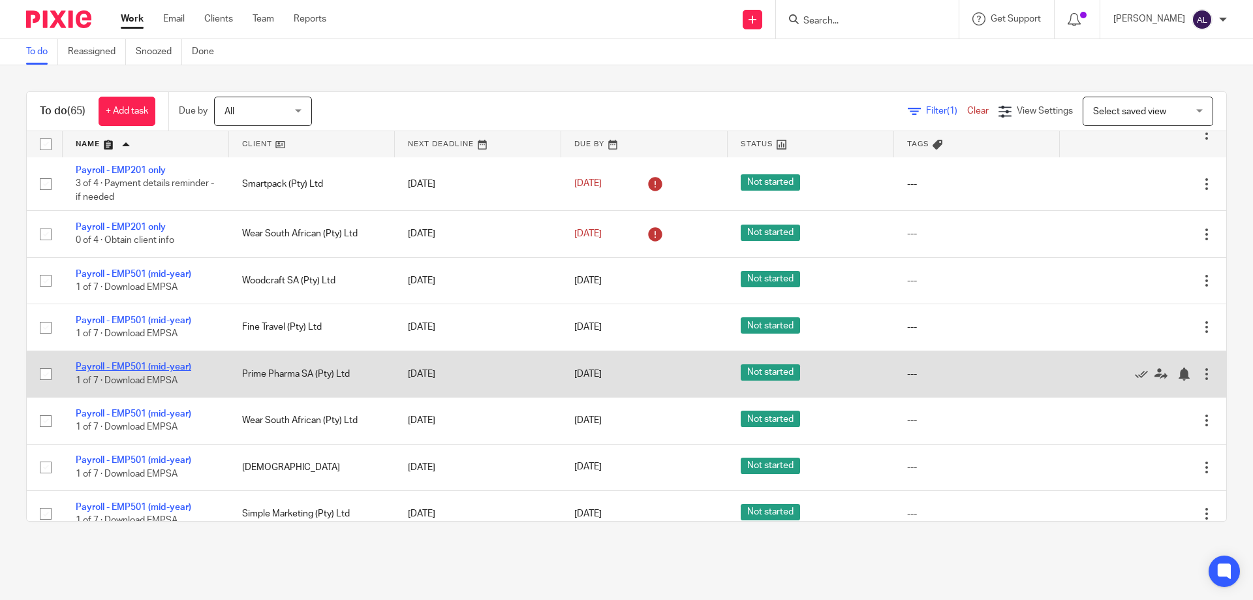
click at [150, 371] on link "Payroll - EMP501 (mid-year)" at bounding box center [134, 366] width 116 height 9
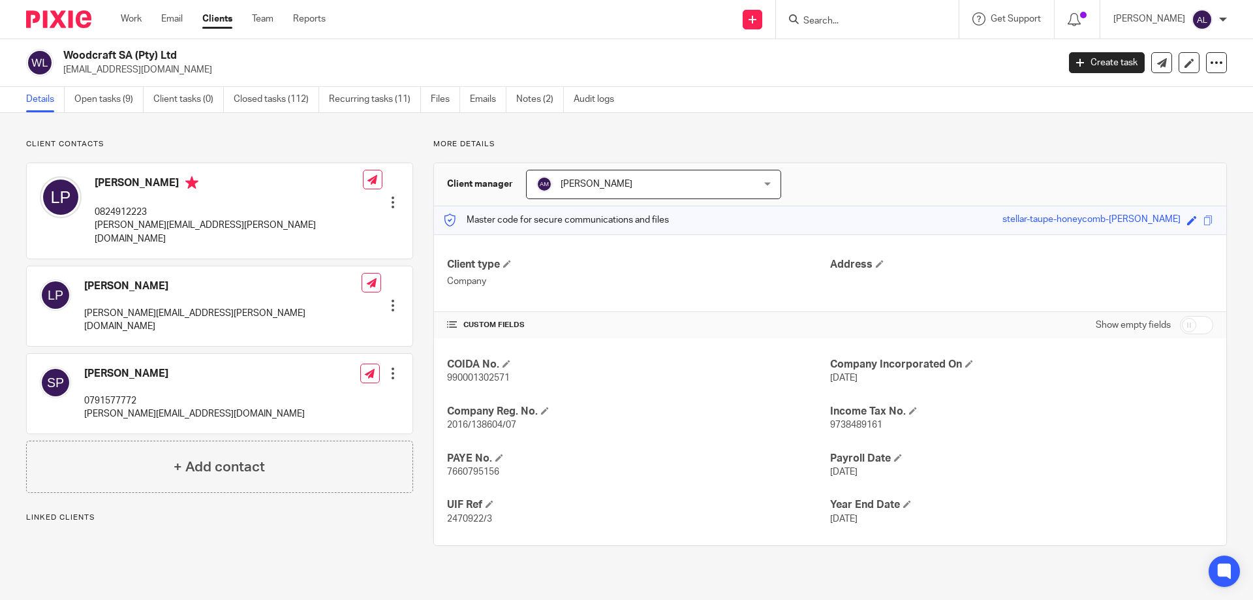
click at [456, 466] on p "7660795156" at bounding box center [638, 471] width 383 height 13
copy span "7660795156"
click at [127, 210] on p "0824912223" at bounding box center [229, 212] width 268 height 13
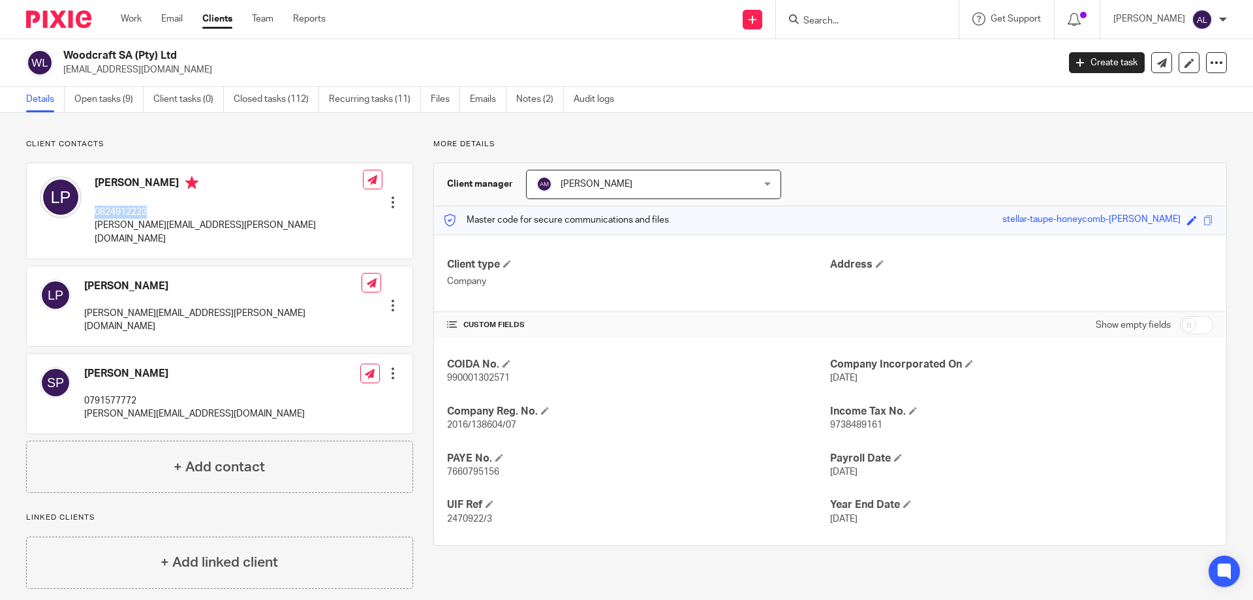
copy p "0824912223"
click at [123, 226] on p "leisha.jansen@gmail.com" at bounding box center [229, 232] width 268 height 27
copy div "leisha.jansen@gmail.com"
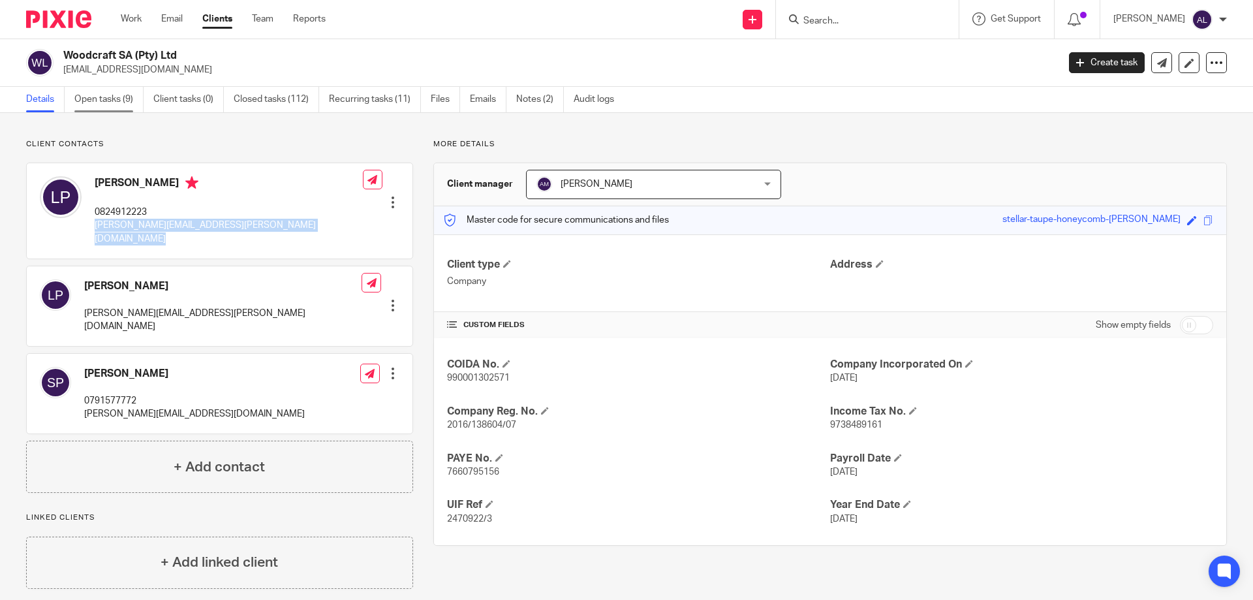
click at [97, 99] on link "Open tasks (9)" at bounding box center [108, 99] width 69 height 25
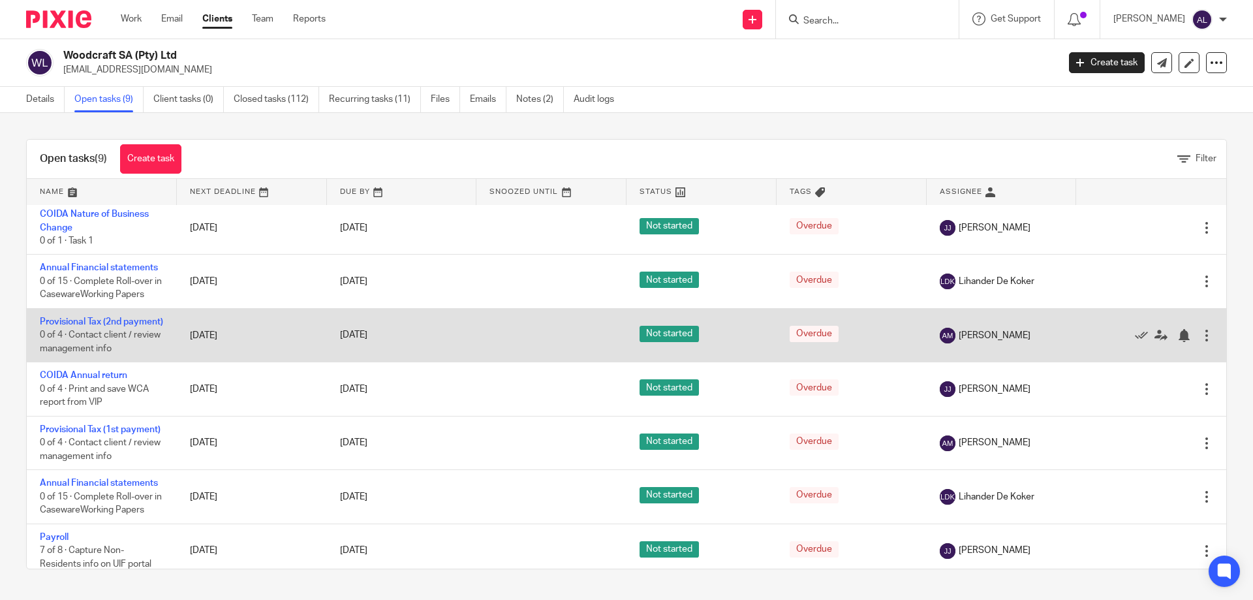
scroll to position [153, 0]
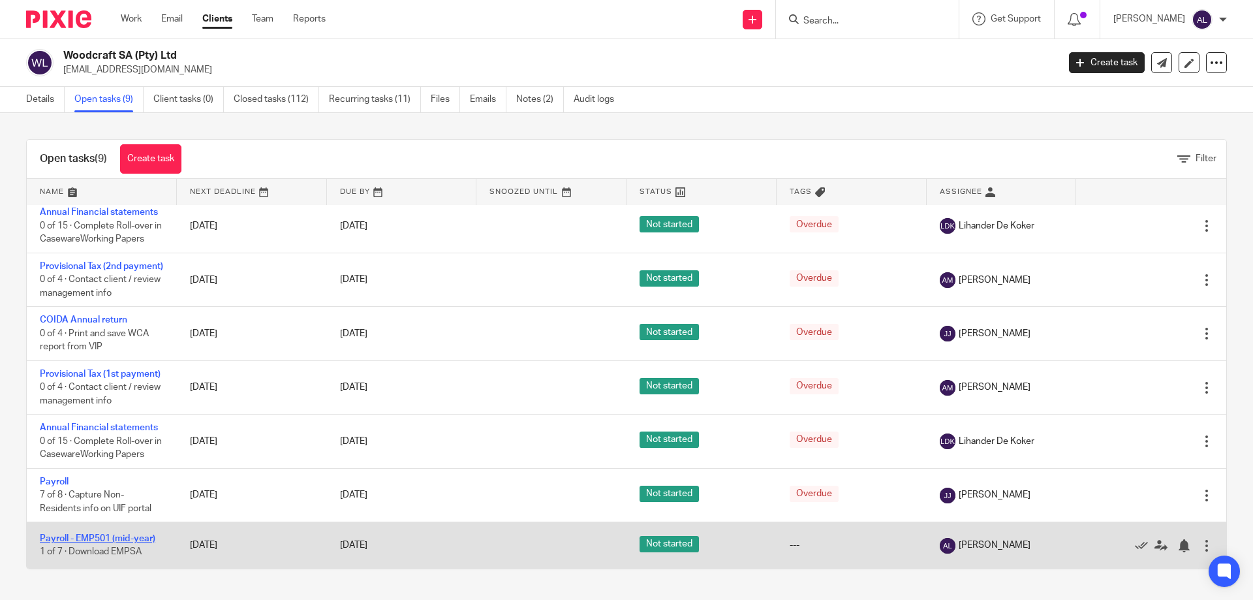
click at [110, 541] on link "Payroll - EMP501 (mid-year)" at bounding box center [98, 538] width 116 height 9
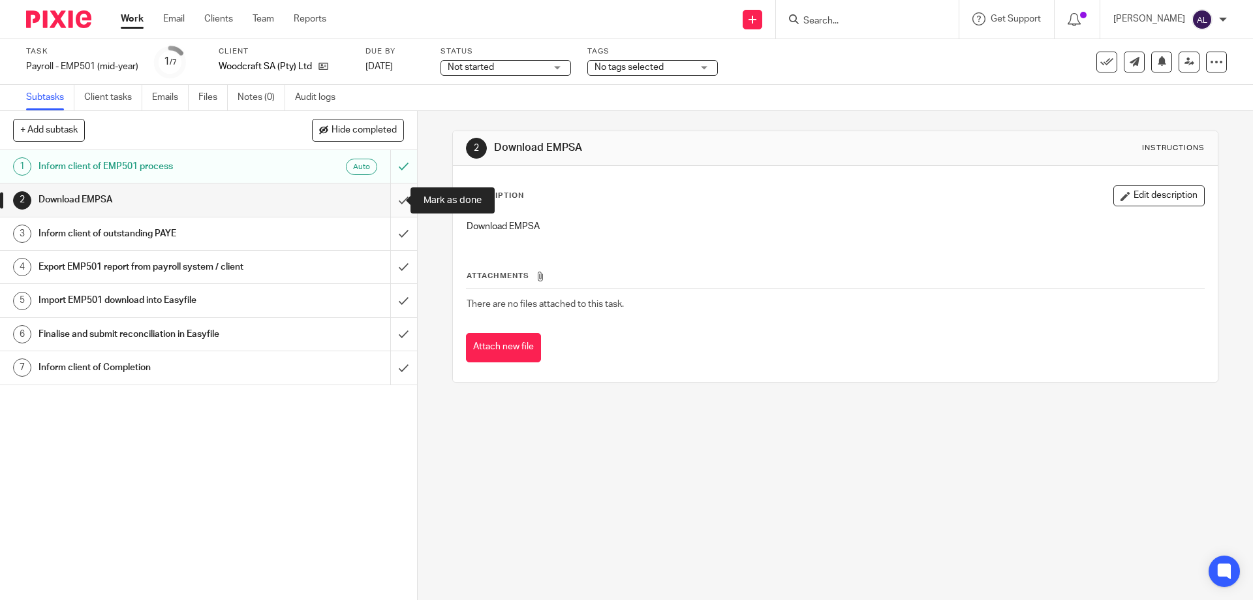
click at [396, 202] on input "submit" at bounding box center [208, 199] width 417 height 33
click at [390, 232] on input "submit" at bounding box center [208, 233] width 417 height 33
click at [394, 266] on input "submit" at bounding box center [208, 267] width 417 height 33
click at [392, 297] on input "submit" at bounding box center [208, 300] width 417 height 33
click at [388, 341] on input "submit" at bounding box center [208, 334] width 417 height 33
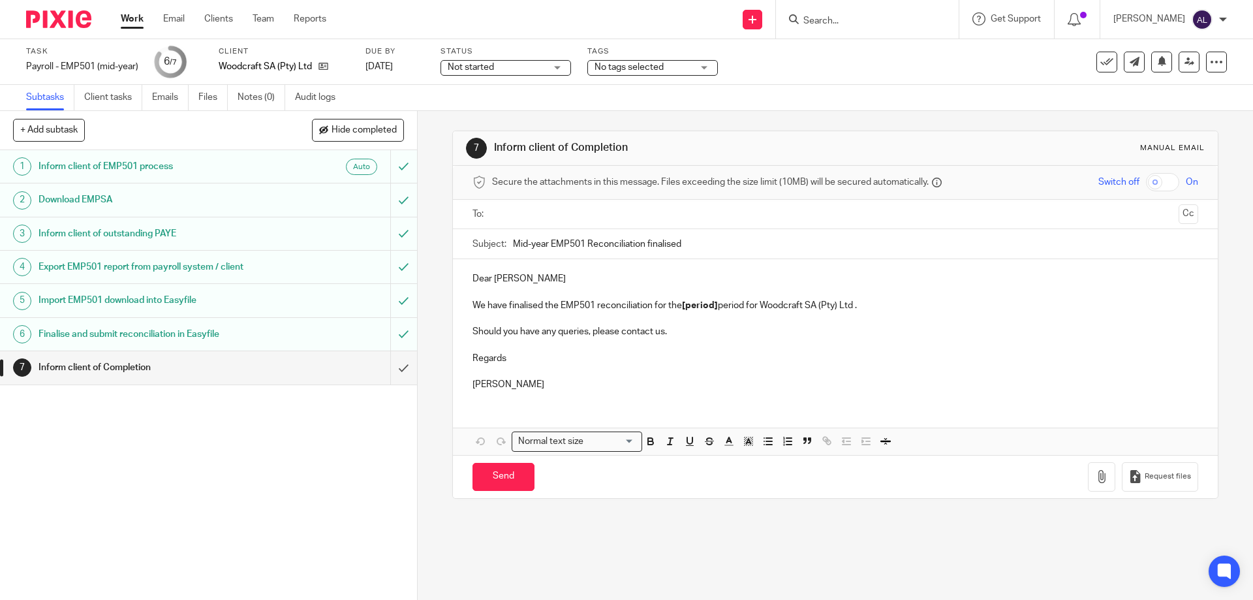
click at [602, 213] on input "text" at bounding box center [835, 214] width 676 height 15
click at [544, 278] on p "Dear Leisha" at bounding box center [835, 281] width 725 height 13
click at [527, 362] on p "Regards" at bounding box center [835, 360] width 725 height 13
click at [694, 335] on p "Should you have any queries, please contact us." at bounding box center [835, 334] width 725 height 13
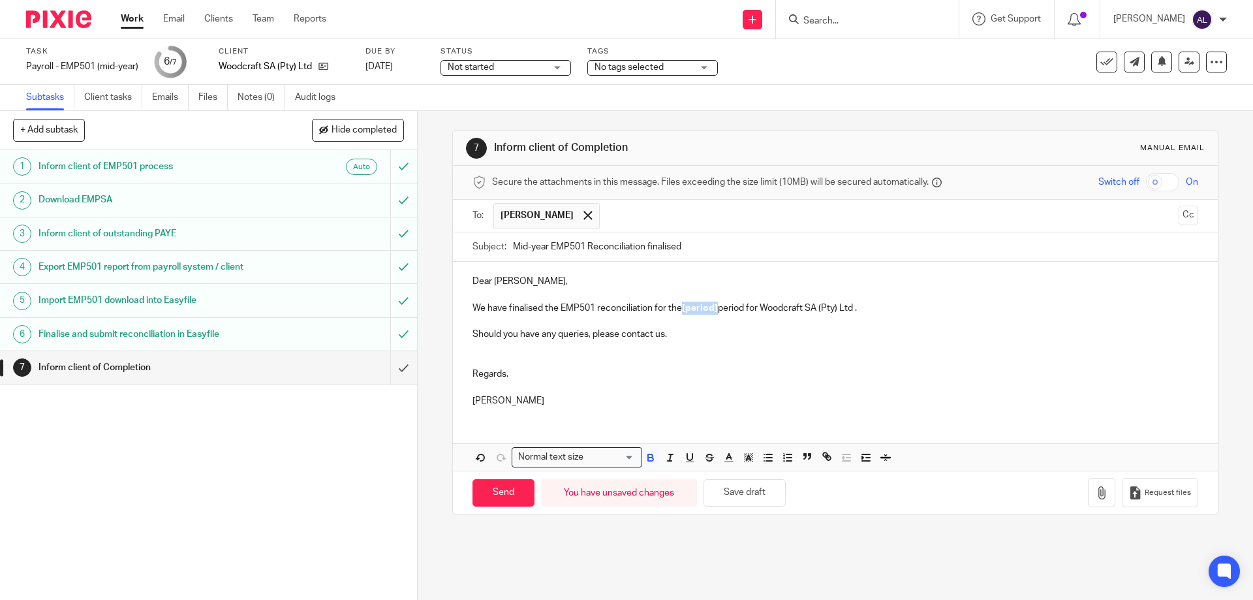
drag, startPoint x: 716, startPoint y: 306, endPoint x: 682, endPoint y: 307, distance: 34.0
click at [682, 307] on strong "[period]" at bounding box center [700, 308] width 36 height 9
click at [764, 363] on p at bounding box center [835, 360] width 725 height 13
click at [513, 494] on input "Send" at bounding box center [504, 493] width 62 height 28
type input "Sent"
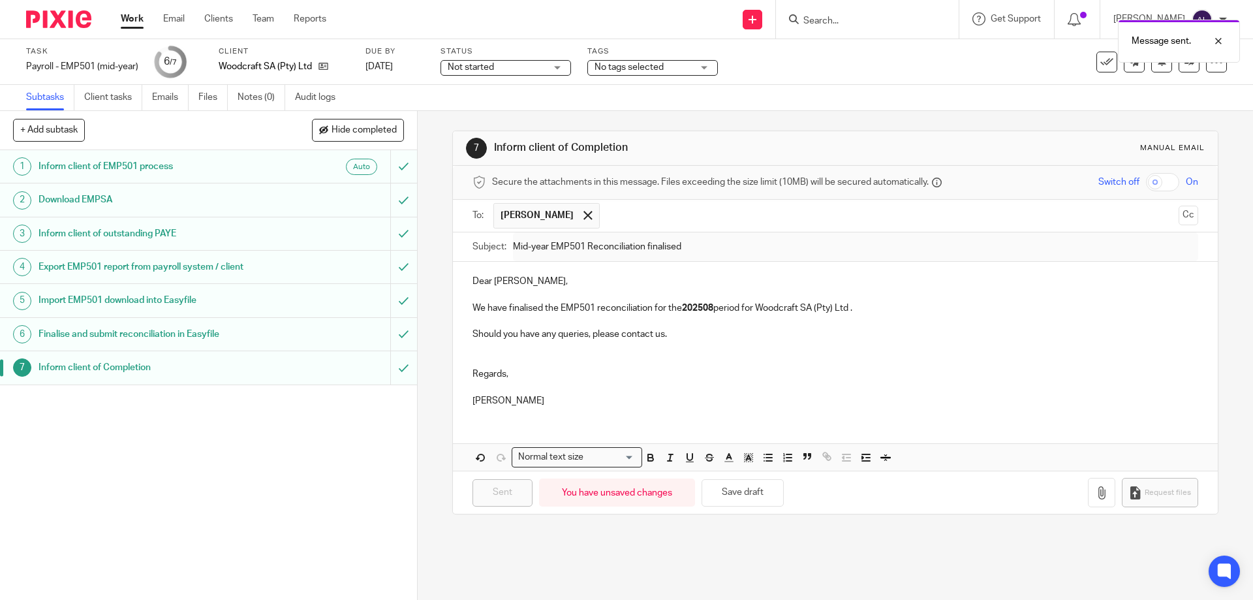
drag, startPoint x: 519, startPoint y: 528, endPoint x: 474, endPoint y: 566, distance: 58.8
click at [511, 559] on div "7 Inform client of Completion Manual email Secure the attachments in this messa…" at bounding box center [836, 355] width 836 height 489
drag, startPoint x: 902, startPoint y: 73, endPoint x: 838, endPoint y: 71, distance: 63.4
click at [902, 73] on div "Task Payroll - EMP501 (mid-year) Save Payroll - EMP501 (mid-year) 6 /7 Client W…" at bounding box center [526, 61] width 1001 height 31
click at [829, 28] on div at bounding box center [867, 19] width 183 height 39
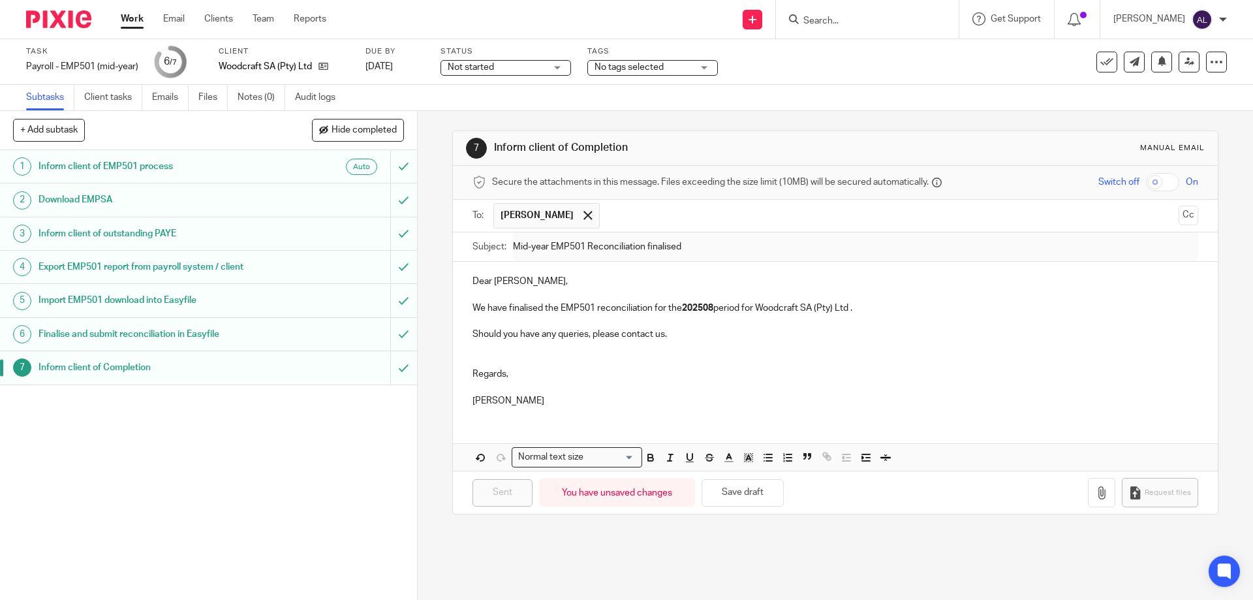
click at [831, 16] on input "Search" at bounding box center [861, 22] width 118 height 12
type input "grassy"
click at [879, 52] on link at bounding box center [922, 56] width 244 height 30
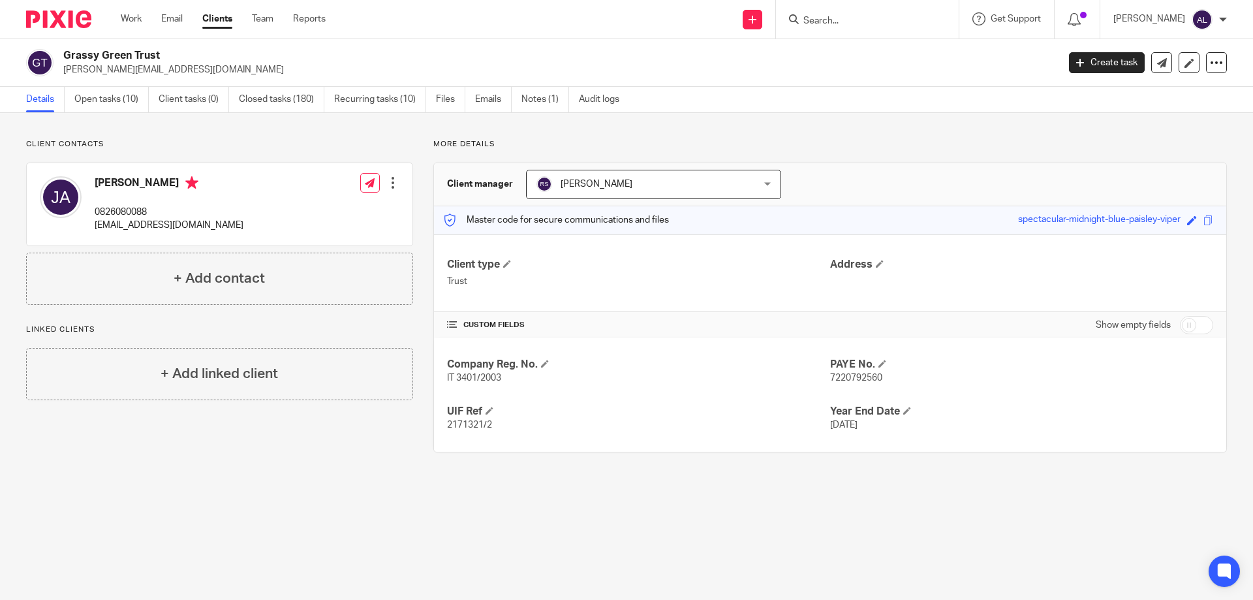
drag, startPoint x: 162, startPoint y: 55, endPoint x: 60, endPoint y: 59, distance: 101.9
click at [60, 59] on div "Grassy Green Trust [PERSON_NAME][EMAIL_ADDRESS][DOMAIN_NAME]" at bounding box center [538, 62] width 1024 height 27
copy h2 "Grassy Green Trust"
click at [847, 379] on span "7220792560" at bounding box center [856, 377] width 52 height 9
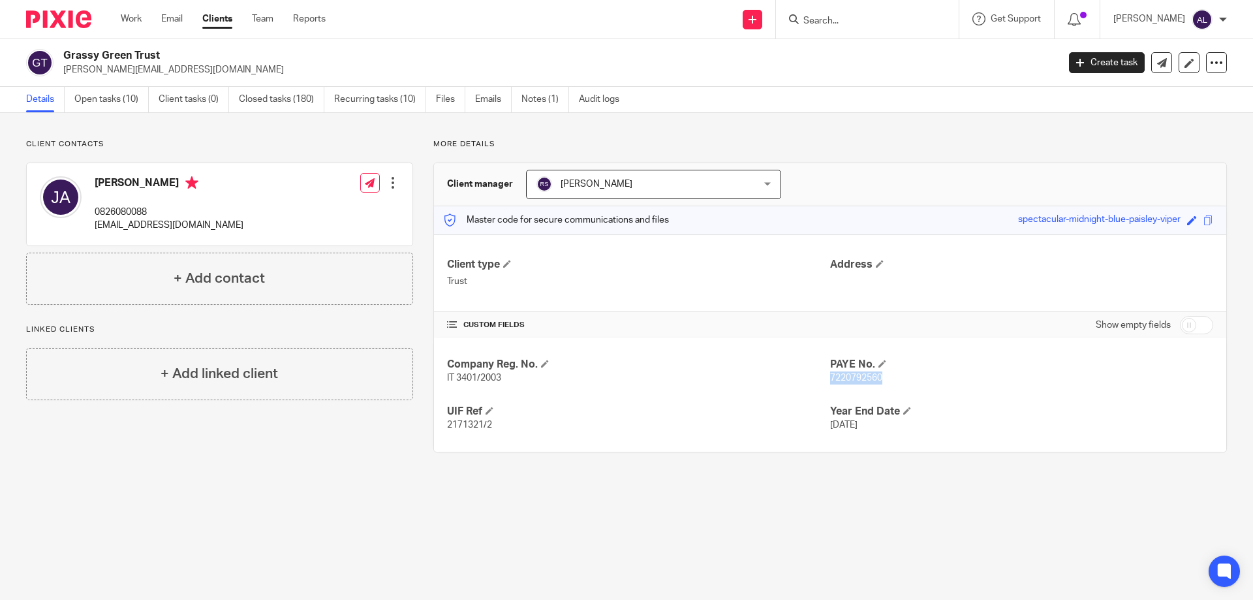
copy span "7220792560"
click at [121, 213] on p "0826080088" at bounding box center [169, 212] width 149 height 13
copy p "0826080088"
click at [162, 225] on p "grassygreentrust@gmail.com" at bounding box center [169, 225] width 149 height 13
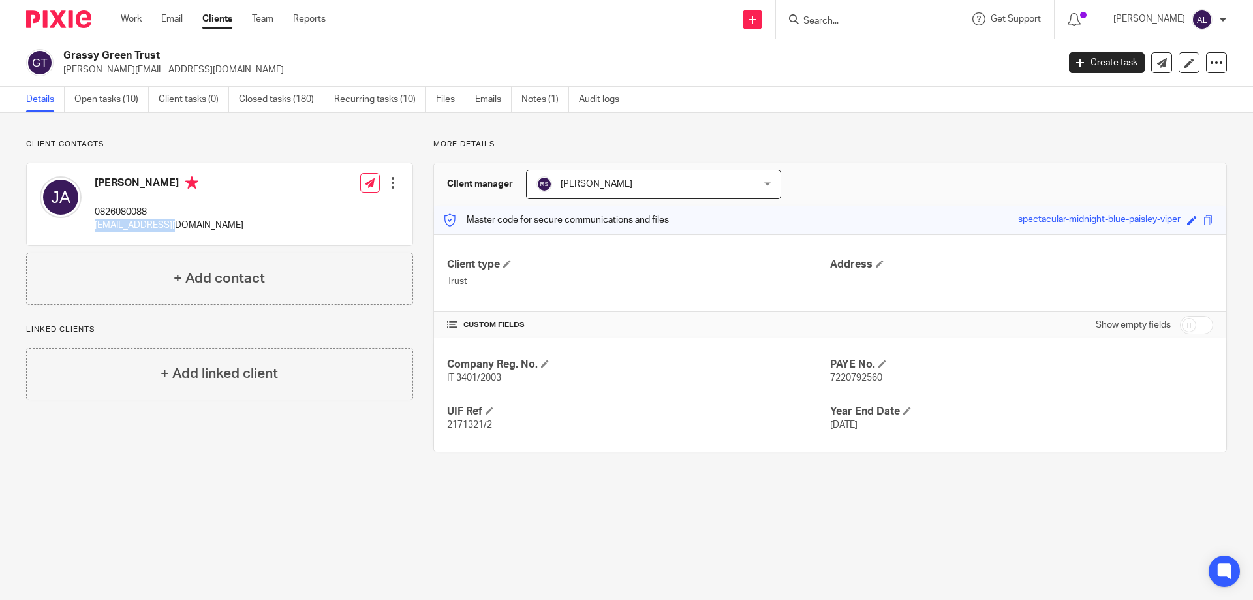
click at [162, 225] on p "grassygreentrust@gmail.com" at bounding box center [169, 225] width 149 height 13
copy div "grassygreentrust@gmail.com"
click at [116, 106] on link "Open tasks (10)" at bounding box center [111, 99] width 74 height 25
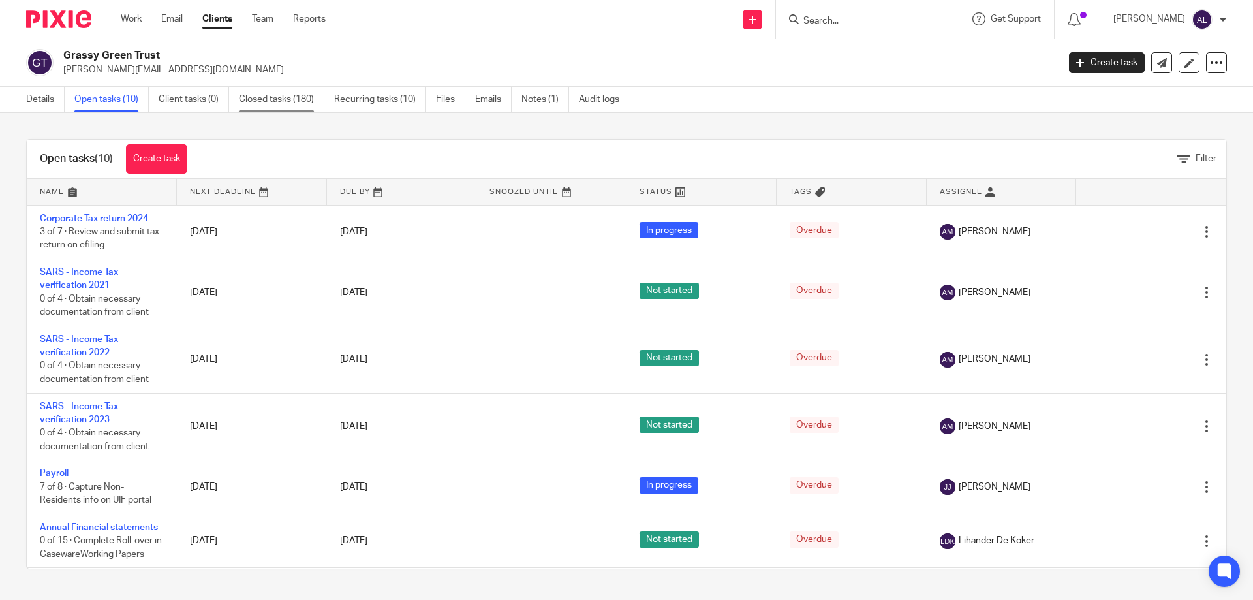
click at [299, 103] on link "Closed tasks (180)" at bounding box center [282, 99] width 86 height 25
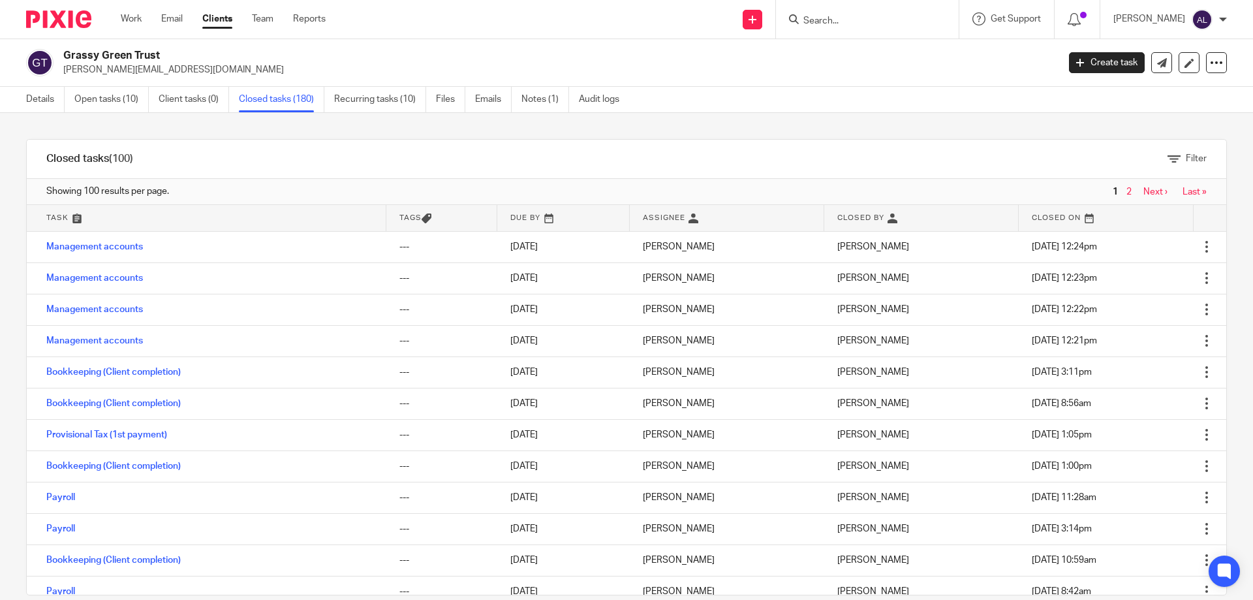
click at [518, 213] on link at bounding box center [563, 218] width 133 height 26
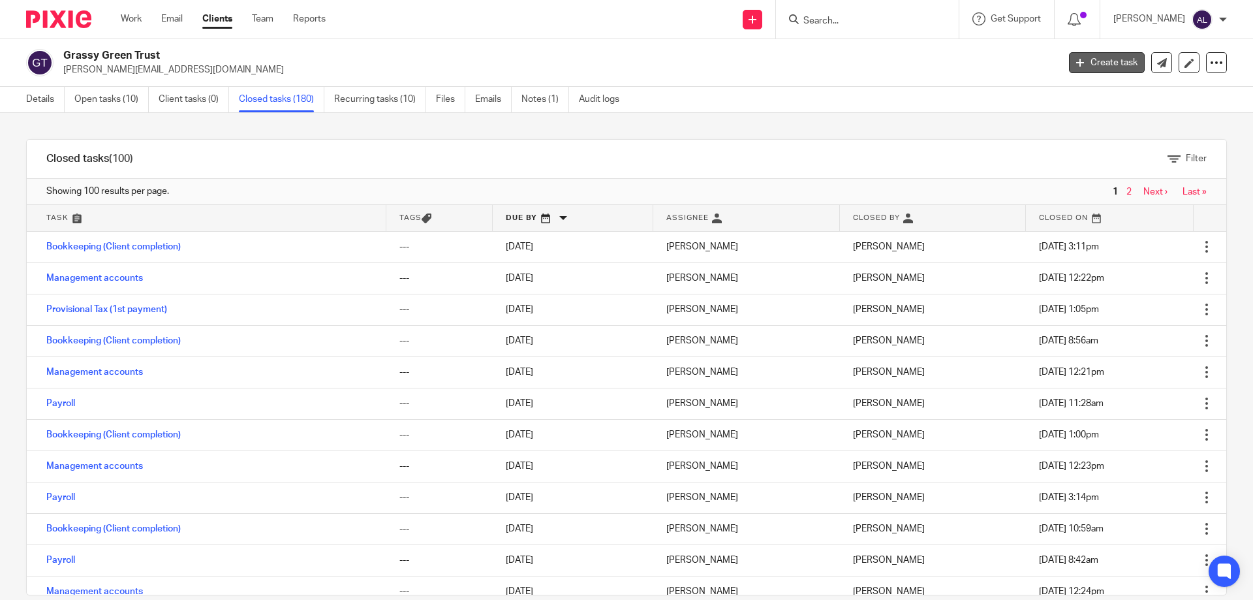
click at [1088, 65] on link "Create task" at bounding box center [1107, 62] width 76 height 21
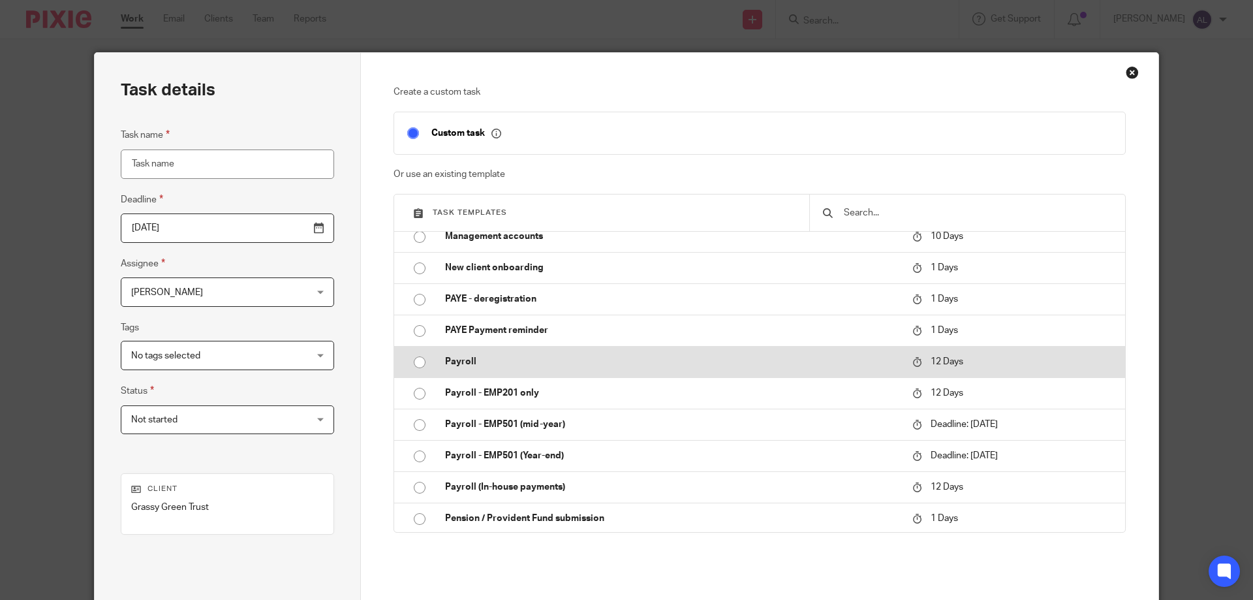
scroll to position [588, 0]
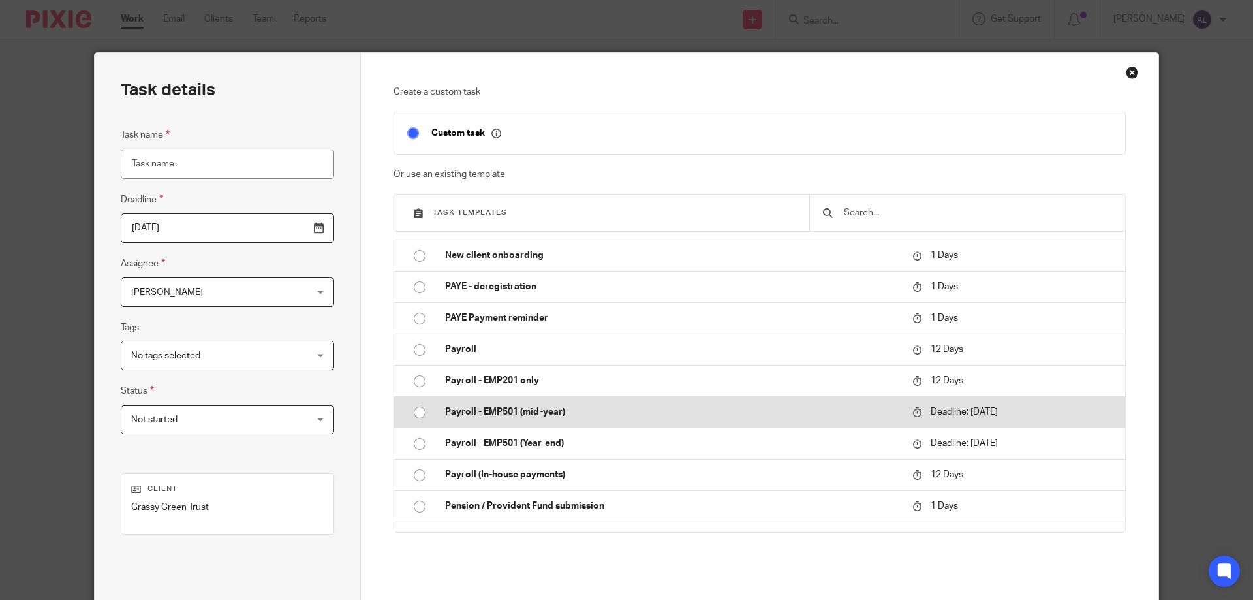
click at [540, 413] on p "Payroll - EMP501 (mid-year)" at bounding box center [672, 411] width 454 height 13
type input "2025-10-25"
type input "Payroll - EMP501 (mid-year)"
checkbox input "false"
radio input "true"
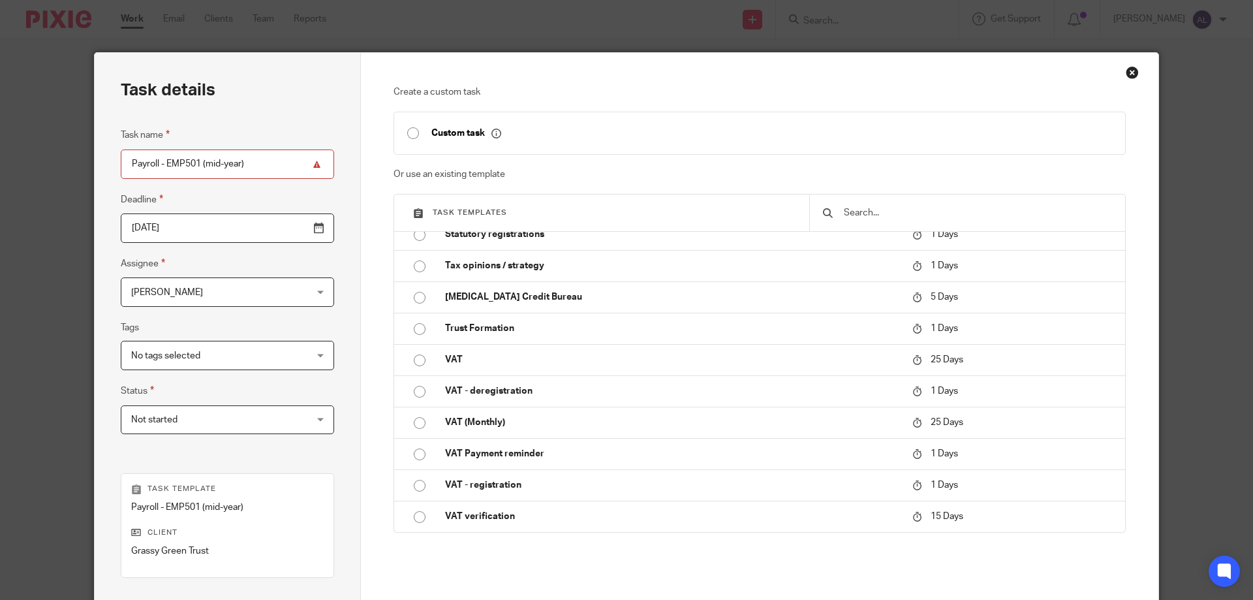
scroll to position [172, 0]
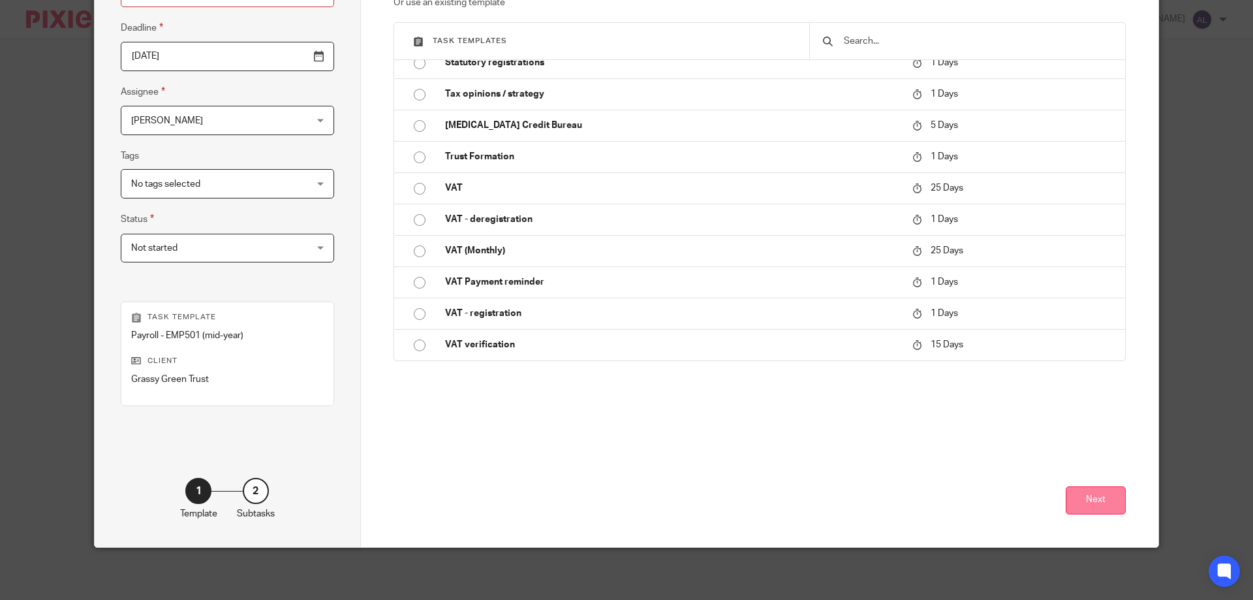
click at [1082, 493] on button "Next" at bounding box center [1096, 500] width 60 height 28
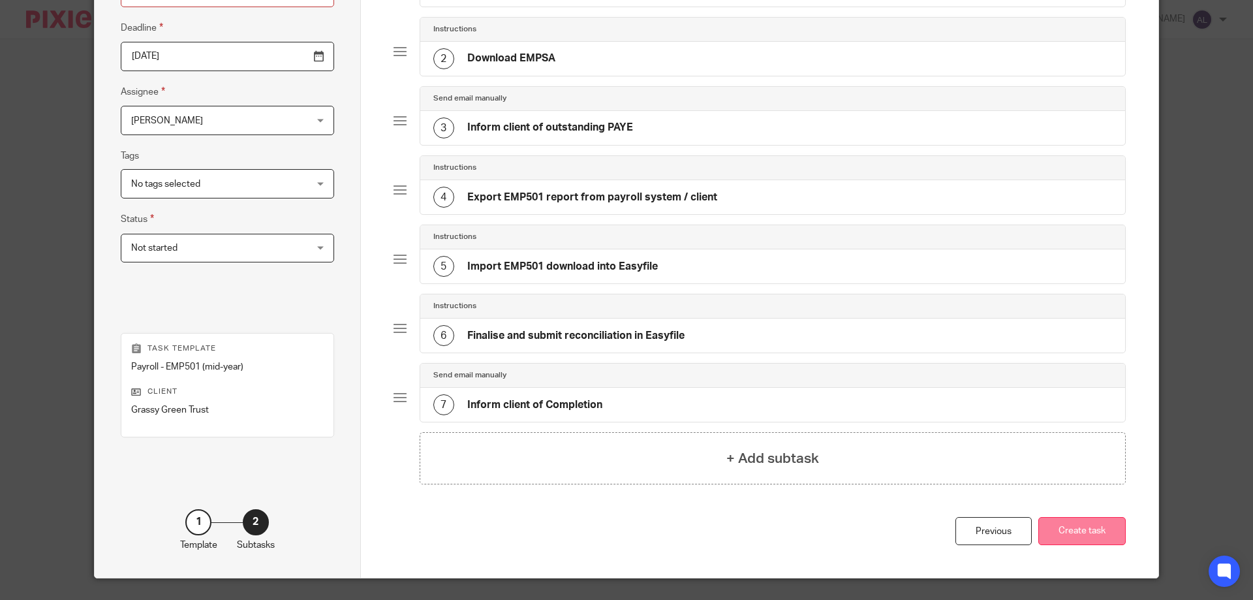
click at [1093, 535] on button "Create task" at bounding box center [1082, 531] width 87 height 28
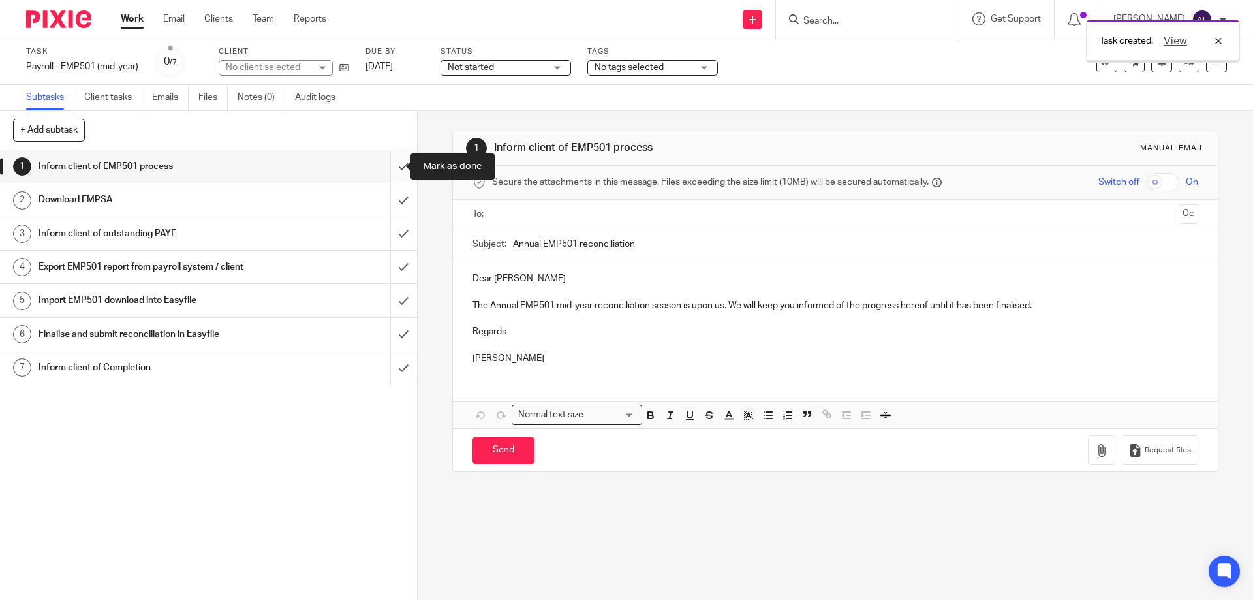
click at [391, 172] on input "submit" at bounding box center [208, 166] width 417 height 33
click at [388, 200] on input "submit" at bounding box center [208, 199] width 417 height 33
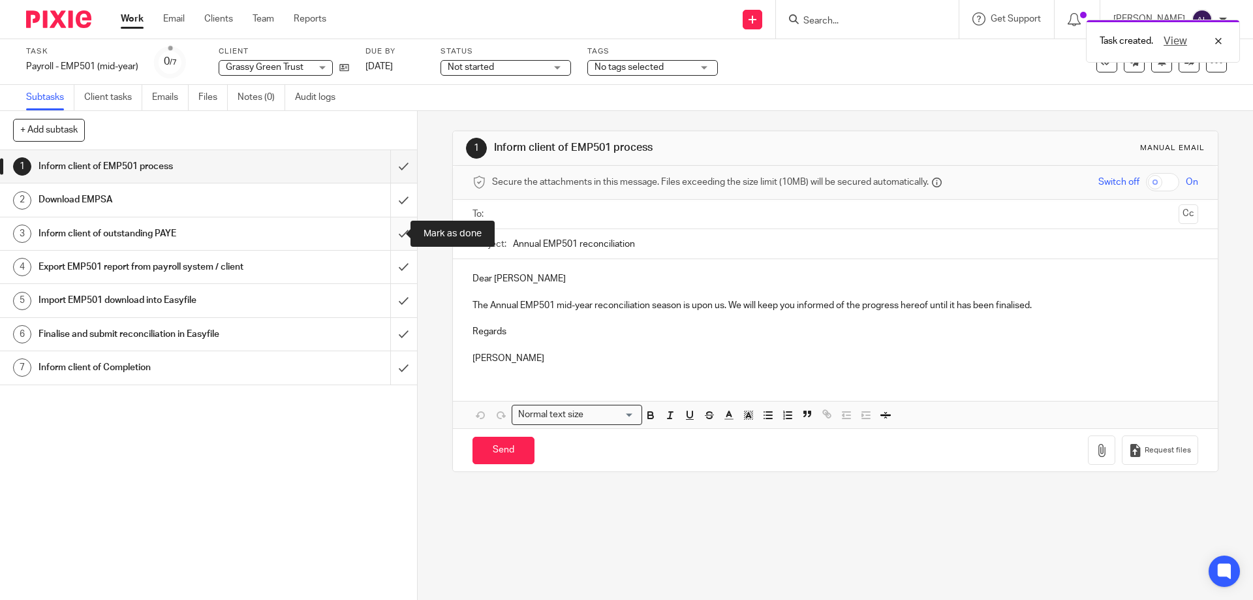
click at [387, 230] on input "submit" at bounding box center [208, 233] width 417 height 33
click at [390, 273] on input "submit" at bounding box center [208, 267] width 417 height 33
click at [393, 302] on input "submit" at bounding box center [208, 300] width 417 height 33
click at [393, 326] on input "submit" at bounding box center [208, 334] width 417 height 33
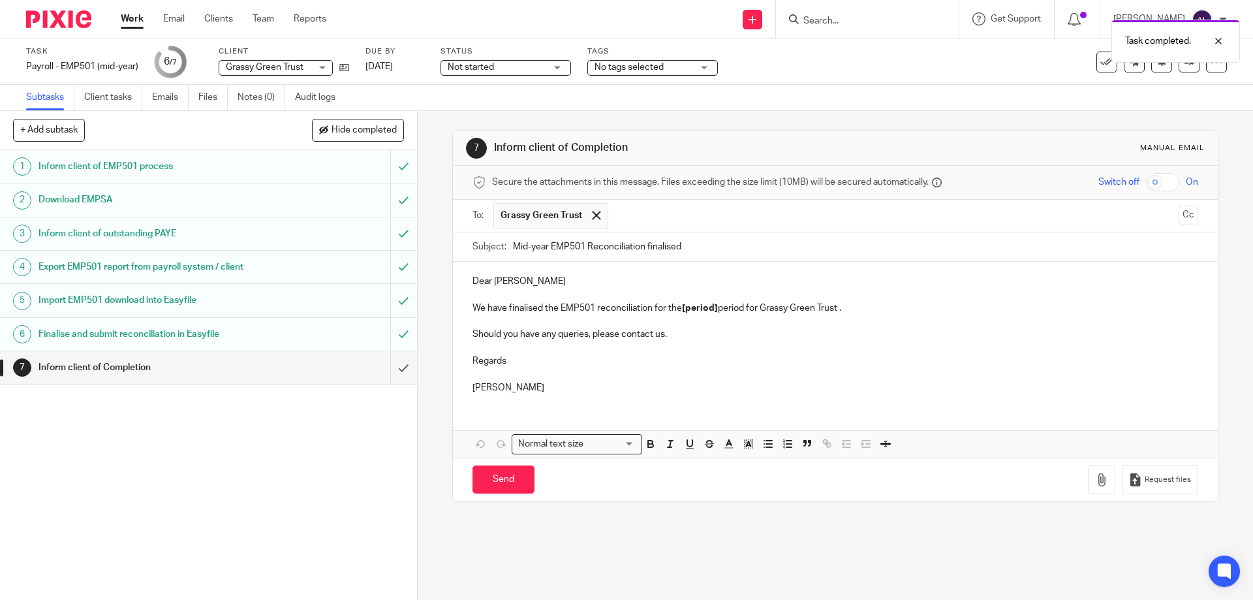
click at [548, 276] on p "Dear Justin" at bounding box center [835, 281] width 725 height 13
click at [543, 355] on p "Regards" at bounding box center [835, 360] width 725 height 13
click at [507, 350] on p at bounding box center [835, 347] width 725 height 13
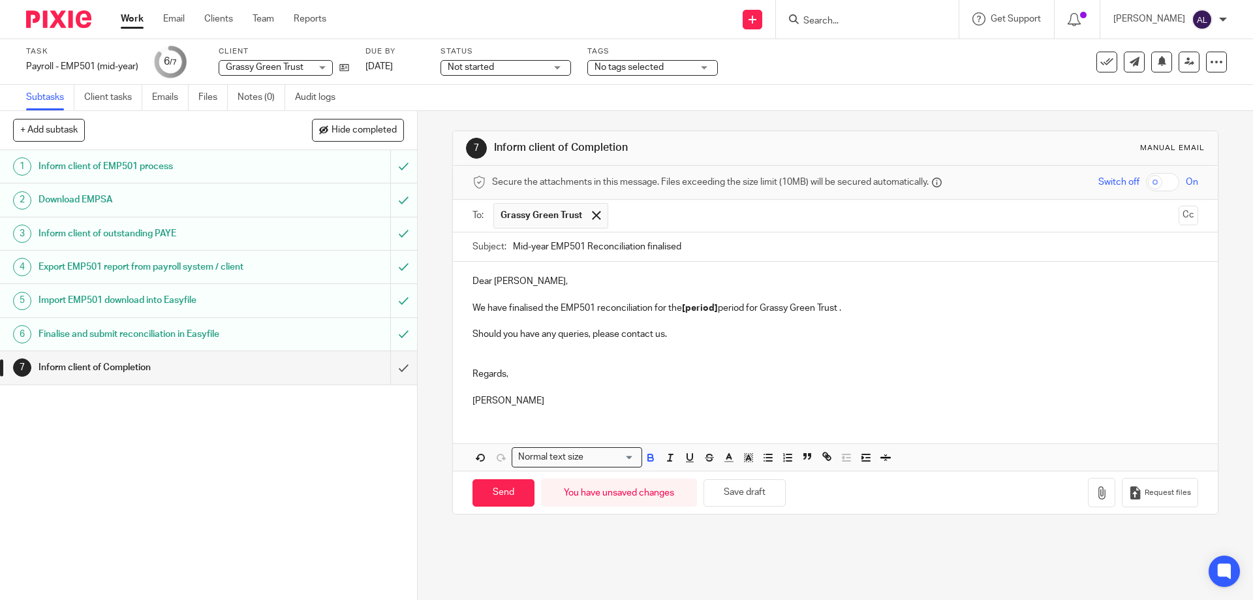
drag, startPoint x: 717, startPoint y: 309, endPoint x: 721, endPoint y: 341, distance: 32.2
click at [682, 309] on strong "[period]" at bounding box center [700, 308] width 36 height 9
click at [716, 401] on p "[PERSON_NAME]" at bounding box center [835, 400] width 725 height 13
click at [492, 494] on input "Send" at bounding box center [504, 493] width 62 height 28
type input "Sent"
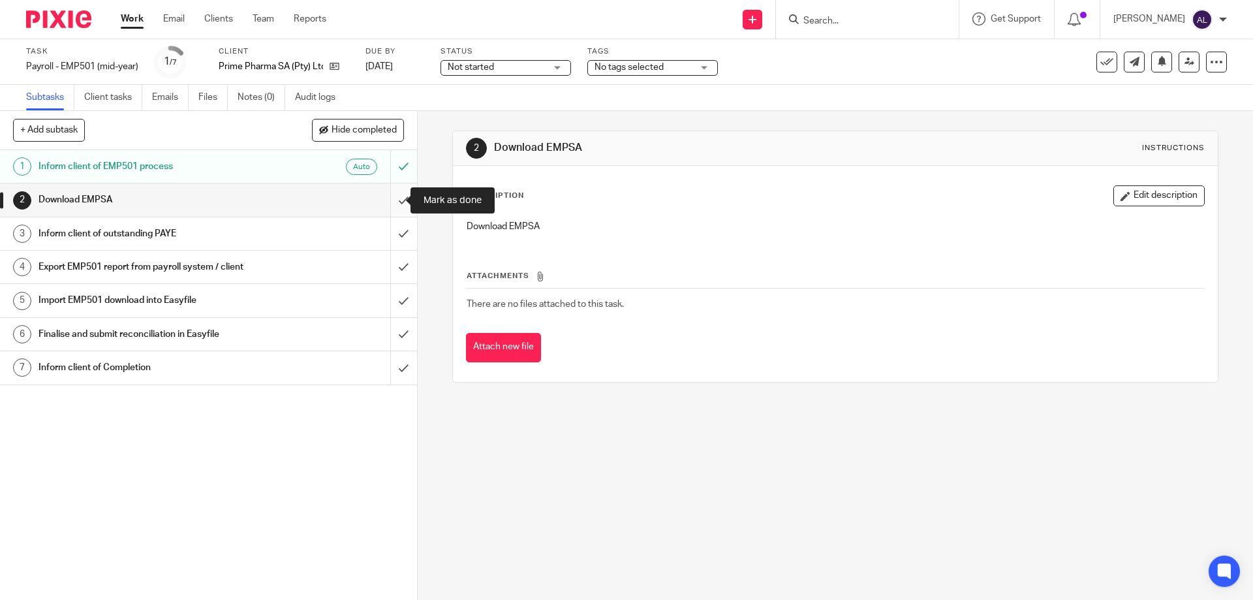
drag, startPoint x: 386, startPoint y: 202, endPoint x: 387, endPoint y: 227, distance: 25.5
click at [386, 202] on input "submit" at bounding box center [208, 199] width 417 height 33
click at [388, 234] on input "submit" at bounding box center [208, 233] width 417 height 33
click at [394, 270] on input "submit" at bounding box center [208, 267] width 417 height 33
click at [390, 303] on input "submit" at bounding box center [208, 300] width 417 height 33
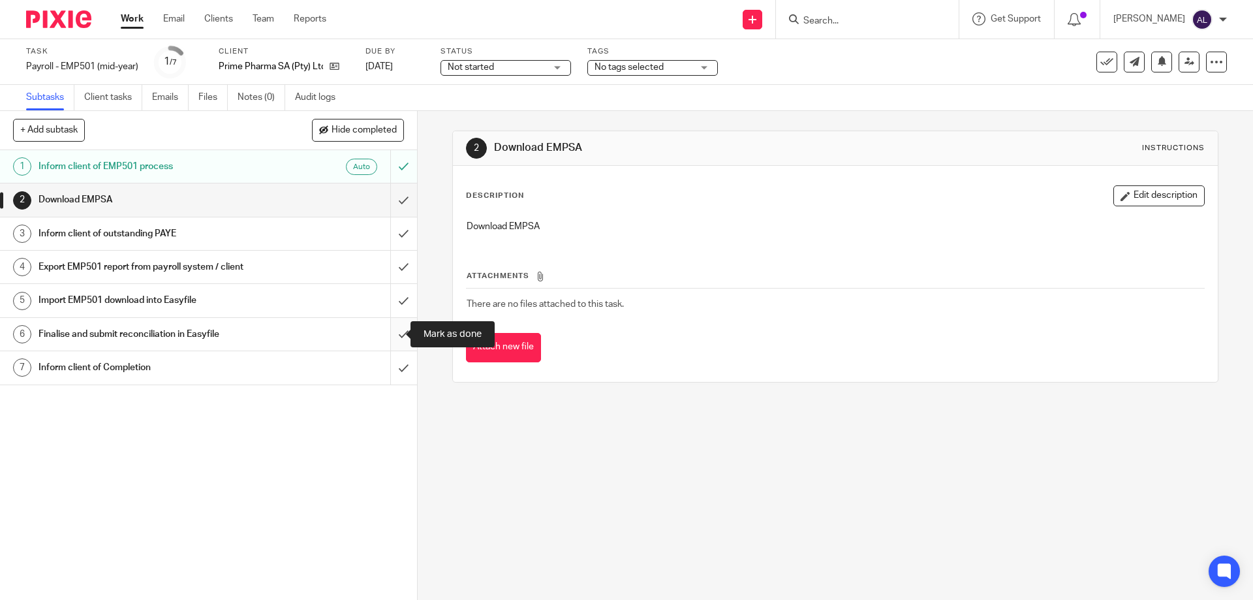
click at [390, 333] on input "submit" at bounding box center [208, 334] width 417 height 33
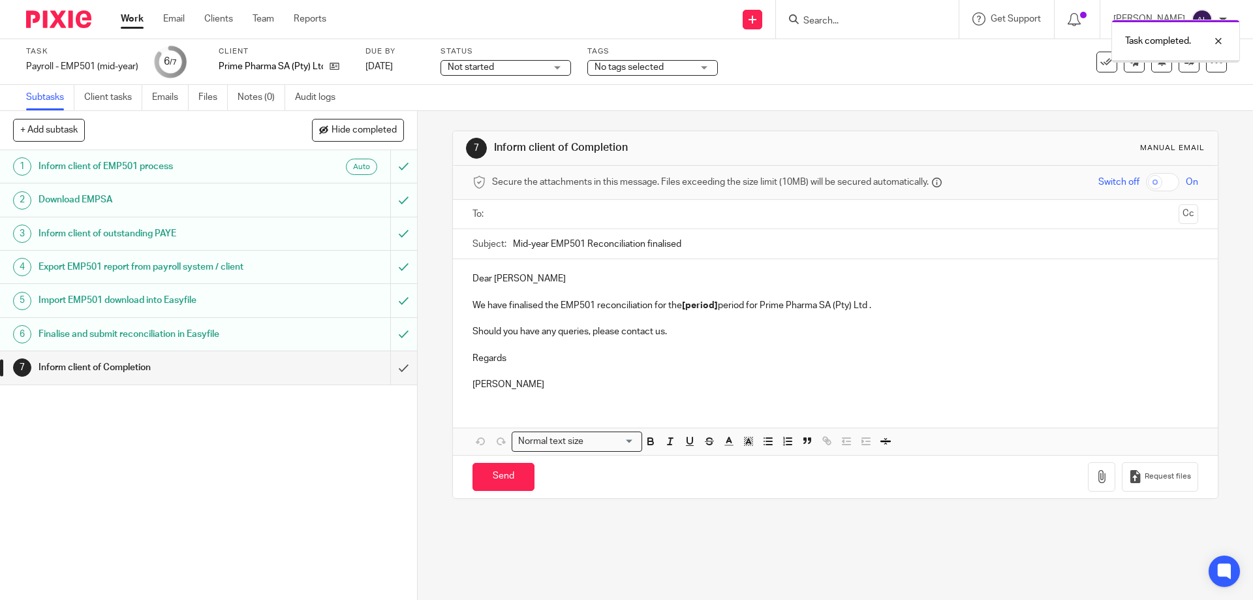
click at [614, 216] on input "text" at bounding box center [835, 214] width 676 height 15
click at [555, 281] on p "Dear [PERSON_NAME]" at bounding box center [835, 281] width 725 height 13
drag, startPoint x: 555, startPoint y: 283, endPoint x: 490, endPoint y: 283, distance: 64.6
click at [490, 283] on p "Dear [PERSON_NAME]" at bounding box center [835, 281] width 725 height 13
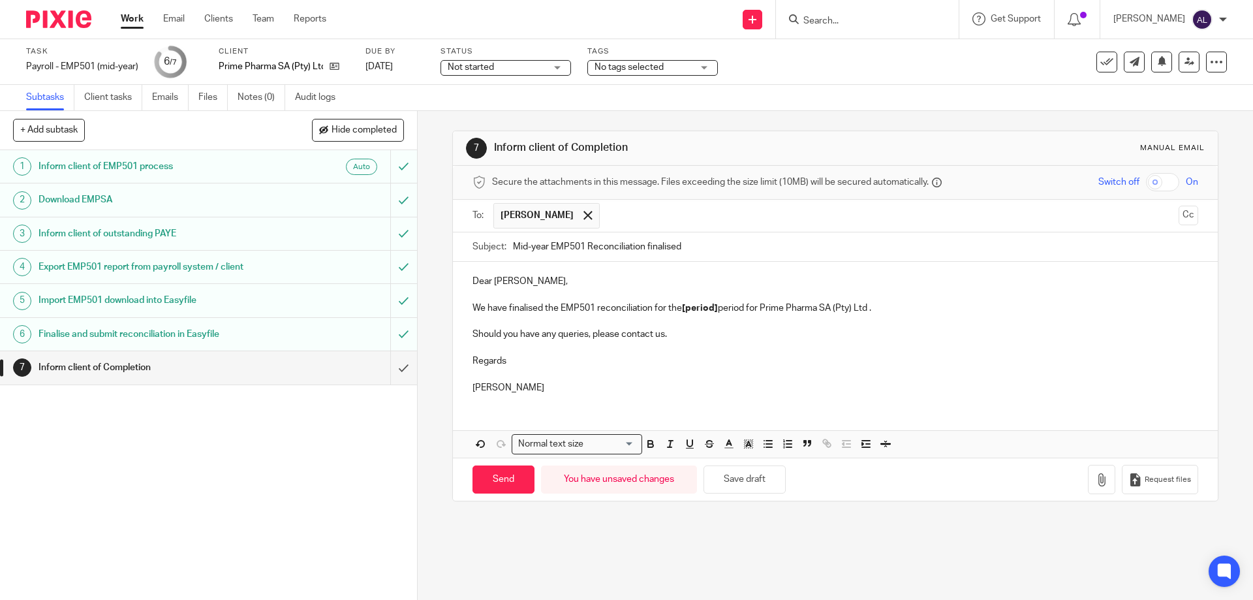
click at [536, 359] on p "Regards" at bounding box center [835, 360] width 725 height 13
click at [497, 349] on p at bounding box center [835, 347] width 725 height 13
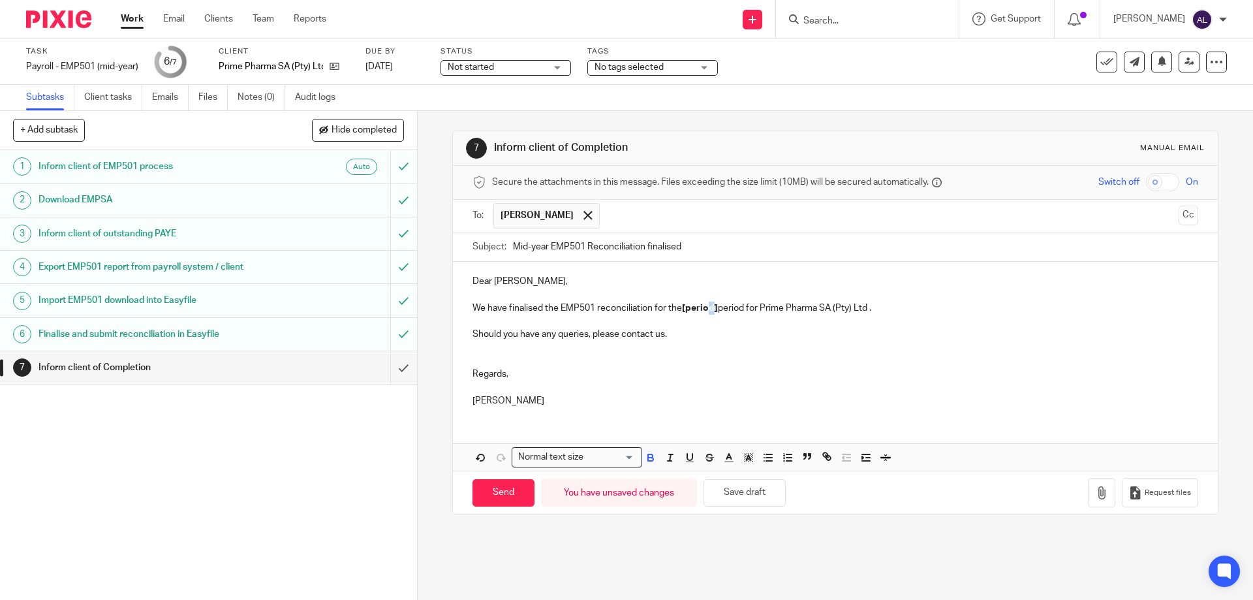
click at [710, 310] on strong "[period]" at bounding box center [700, 308] width 36 height 9
drag, startPoint x: 715, startPoint y: 313, endPoint x: 682, endPoint y: 311, distance: 33.4
click at [682, 311] on p "We have finalised the EMP501 reconciliation for the [period] period for Prime P…" at bounding box center [835, 308] width 725 height 13
click at [777, 379] on p "Regards," at bounding box center [835, 374] width 725 height 13
click at [838, 20] on input "Search" at bounding box center [861, 22] width 118 height 12
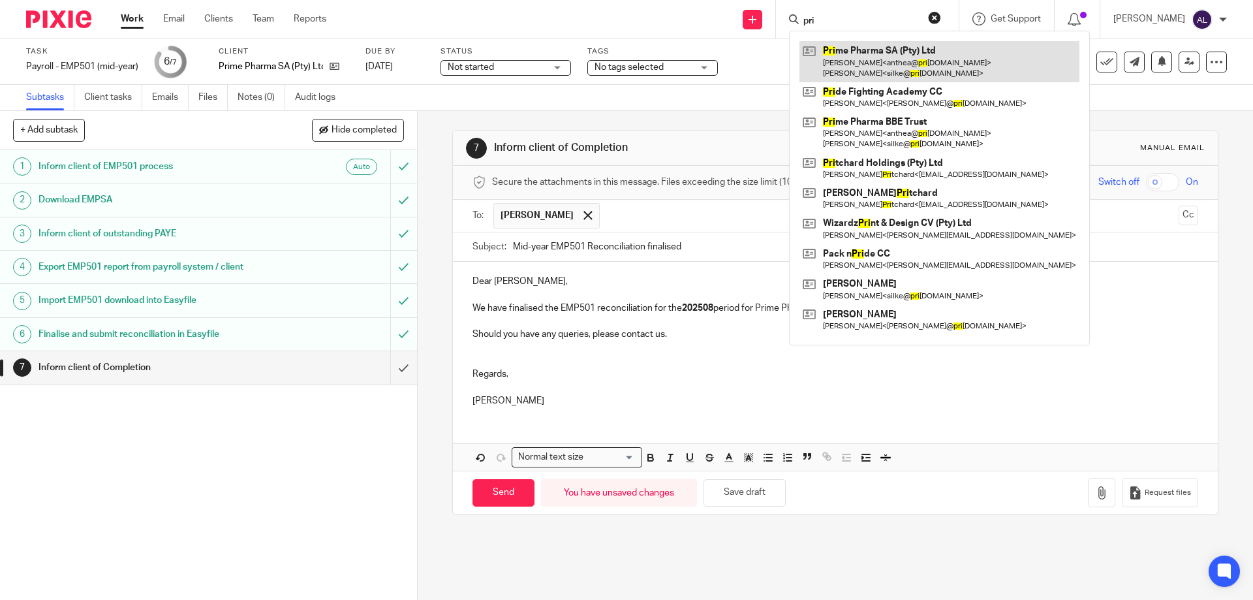
type input "pri"
click at [939, 63] on link at bounding box center [940, 61] width 280 height 40
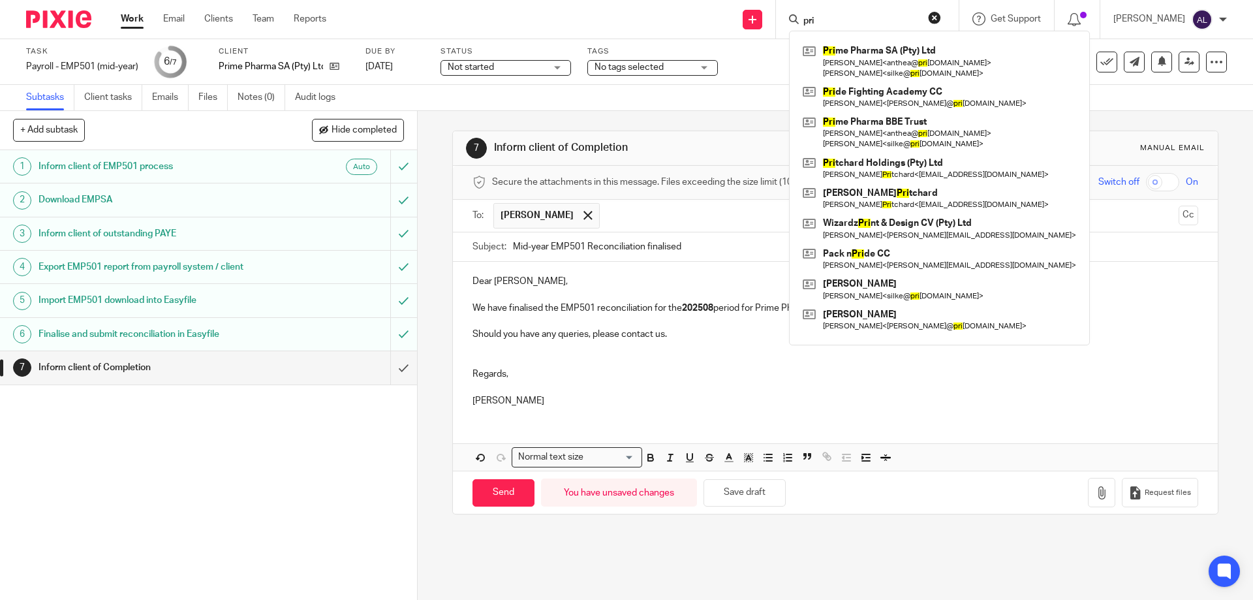
click at [672, 358] on p at bounding box center [835, 360] width 725 height 13
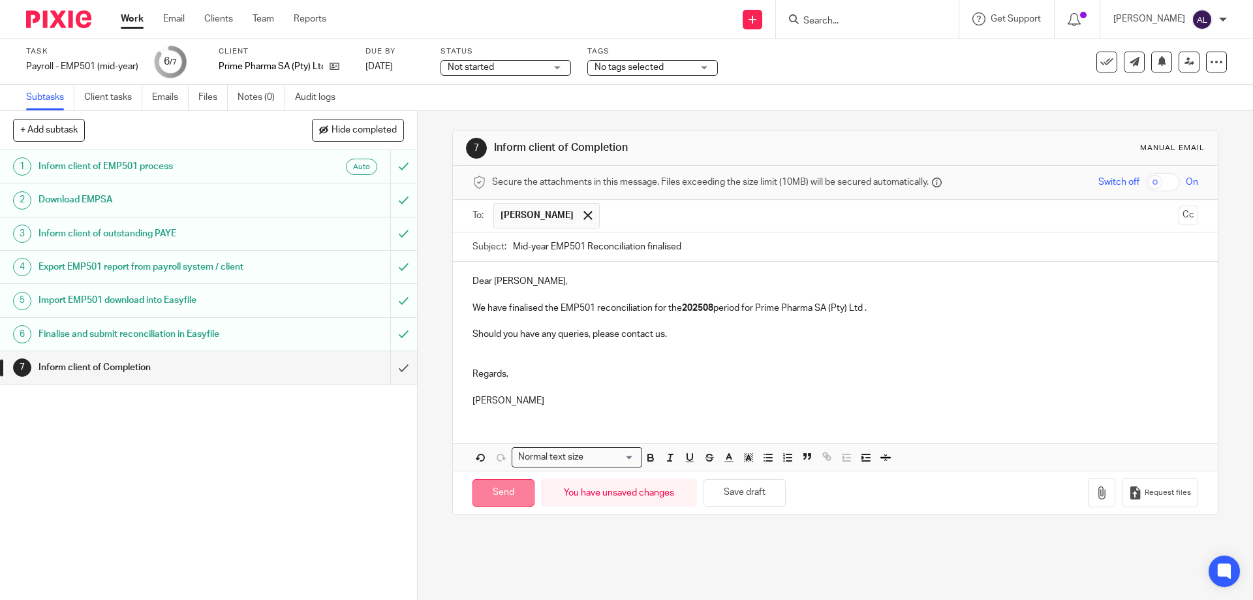
click at [497, 495] on input "Send" at bounding box center [504, 493] width 62 height 28
type input "Sent"
drag, startPoint x: 138, startPoint y: 22, endPoint x: 495, endPoint y: 104, distance: 365.8
click at [137, 22] on link "Work" at bounding box center [132, 18] width 23 height 13
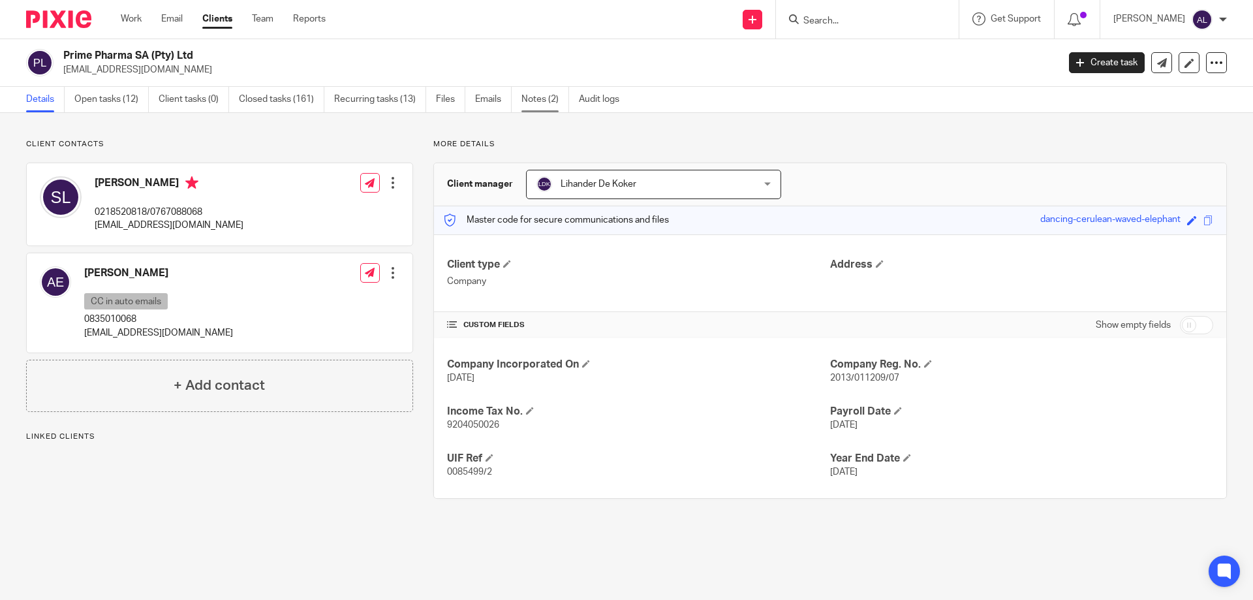
click at [552, 95] on link "Notes (2)" at bounding box center [546, 99] width 48 height 25
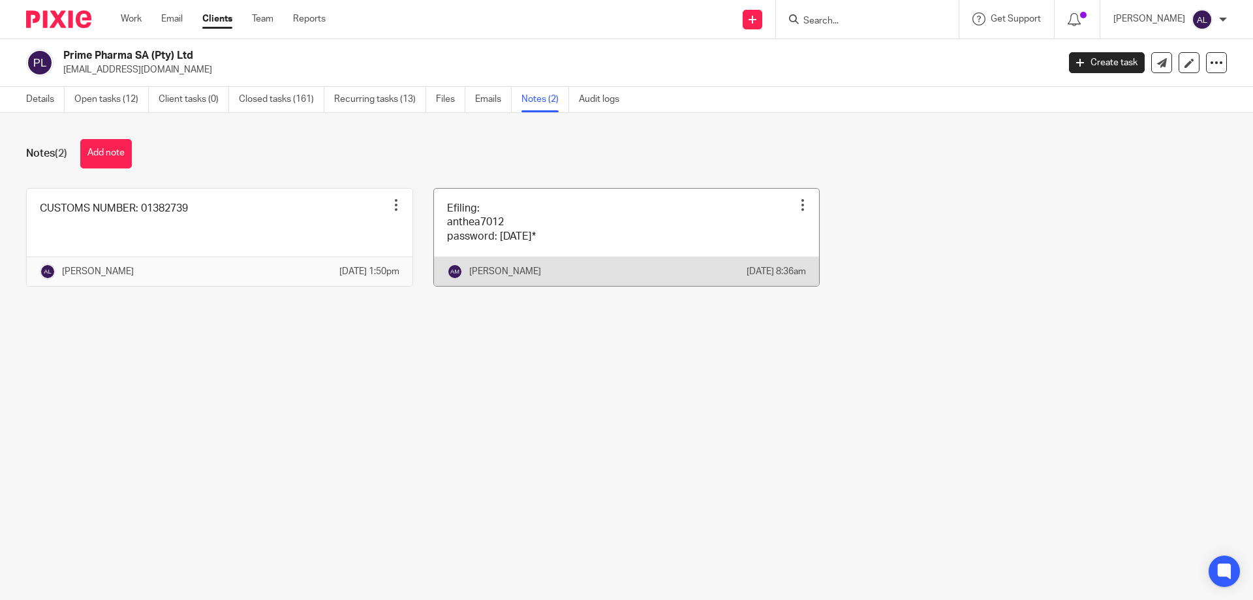
click at [588, 237] on link at bounding box center [627, 237] width 386 height 97
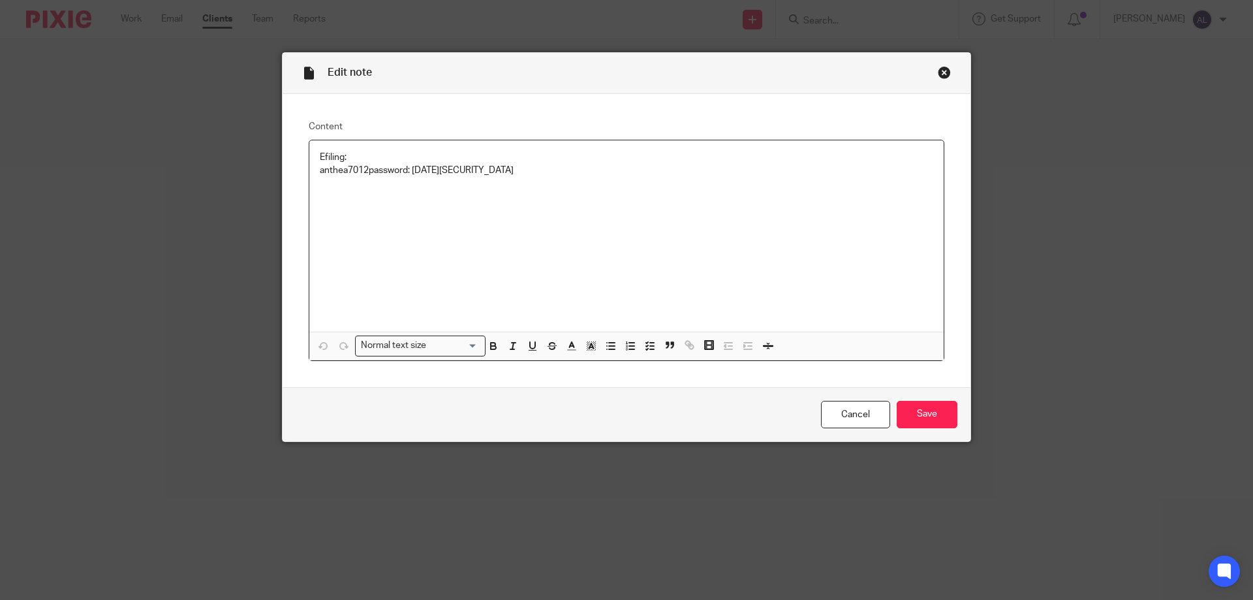
click at [367, 168] on p "Efiling: anthea7012 password: November2011*" at bounding box center [627, 164] width 614 height 27
drag, startPoint x: 373, startPoint y: 172, endPoint x: 313, endPoint y: 168, distance: 60.2
click at [313, 168] on div "Efiling: anthea7012 password: November2011*" at bounding box center [626, 235] width 635 height 191
copy p "anthea7012"
drag, startPoint x: 431, startPoint y: 197, endPoint x: 360, endPoint y: 202, distance: 70.8
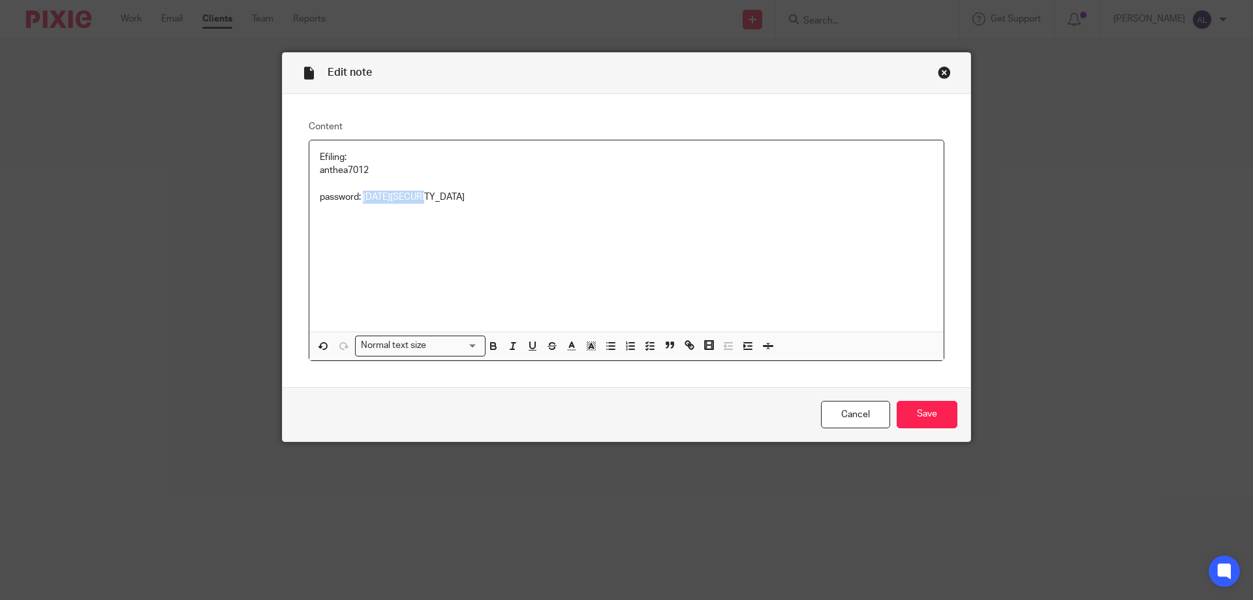
click at [360, 202] on p "password: November2011*" at bounding box center [627, 190] width 614 height 27
copy p "November2011*"
click at [938, 69] on div "Close this dialog window" at bounding box center [944, 72] width 13 height 13
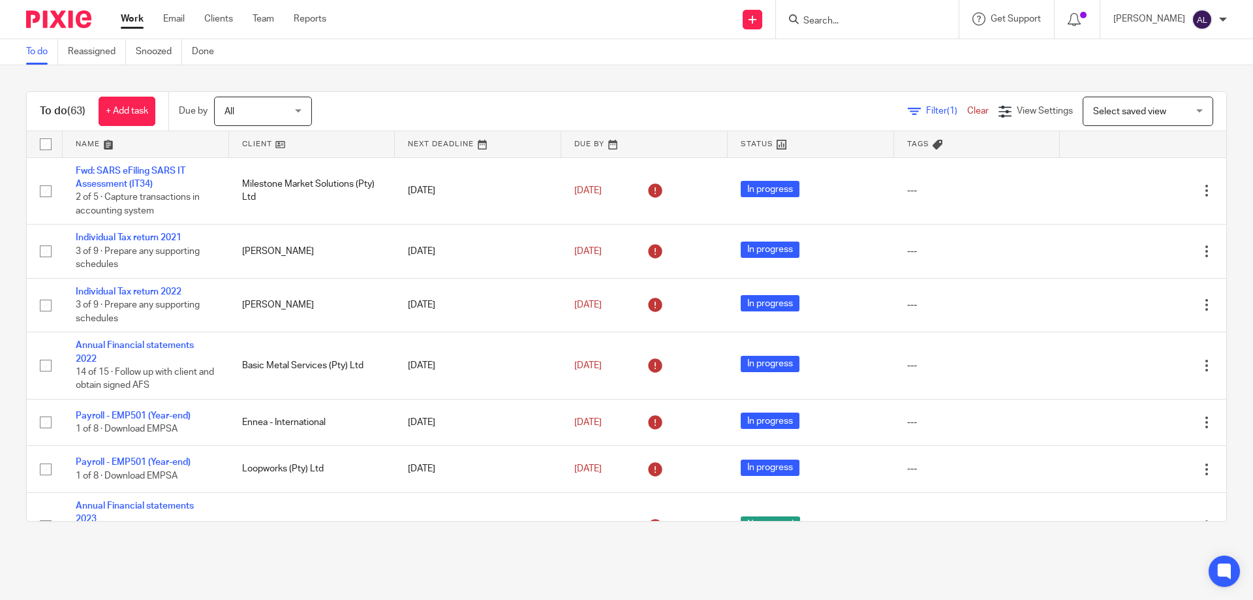
click at [103, 142] on link at bounding box center [146, 144] width 166 height 26
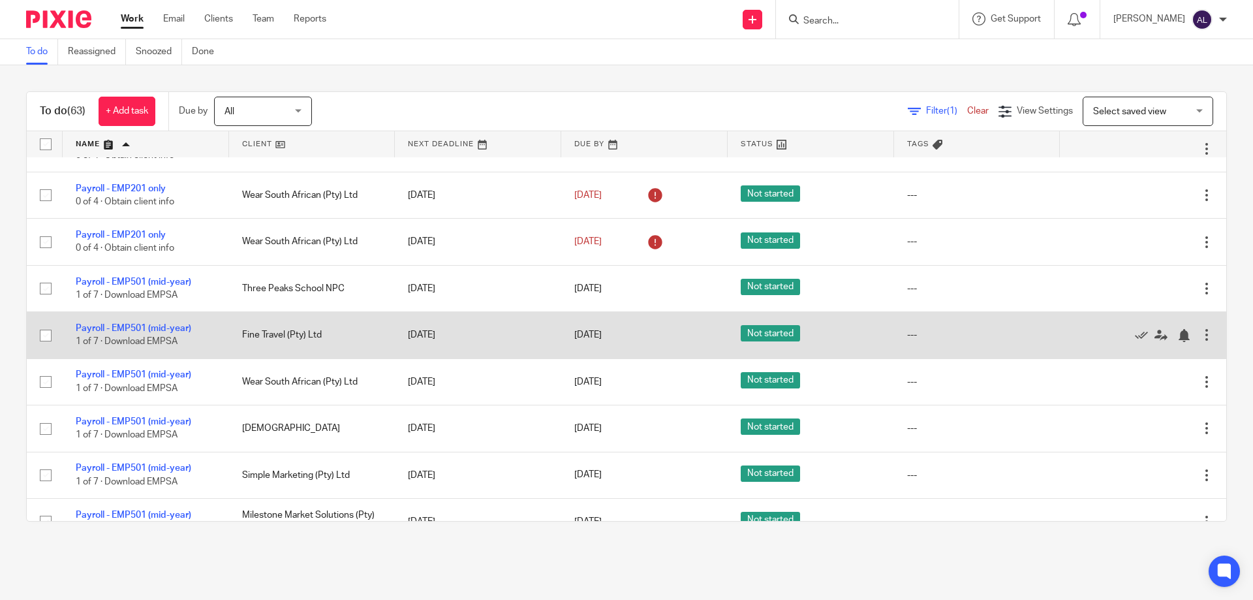
scroll to position [1893, 0]
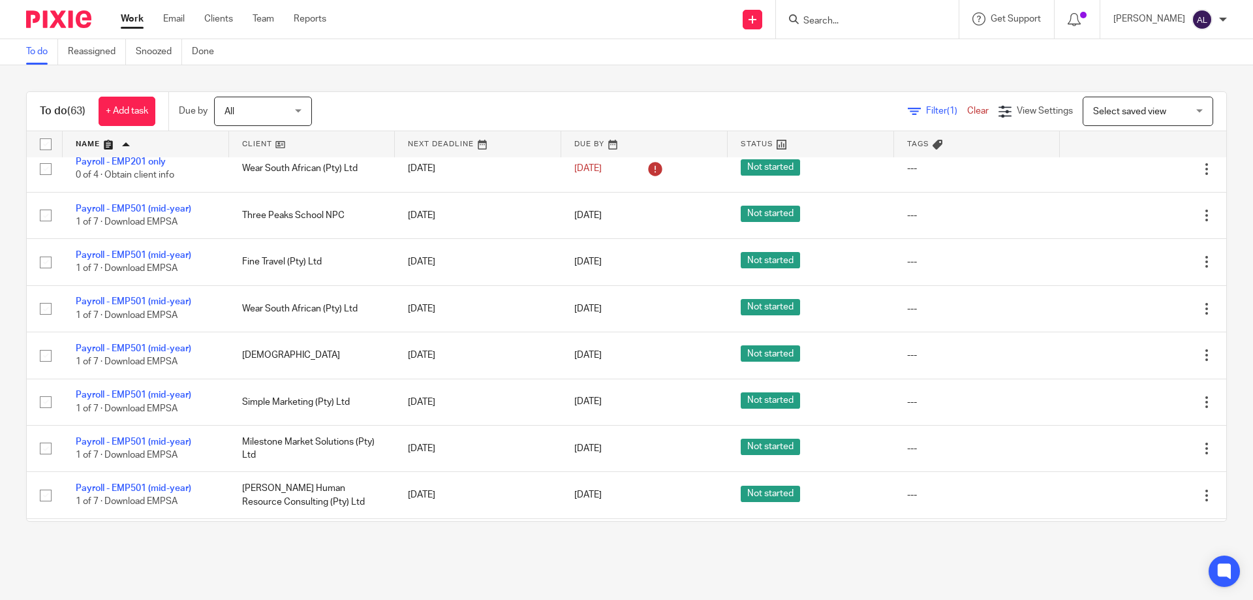
click at [861, 59] on div "To do Reassigned Snoozed Done" at bounding box center [626, 52] width 1253 height 26
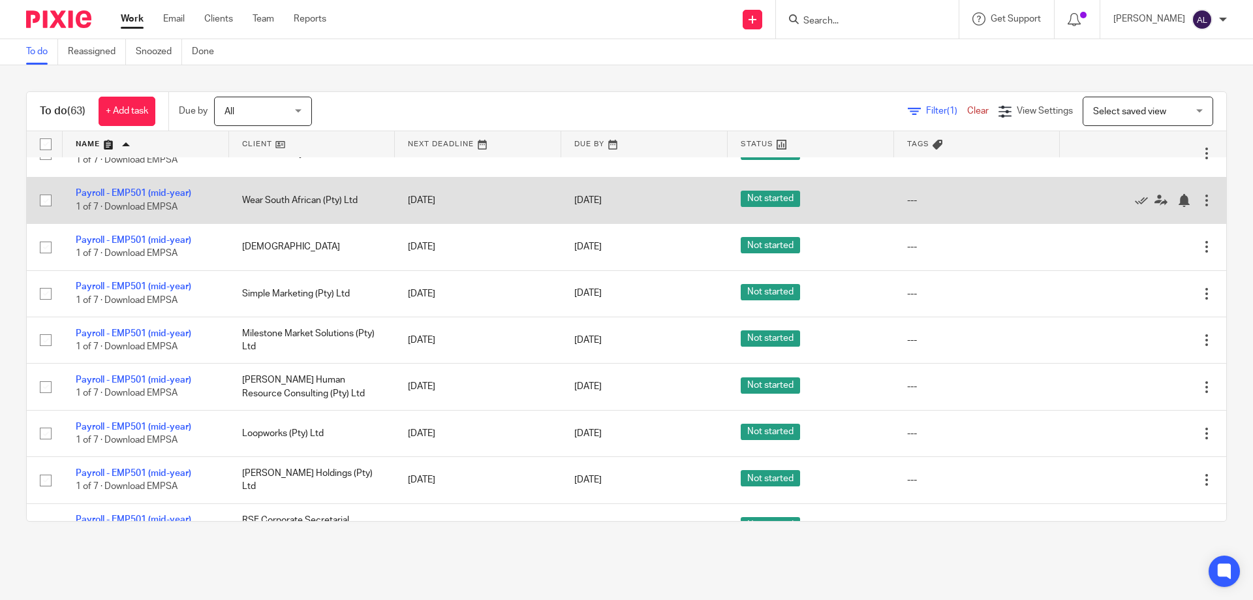
scroll to position [2024, 0]
